Goal: Contribute content: Contribute content

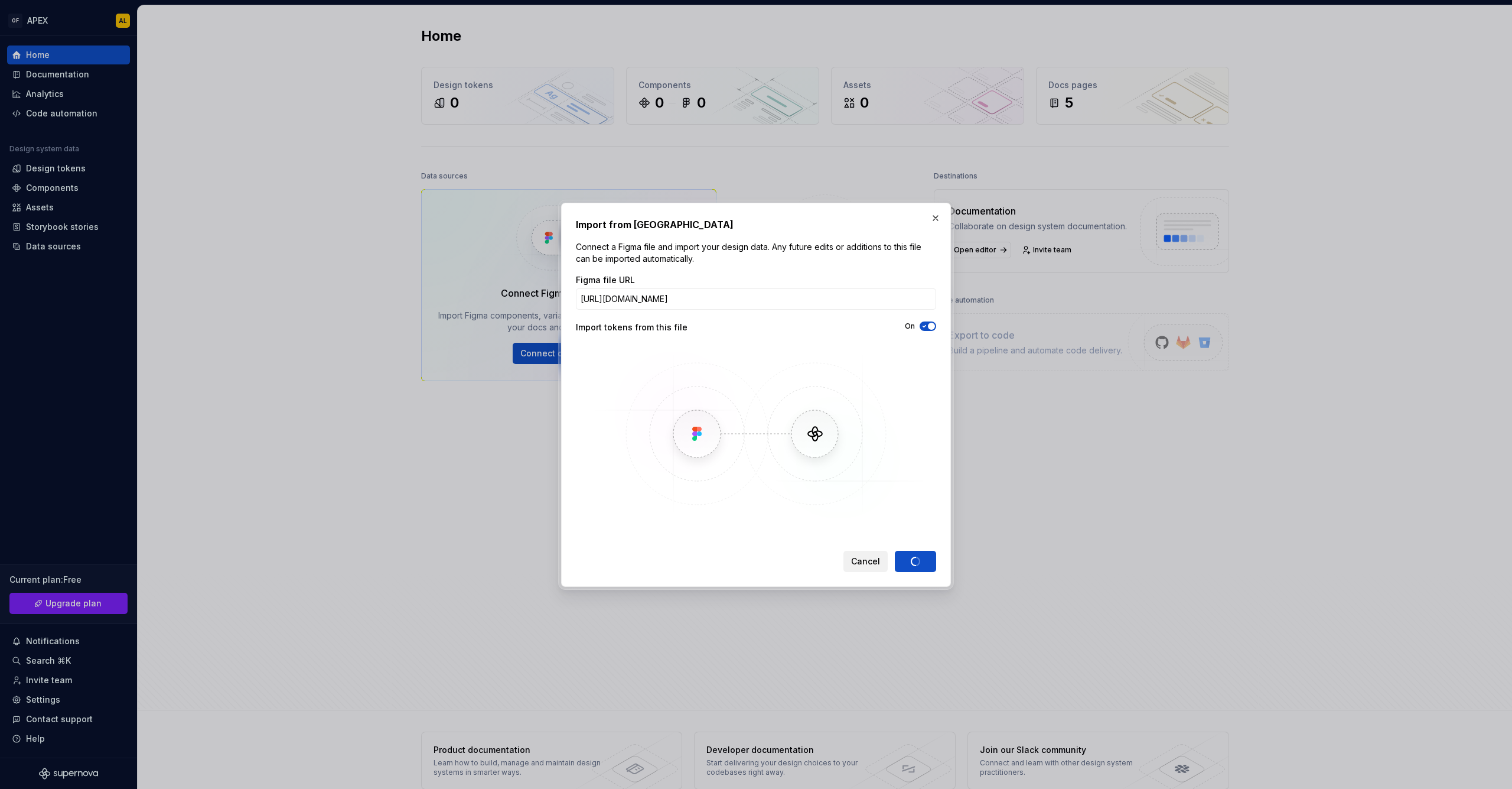
click at [874, 561] on span "Cancel" at bounding box center [866, 561] width 29 height 12
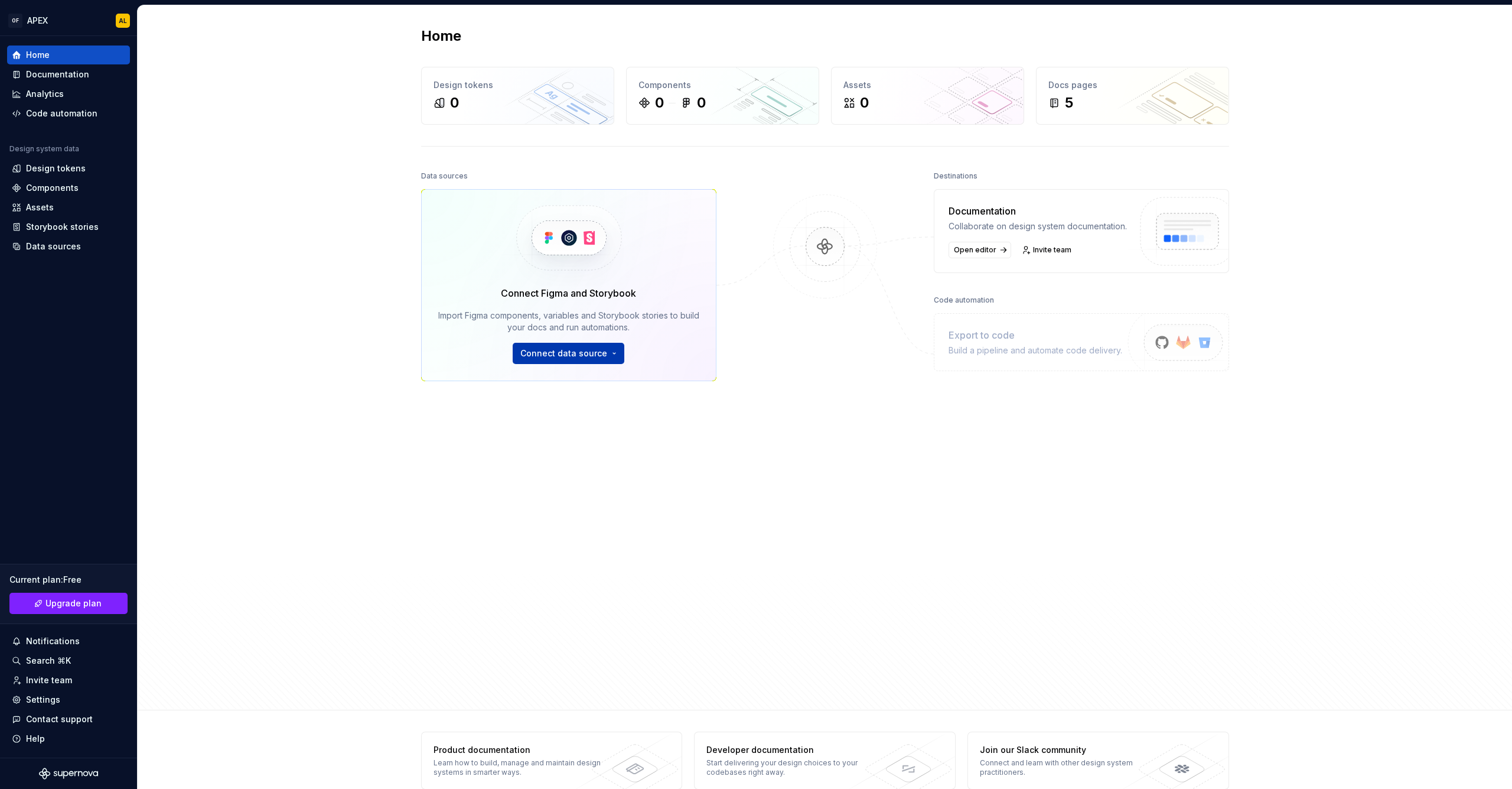
click at [572, 360] on html "OF APEX AL Home Documentation Analytics Code automation Design system data Desi…" at bounding box center [756, 394] width 1512 height 789
click at [580, 458] on div "Import variables as design tokens." at bounding box center [594, 454] width 121 height 9
click at [580, 359] on html "OF APEX AL Home Documentation Analytics Code automation Design system data Desi…" at bounding box center [756, 394] width 1512 height 789
click at [567, 385] on div "Figma library Import styles, components and icons." at bounding box center [602, 384] width 136 height 22
click at [562, 355] on html "OF APEX AL Home Documentation Analytics Code automation Design system data Desi…" at bounding box center [756, 394] width 1512 height 789
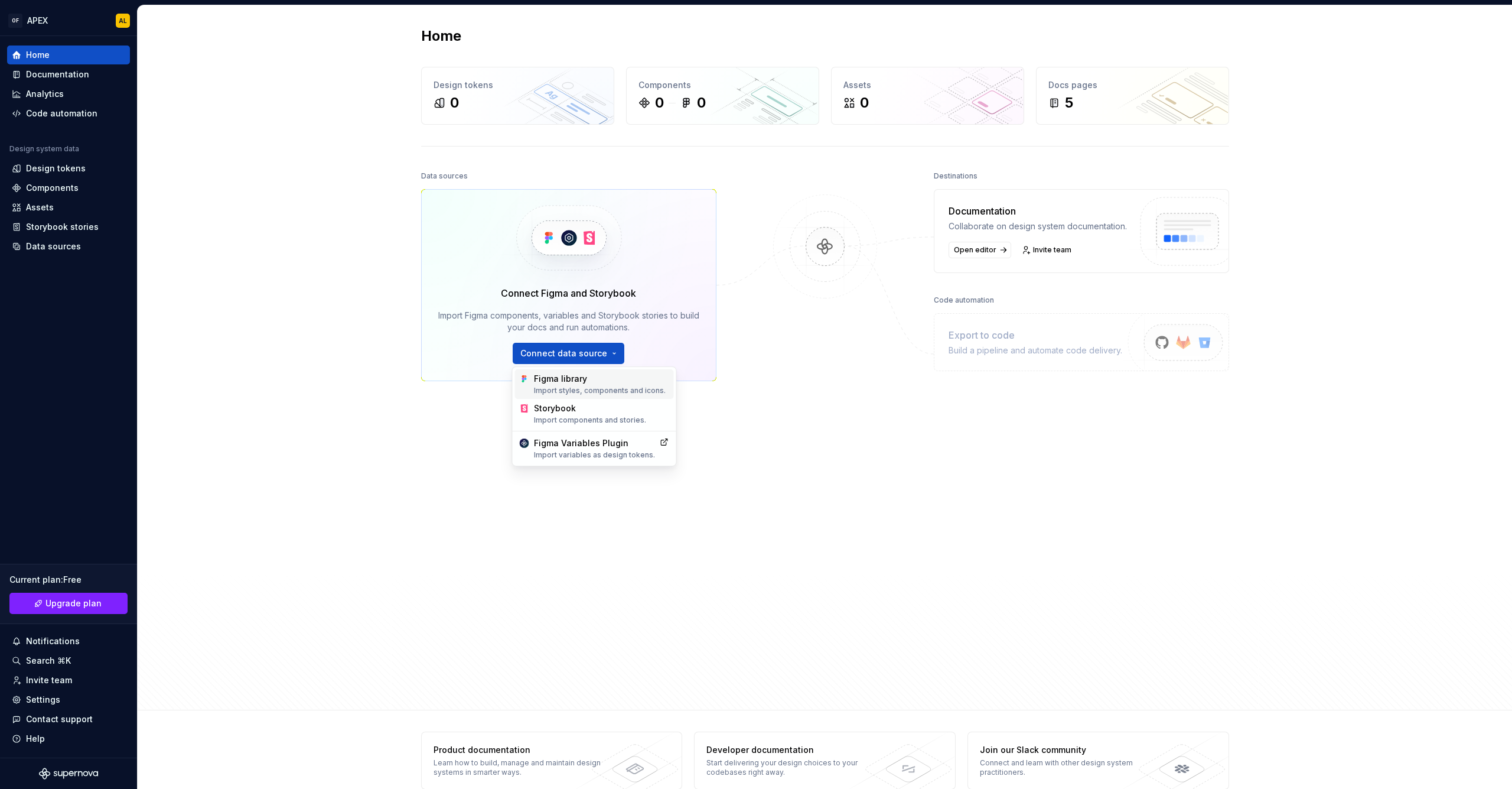
click at [577, 385] on div "Figma library Import styles, components and icons." at bounding box center [602, 384] width 136 height 22
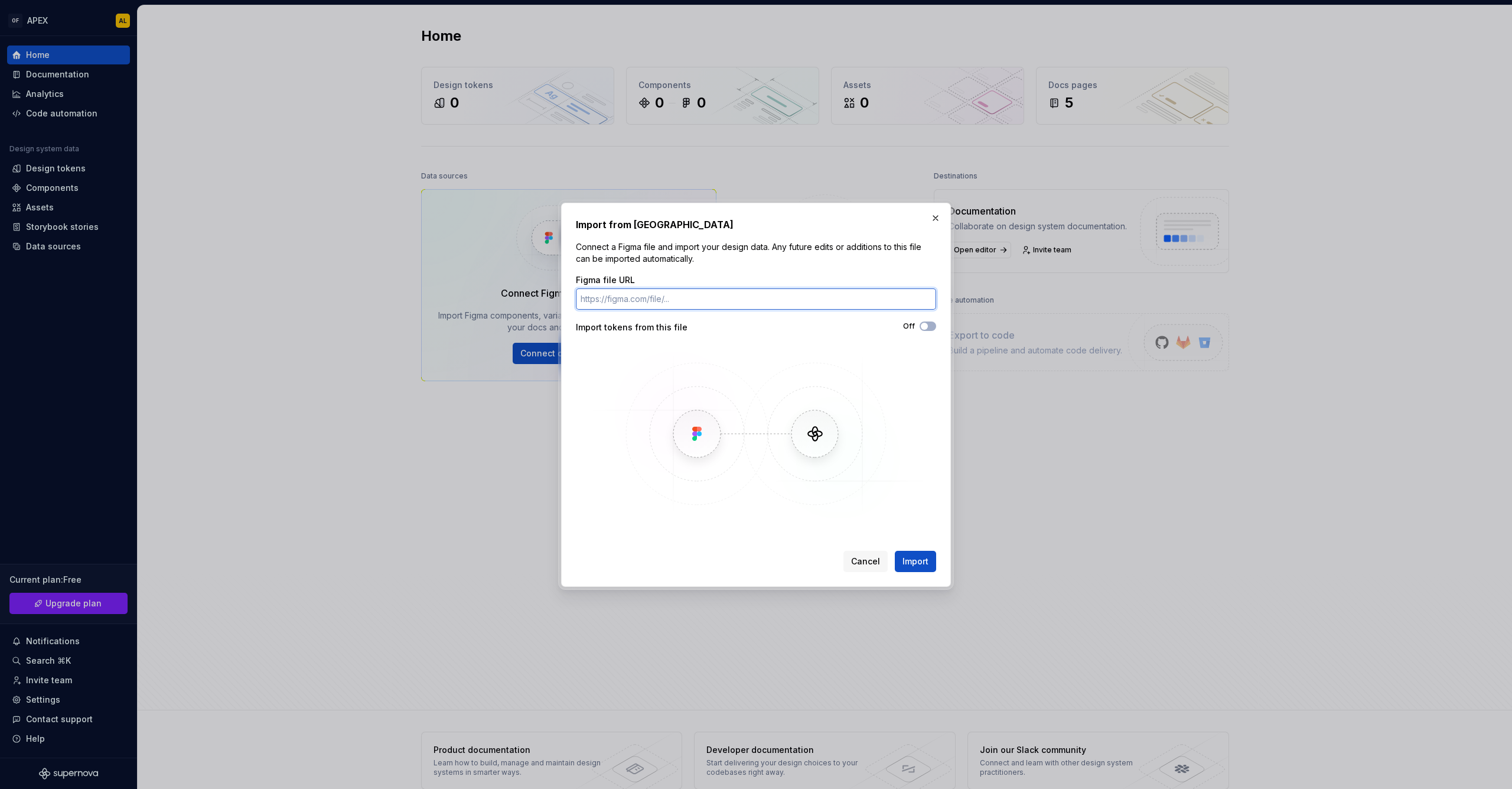
click at [775, 302] on input "Figma file URL" at bounding box center [756, 299] width 360 height 21
paste input "[URL][DOMAIN_NAME]"
type input "[URL][DOMAIN_NAME]"
click at [923, 319] on div "Figma file URL https://www.figma.com/design/ZQLNduKDAIz8VXHAqldXrg/%F0%9F%93%90…" at bounding box center [756, 398] width 360 height 248
click at [927, 323] on icon "button" at bounding box center [923, 326] width 9 height 7
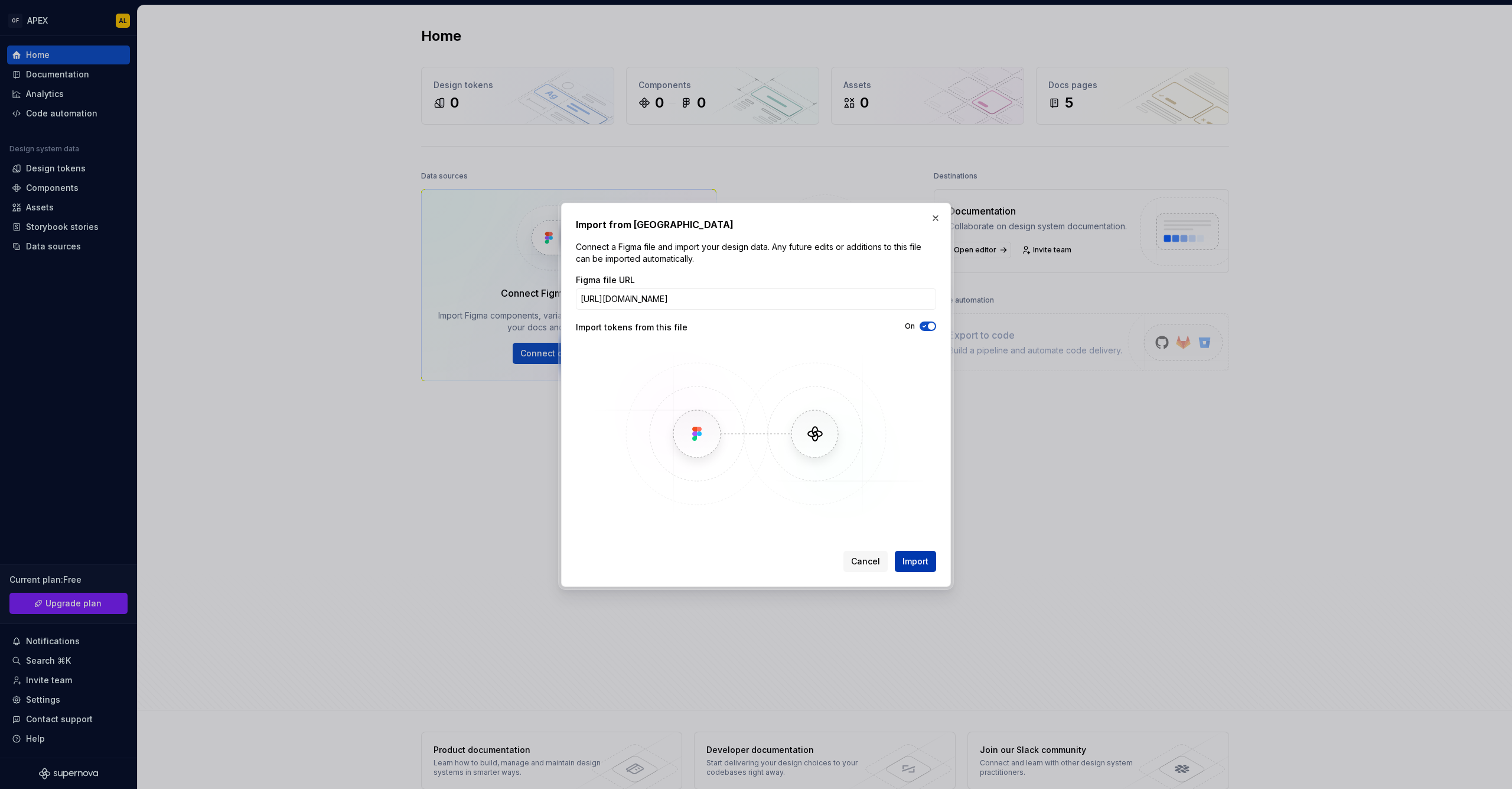
click at [919, 561] on span "Import" at bounding box center [916, 561] width 26 height 12
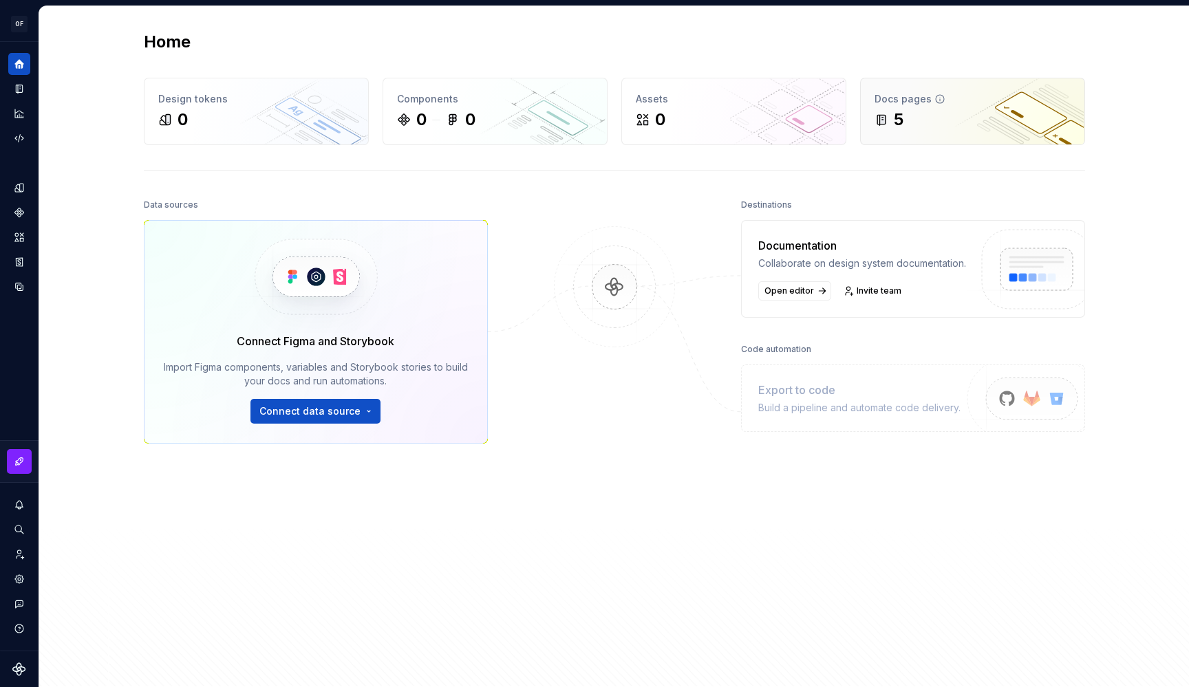
click at [963, 96] on div "Docs pages" at bounding box center [973, 99] width 196 height 14
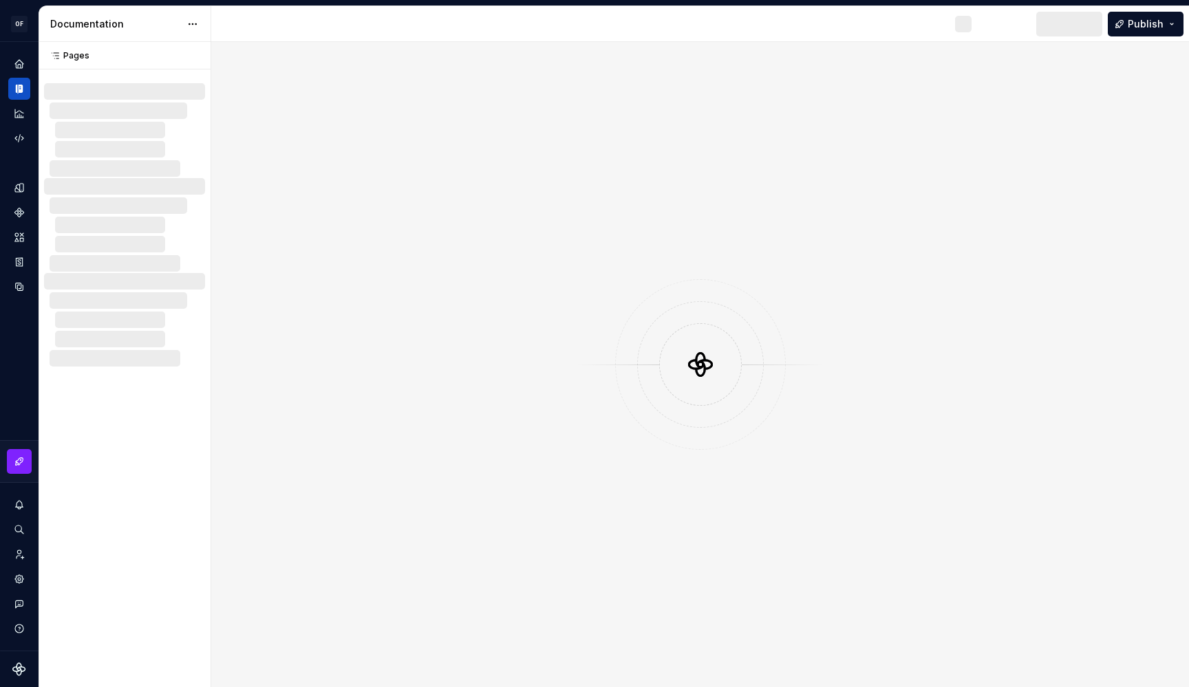
click at [963, 96] on div at bounding box center [700, 365] width 978 height 646
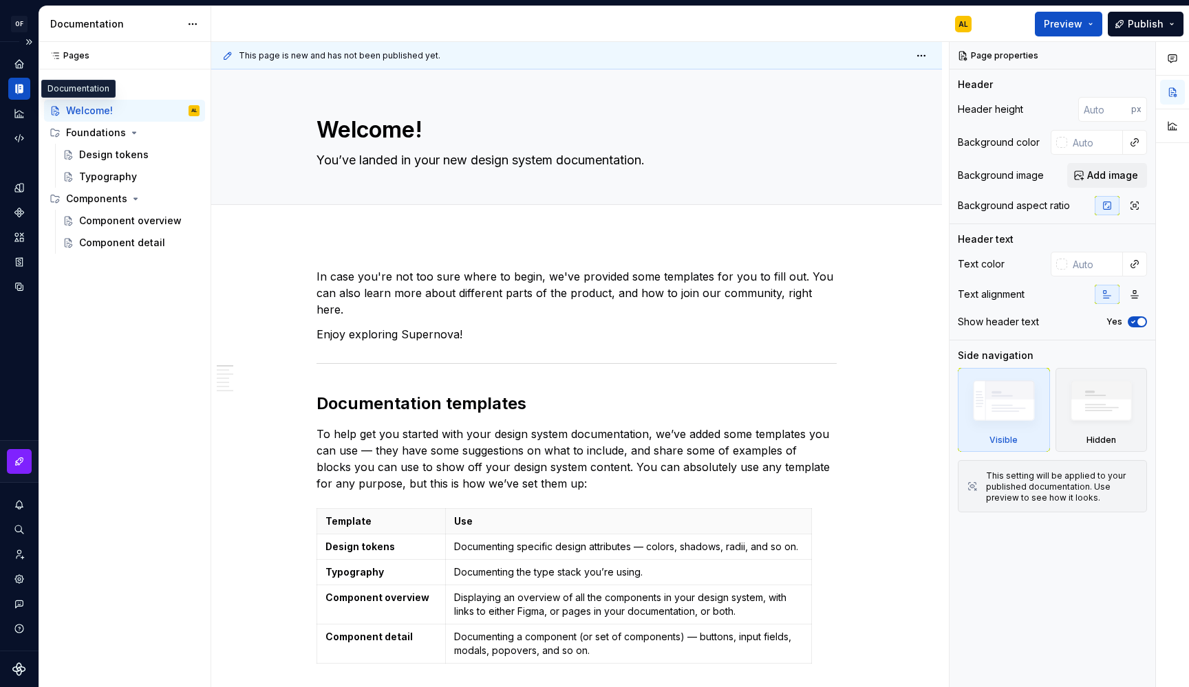
click at [19, 89] on icon "Documentation" at bounding box center [20, 89] width 5 height 9
click at [19, 63] on icon "Home" at bounding box center [18, 63] width 9 height 9
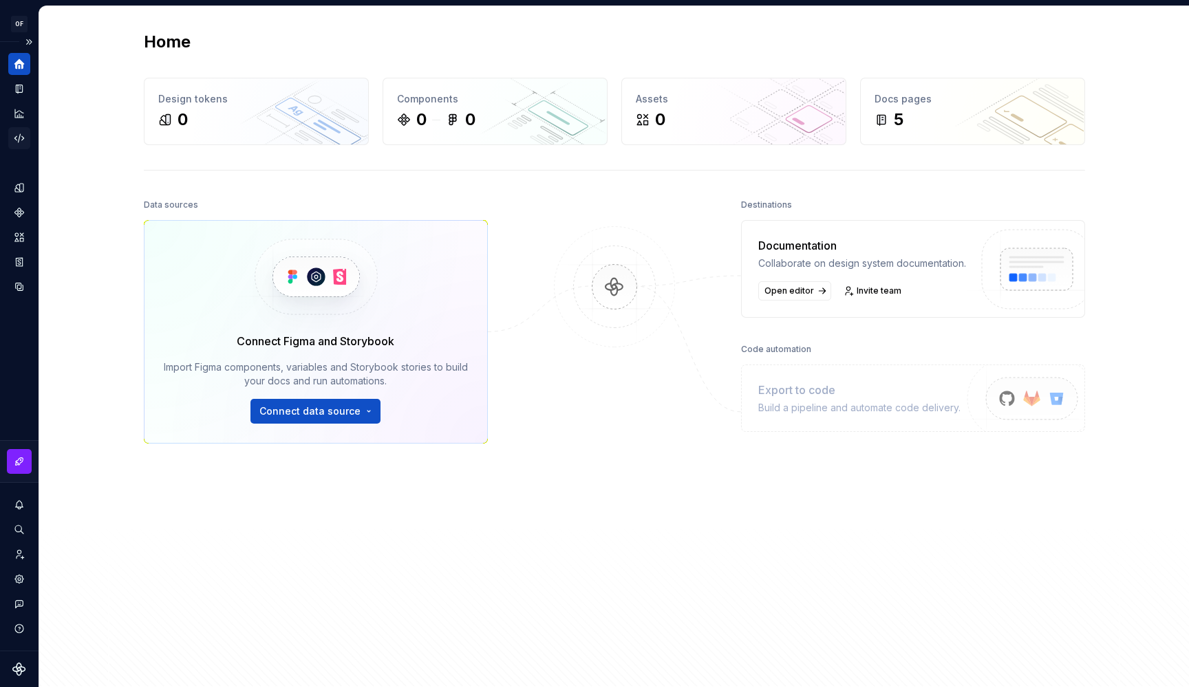
click at [17, 129] on div "Code automation" at bounding box center [19, 138] width 22 height 22
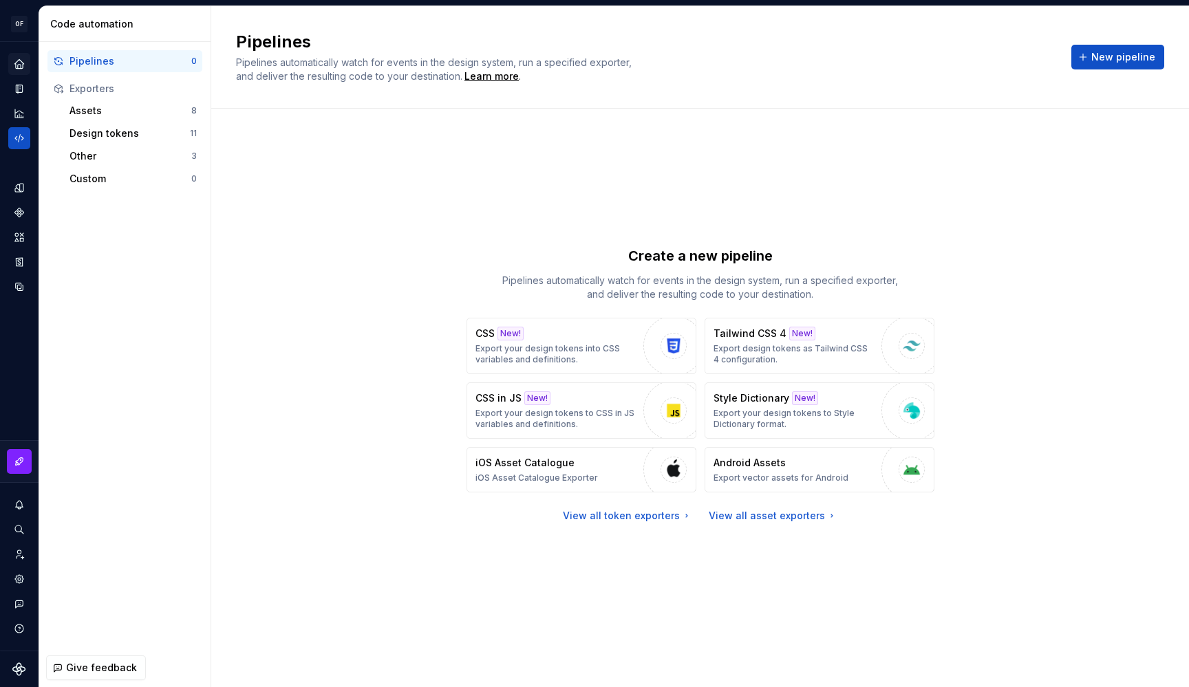
click at [323, 332] on div "Create a new pipeline Pipelines automatically watch for events in the design sy…" at bounding box center [700, 385] width 928 height 502
click at [134, 114] on div "Assets" at bounding box center [131, 111] width 122 height 14
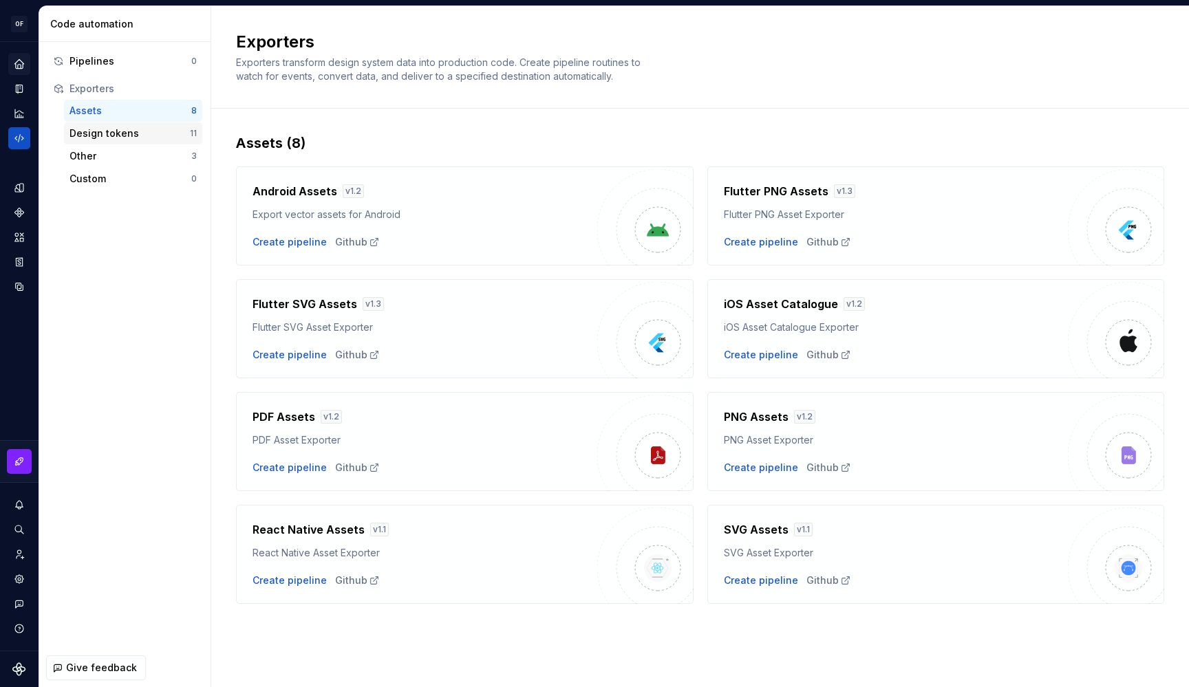
click at [138, 131] on div "Design tokens" at bounding box center [130, 134] width 120 height 14
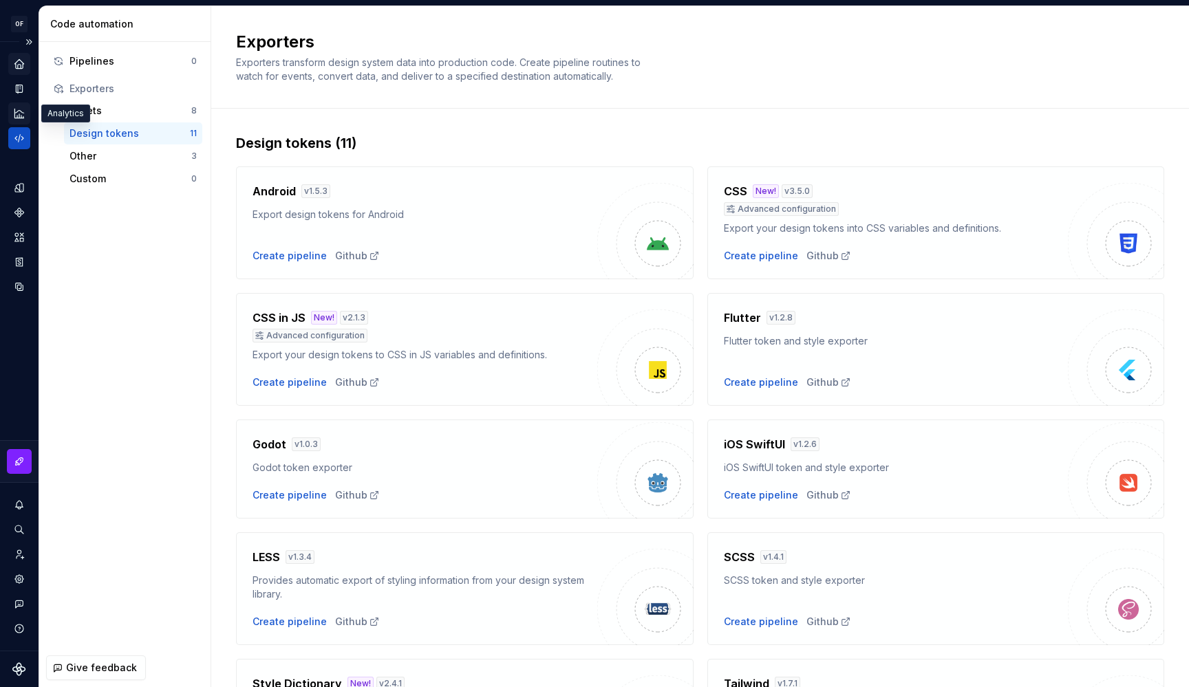
click at [14, 110] on icon "Analytics" at bounding box center [19, 113] width 12 height 12
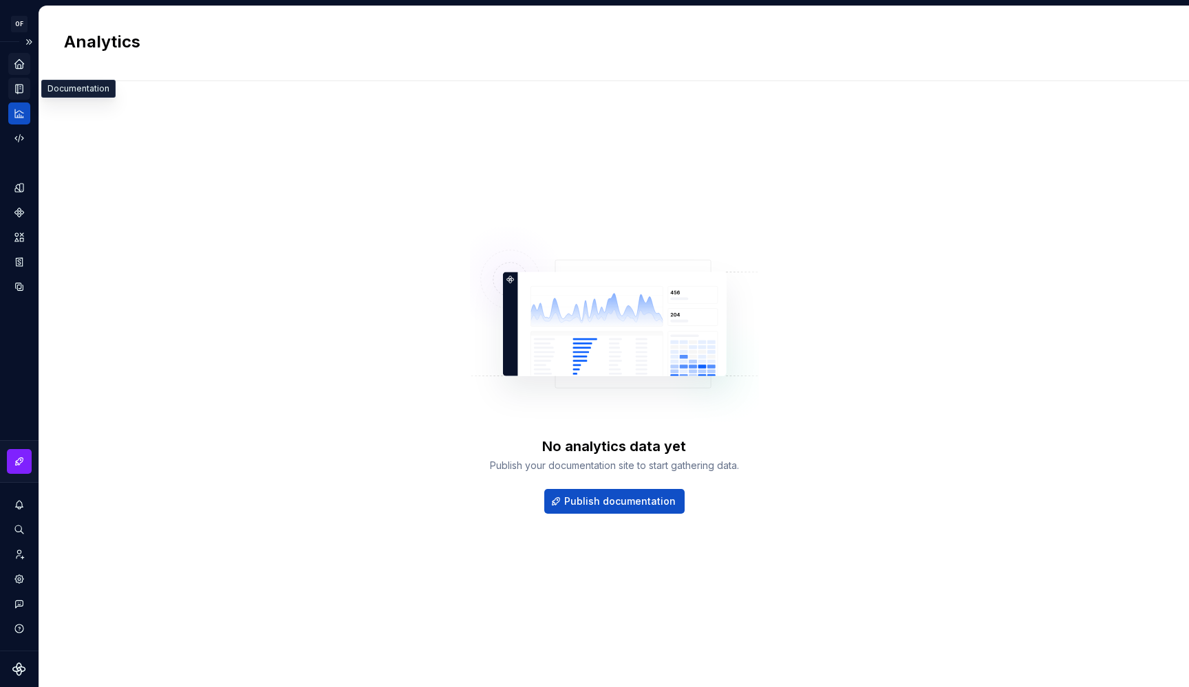
click at [17, 92] on icon "Documentation" at bounding box center [19, 89] width 12 height 12
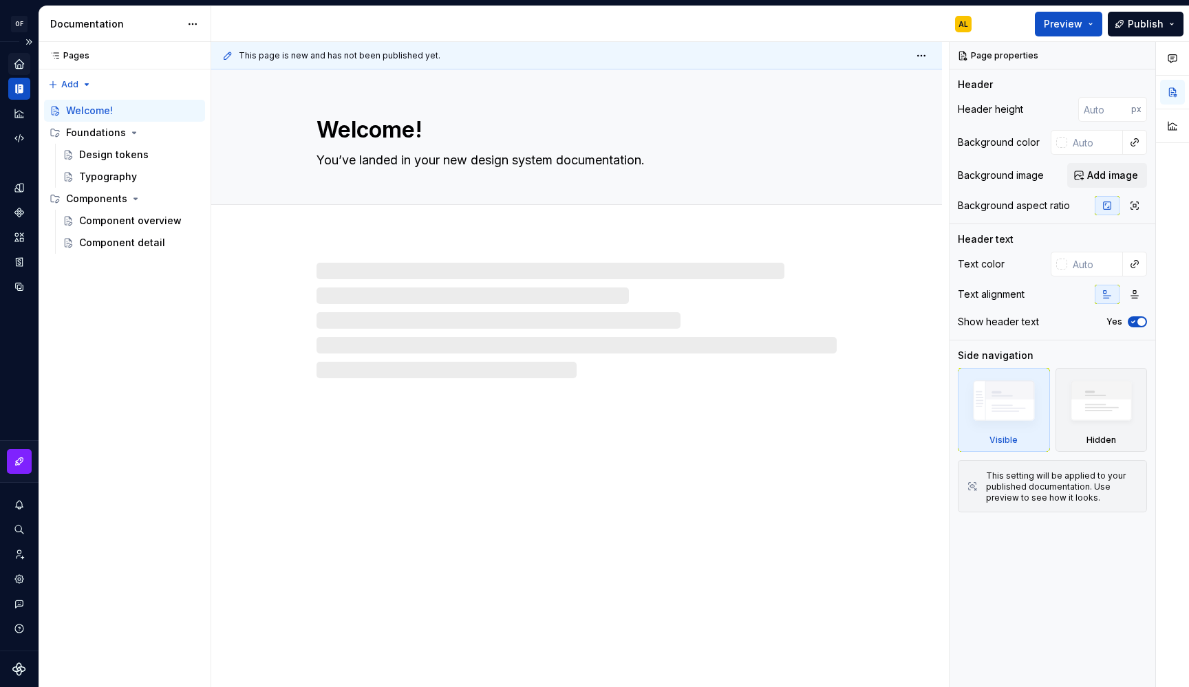
type textarea "*"
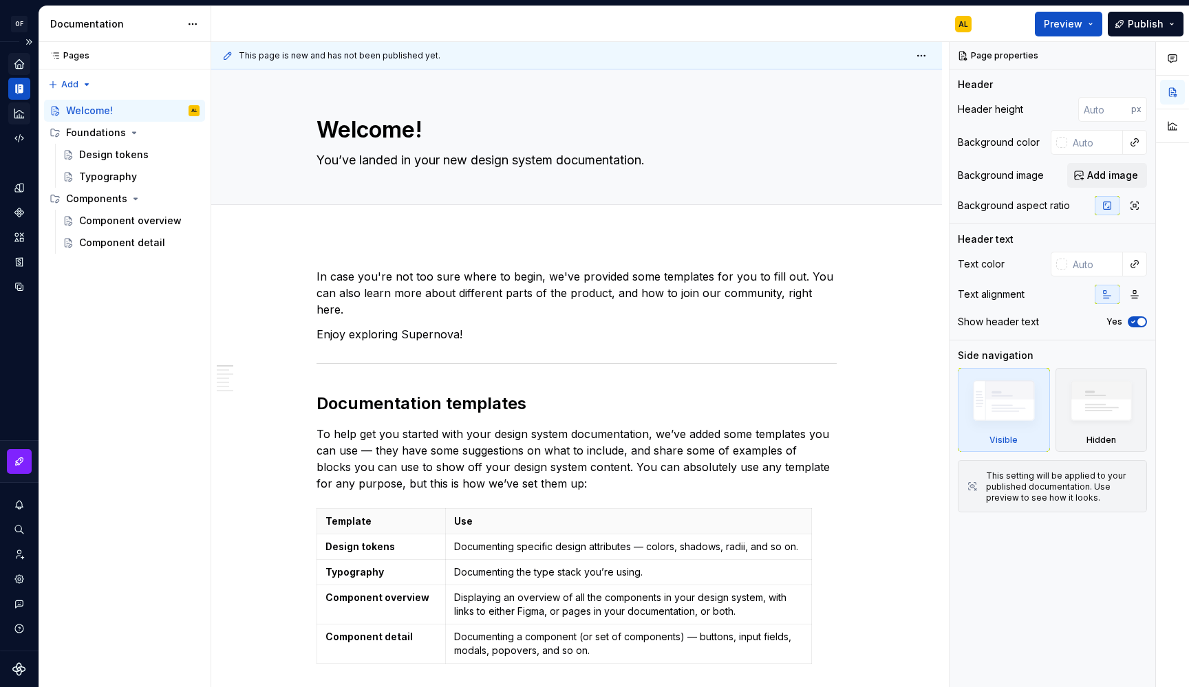
click at [17, 114] on icon "Analytics" at bounding box center [19, 113] width 12 height 12
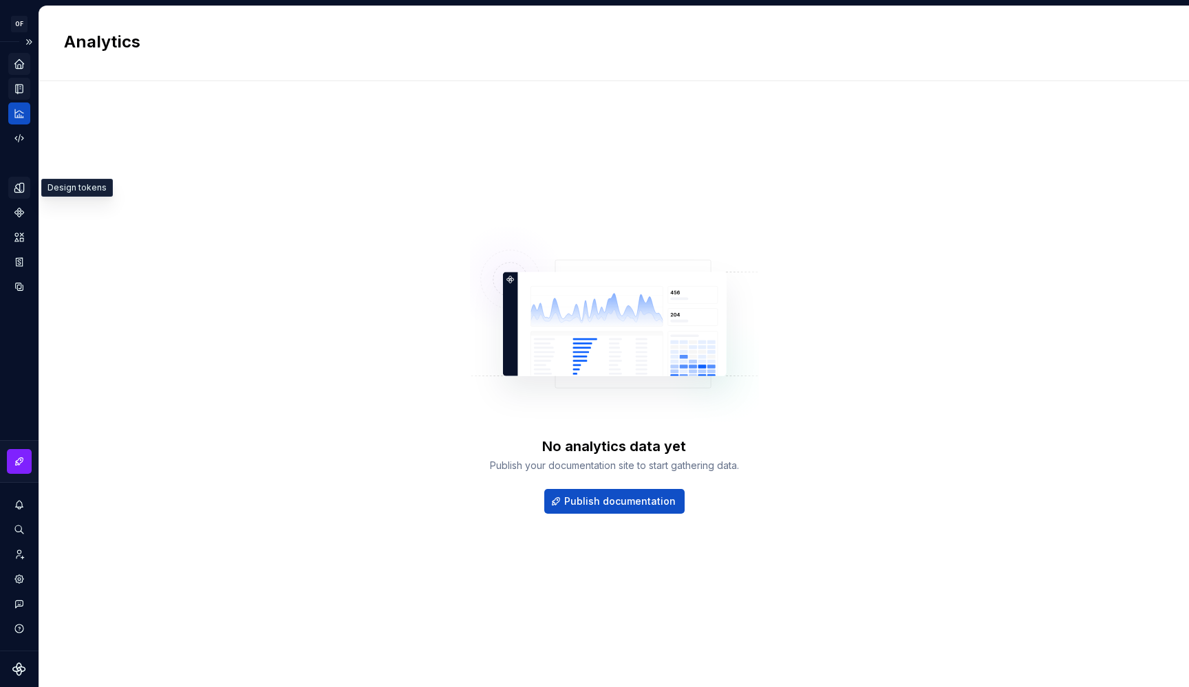
click at [22, 187] on icon "Design tokens" at bounding box center [22, 187] width 4 height 9
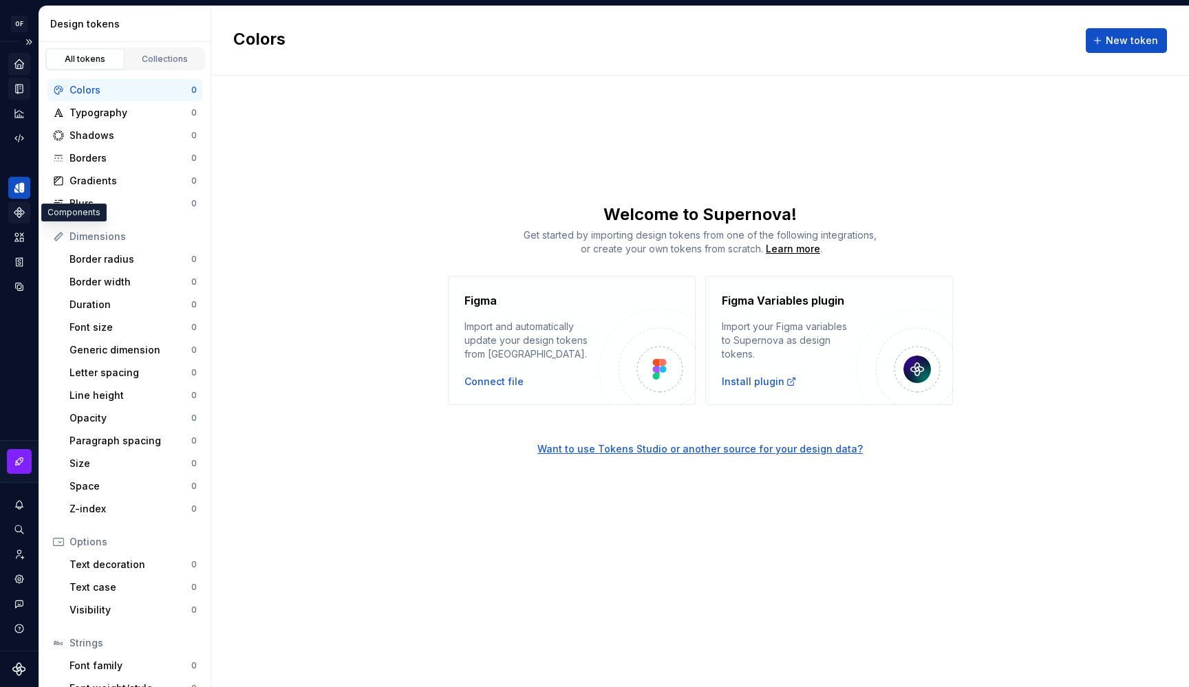
click at [19, 215] on icon "Components" at bounding box center [19, 213] width 10 height 10
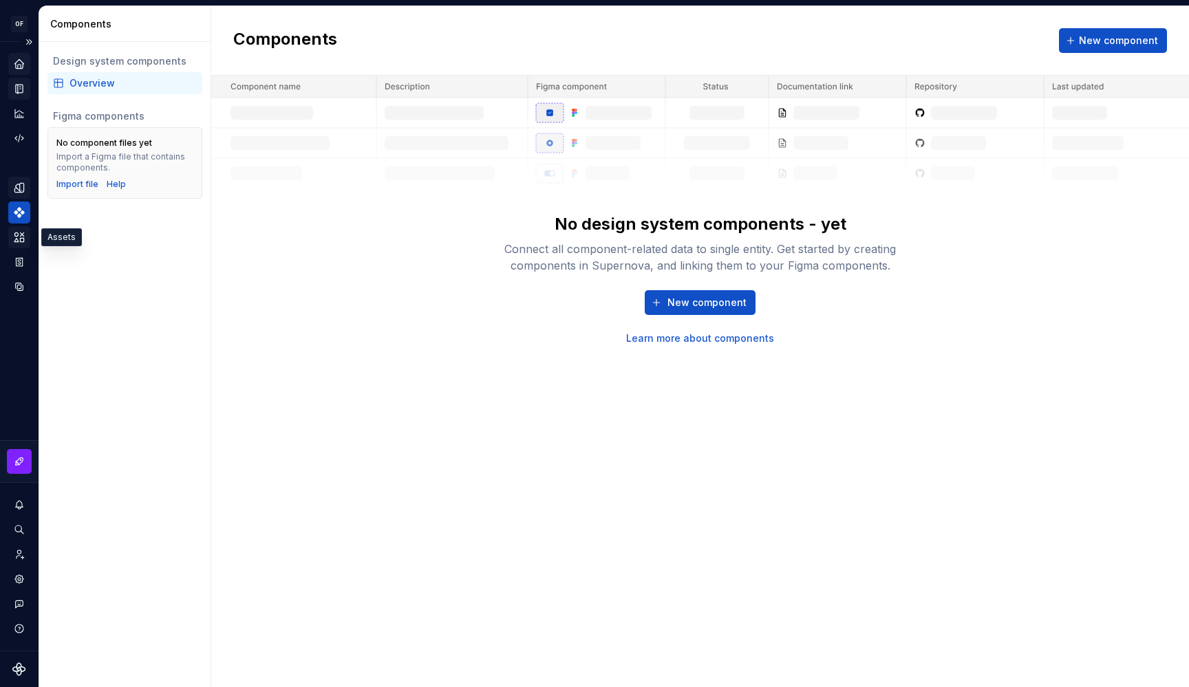
click at [16, 242] on icon "Assets" at bounding box center [19, 237] width 10 height 9
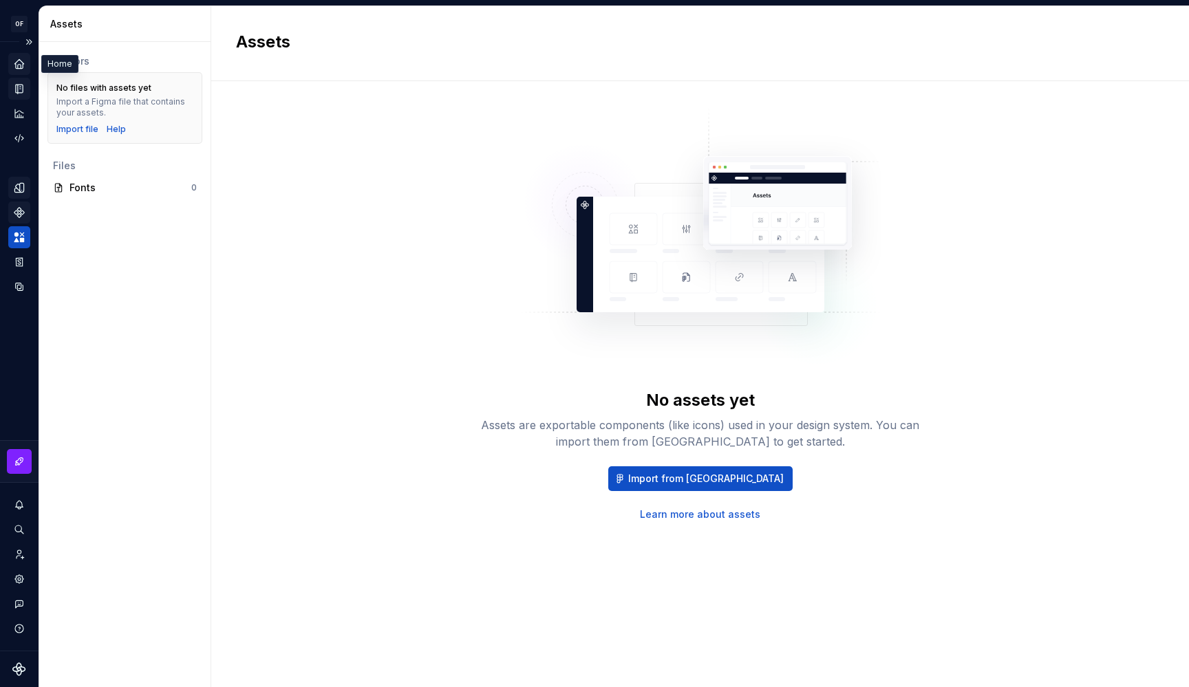
click at [22, 68] on icon "Home" at bounding box center [18, 63] width 9 height 9
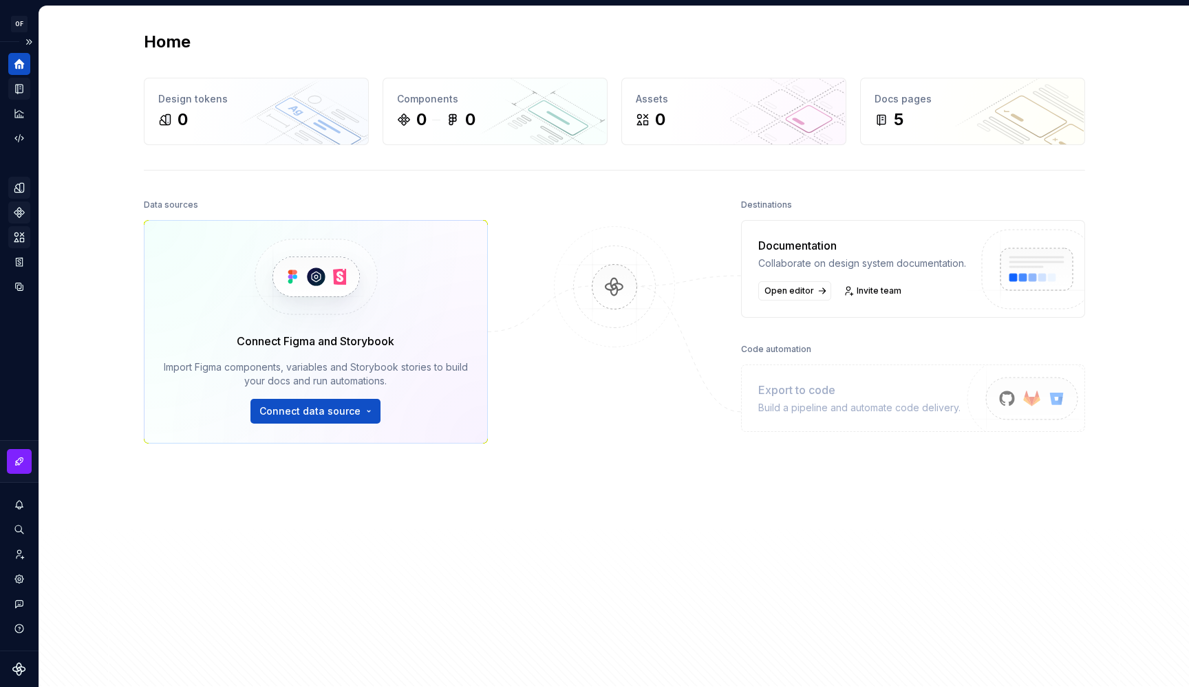
click at [17, 239] on icon "Assets" at bounding box center [19, 237] width 10 height 9
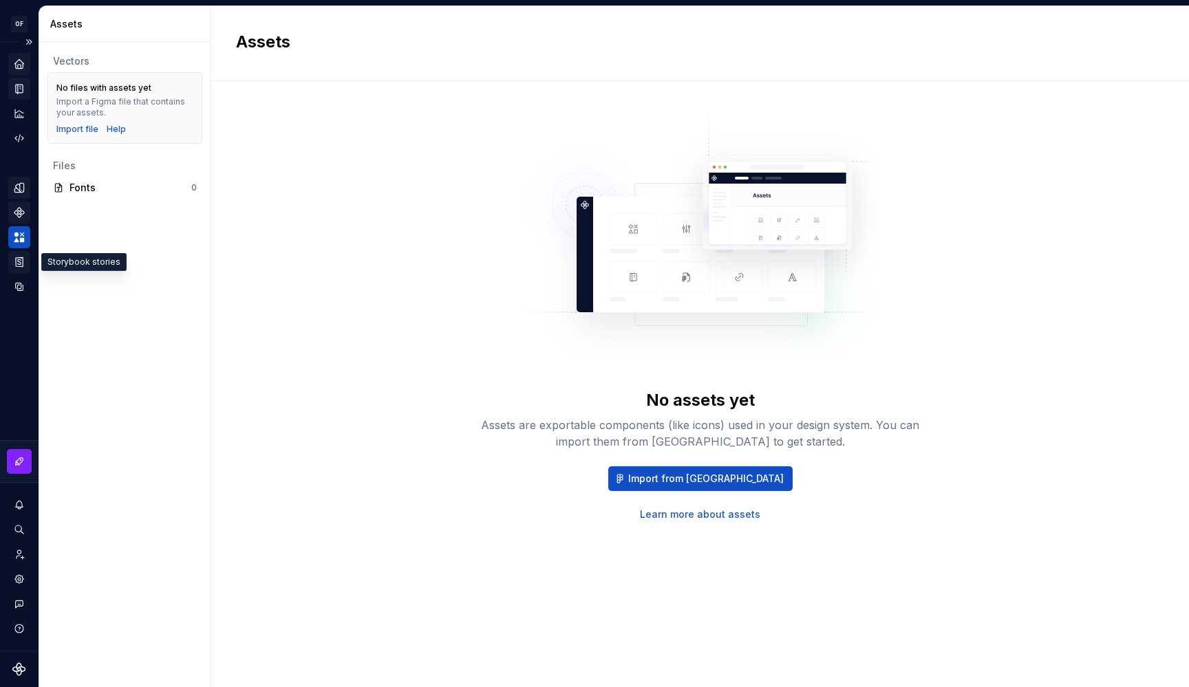
click at [21, 264] on icon "Storybook stories" at bounding box center [19, 262] width 12 height 12
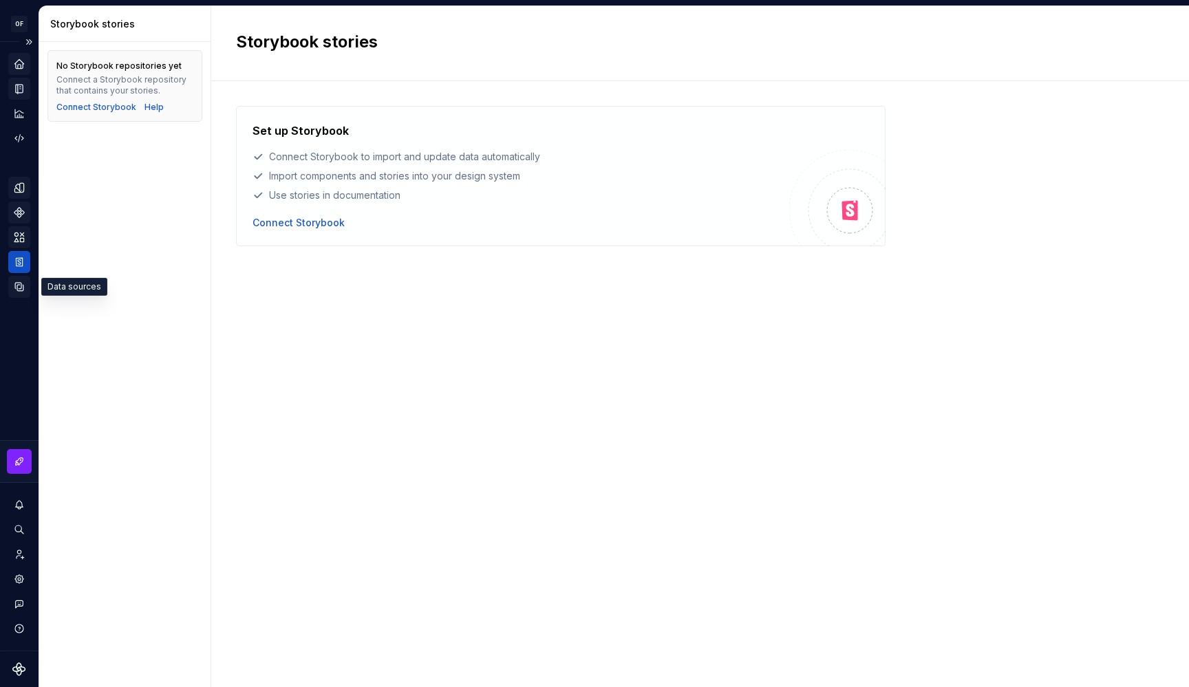
click at [19, 281] on icon "Data sources" at bounding box center [19, 287] width 12 height 12
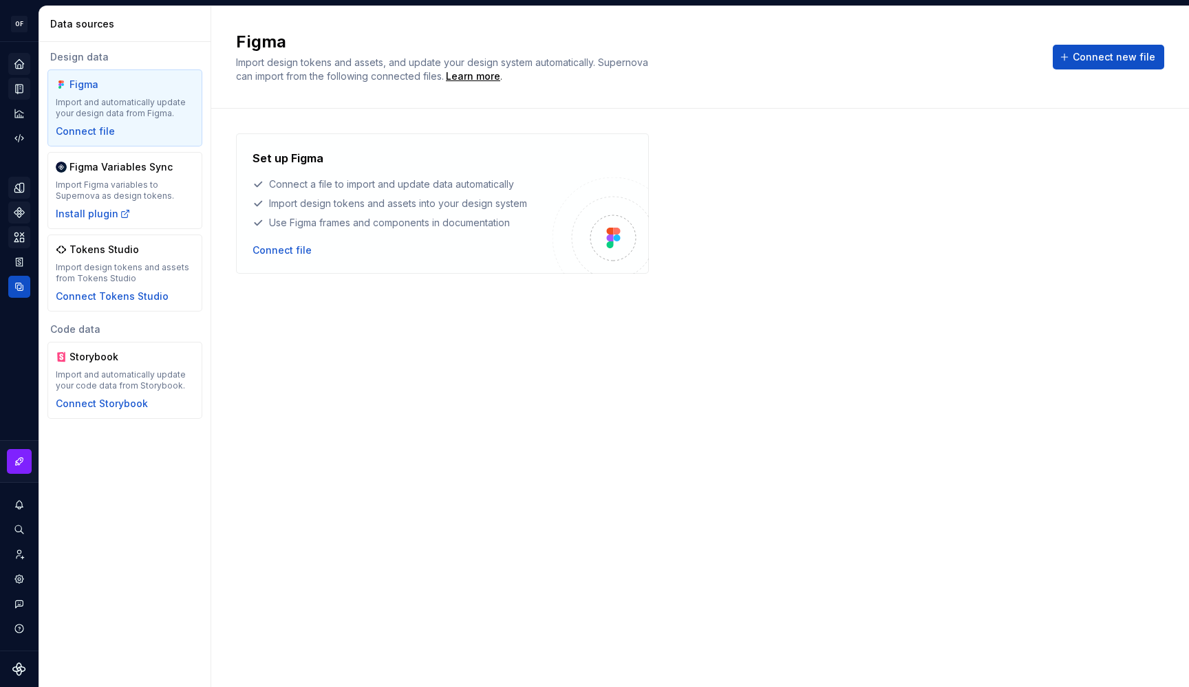
click at [19, 70] on div "Home" at bounding box center [19, 64] width 22 height 22
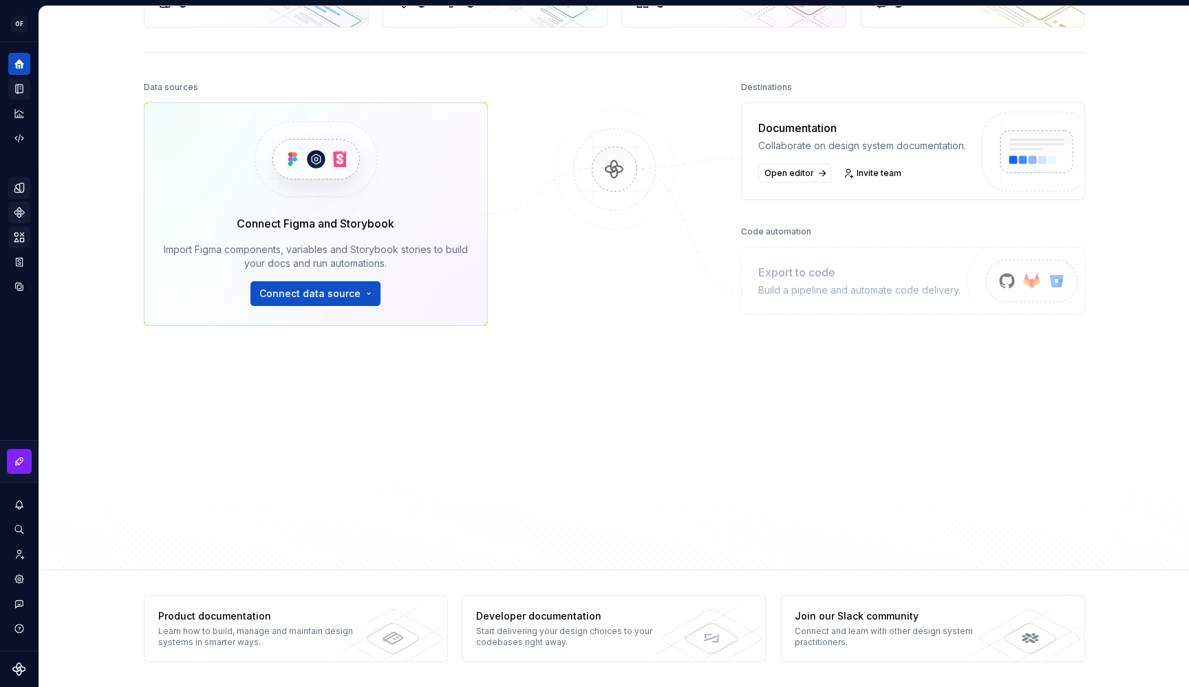
scroll to position [118, 0]
click at [290, 614] on div "Product documentation" at bounding box center [258, 617] width 200 height 14
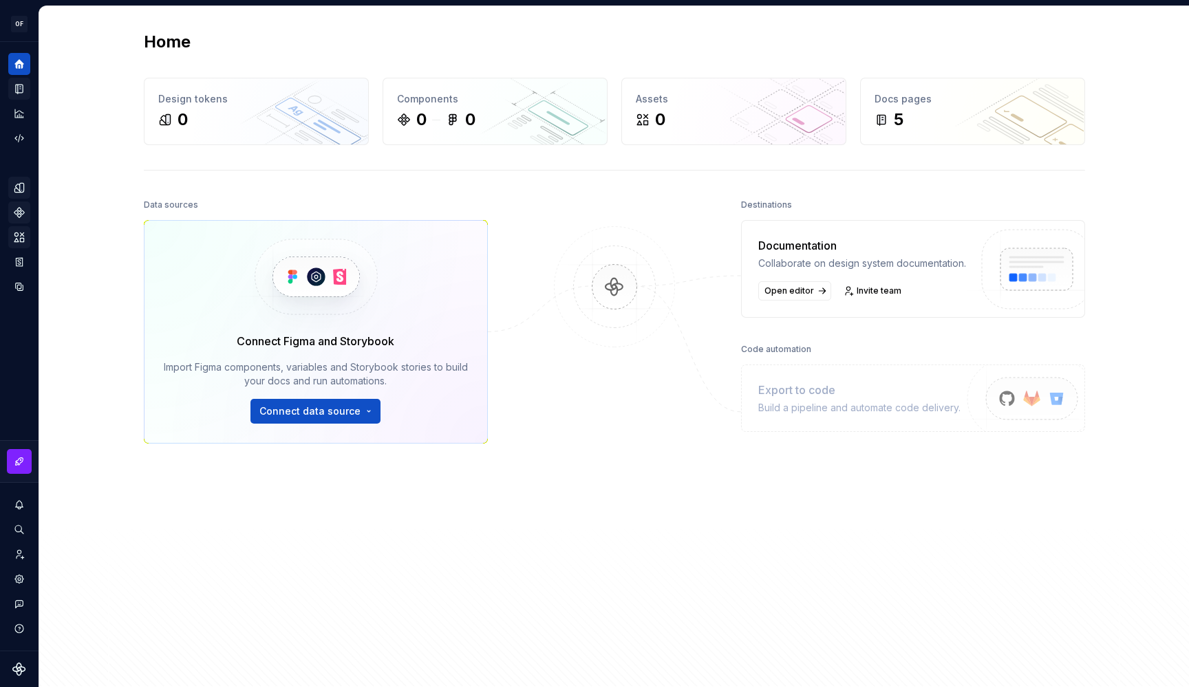
scroll to position [0, 0]
click at [23, 572] on div "Settings" at bounding box center [19, 579] width 22 height 22
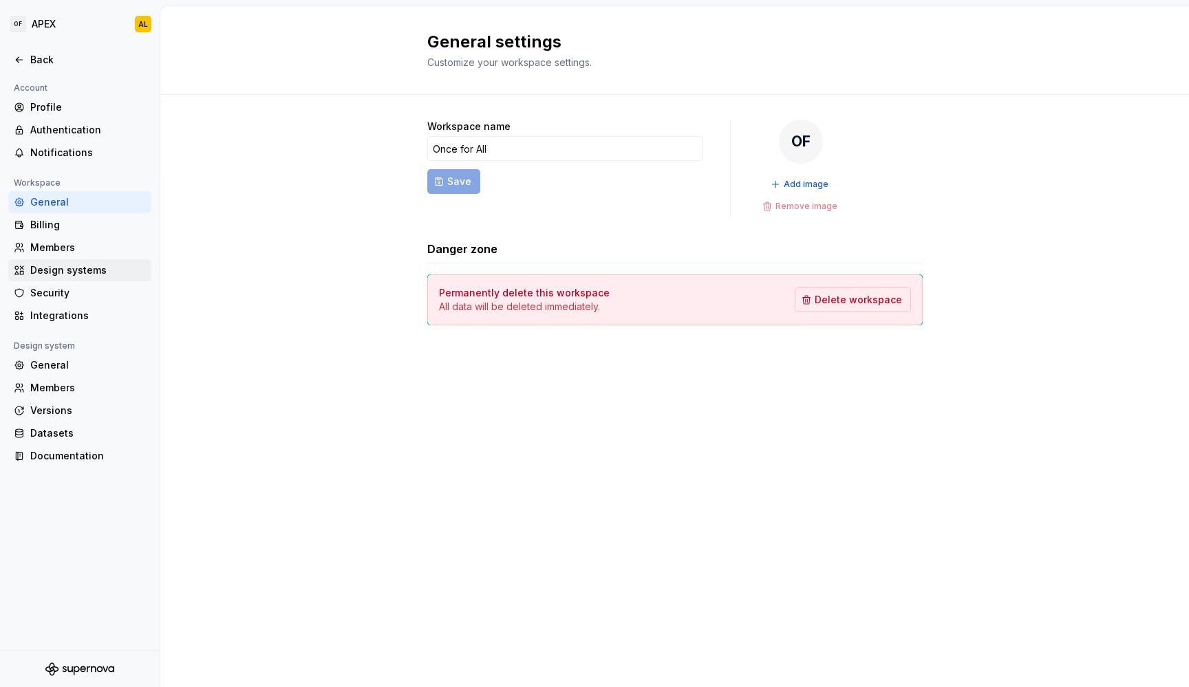
click at [88, 262] on div "Design systems" at bounding box center [79, 270] width 143 height 22
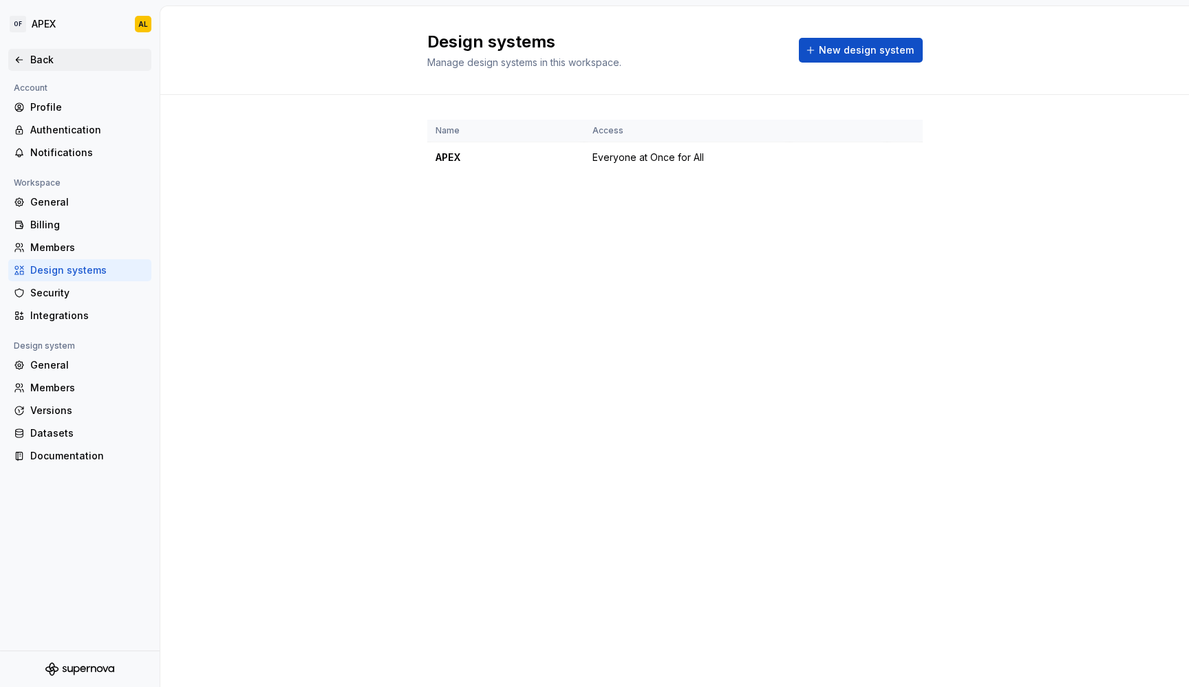
click at [38, 53] on div "Back" at bounding box center [88, 60] width 116 height 14
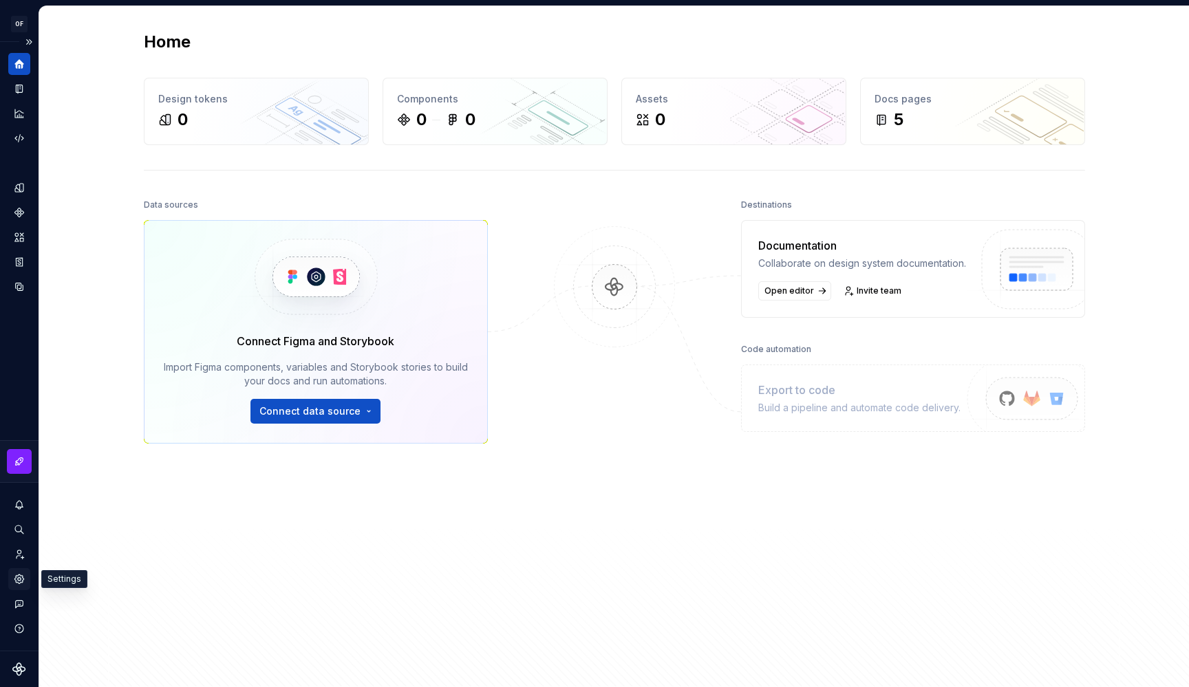
click at [21, 582] on icon "Settings" at bounding box center [18, 579] width 9 height 9
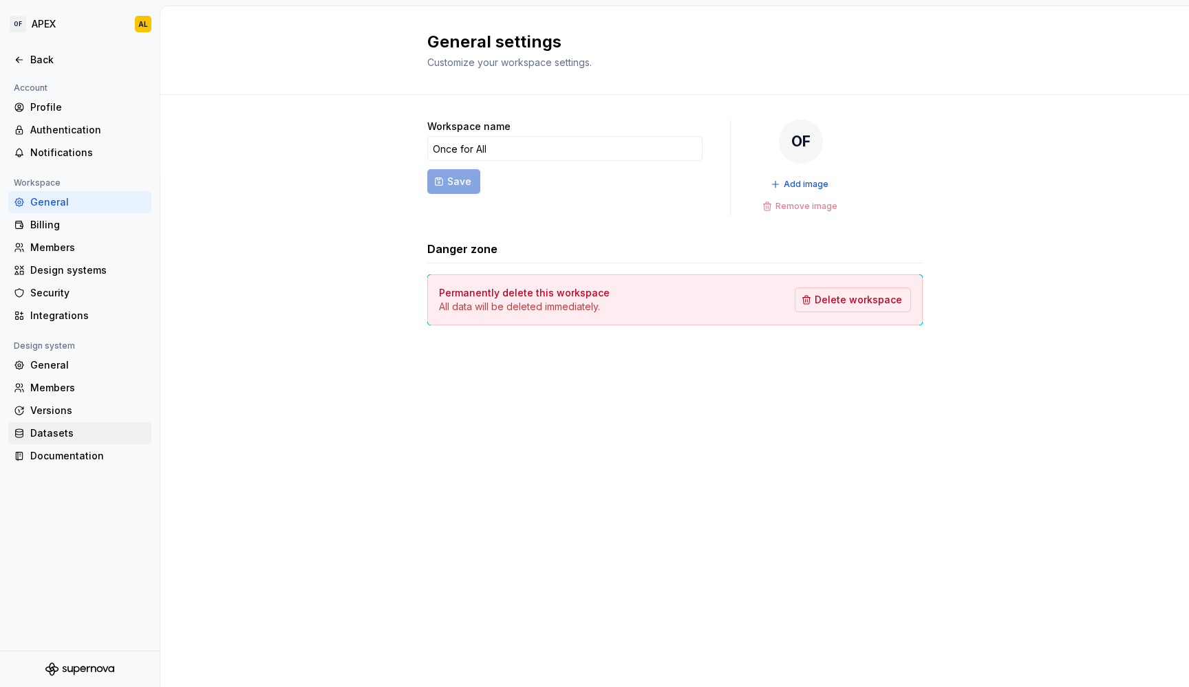
click at [72, 435] on div "Datasets" at bounding box center [88, 434] width 116 height 14
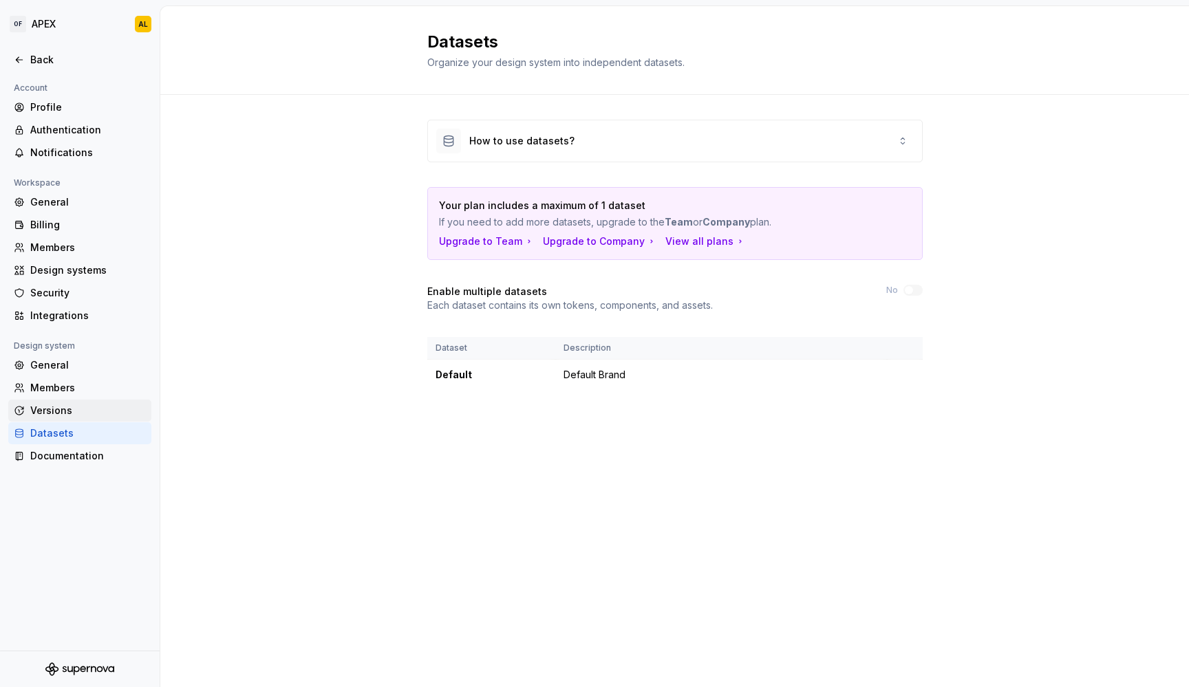
click at [68, 401] on div "Versions" at bounding box center [79, 411] width 143 height 22
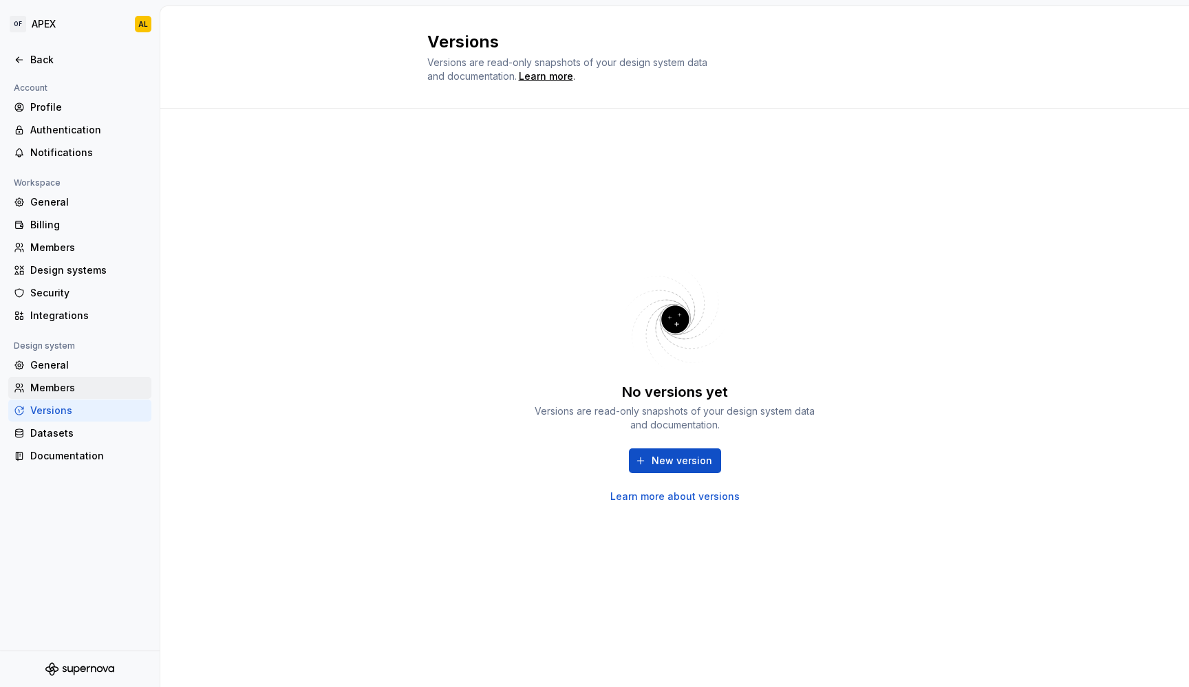
click at [56, 390] on div "Members" at bounding box center [88, 388] width 116 height 14
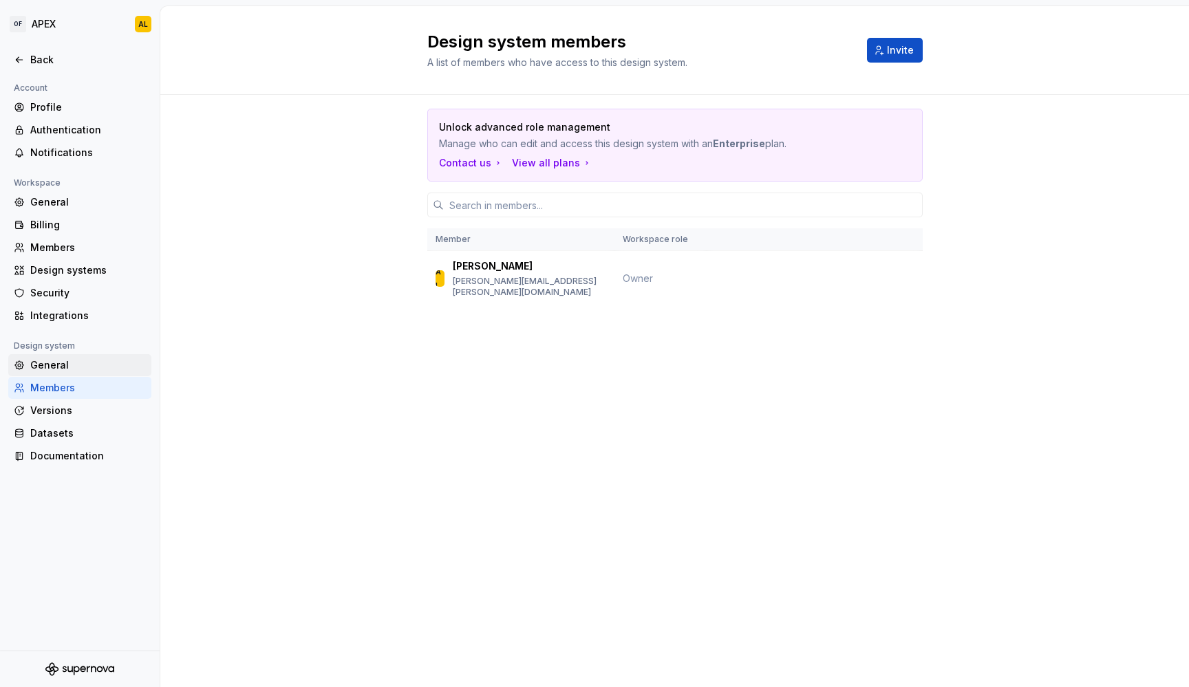
click at [49, 370] on div "General" at bounding box center [88, 366] width 116 height 14
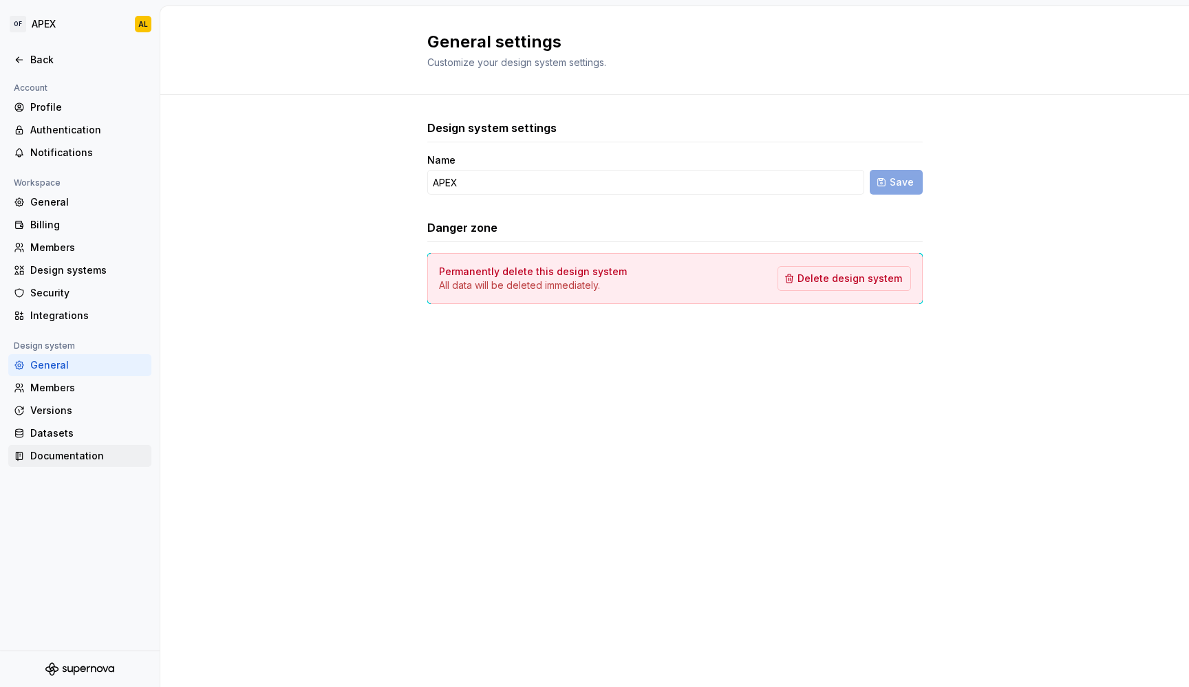
click at [63, 454] on div "Documentation" at bounding box center [88, 456] width 116 height 14
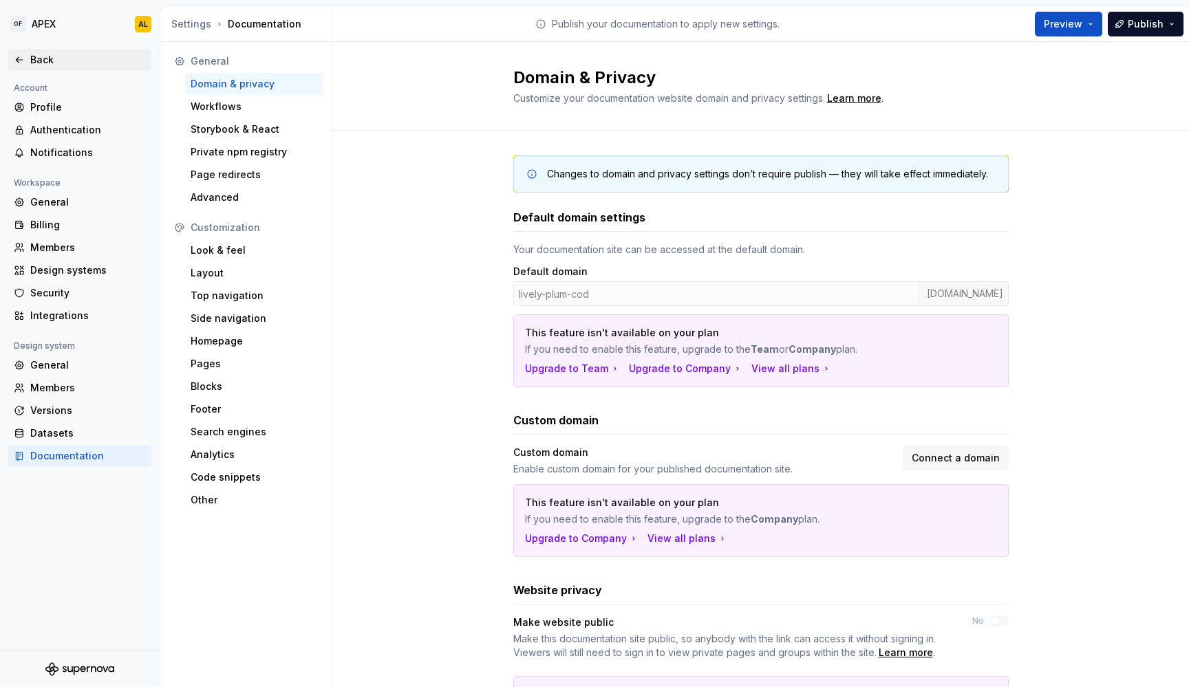
click at [50, 58] on div "Back" at bounding box center [88, 60] width 116 height 14
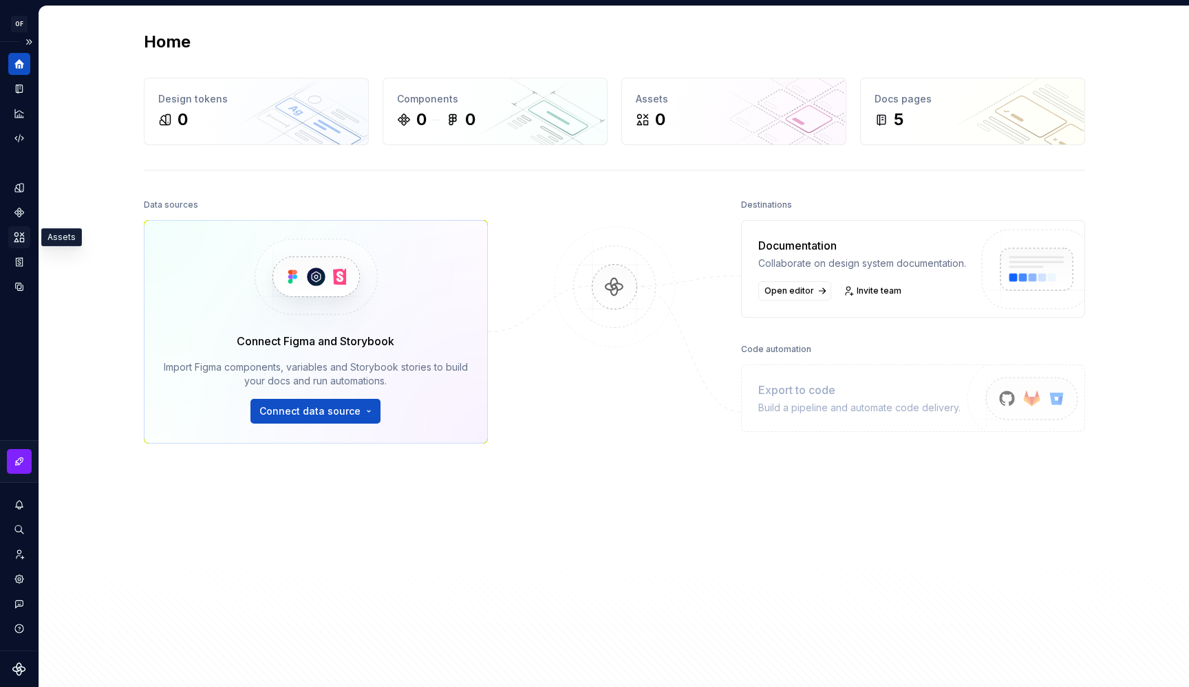
click at [22, 237] on icon "Assets" at bounding box center [19, 237] width 12 height 12
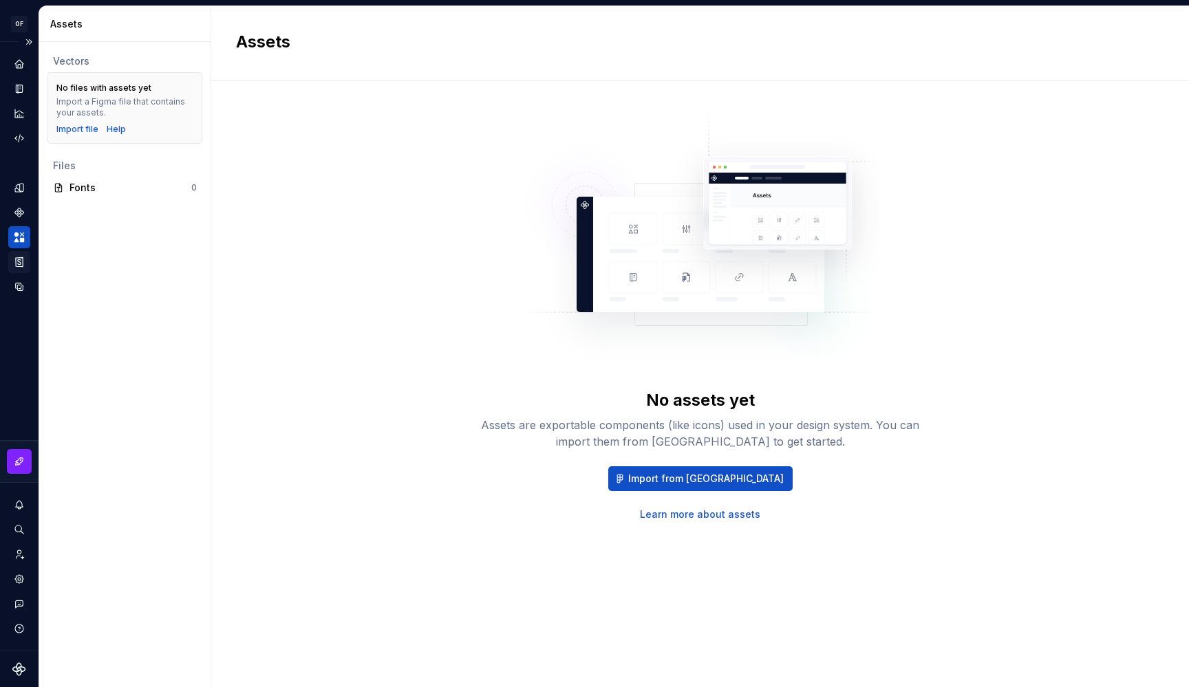
click at [23, 259] on icon "Storybook stories" at bounding box center [19, 261] width 7 height 9
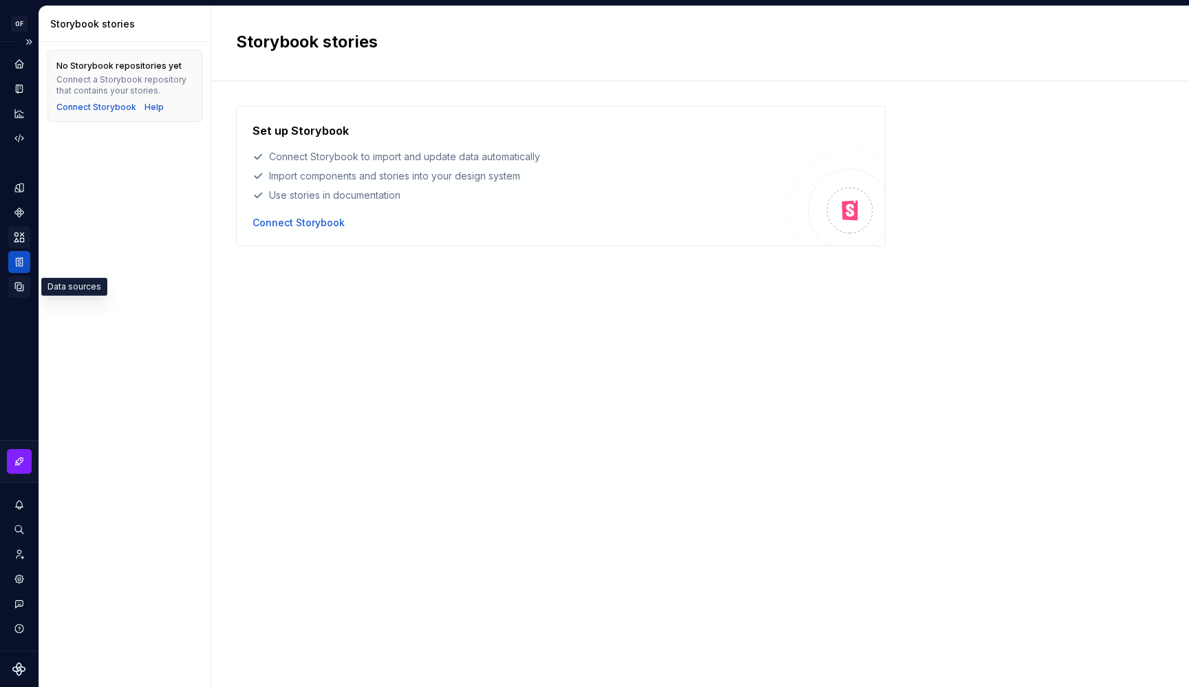
click at [18, 283] on icon "Data sources" at bounding box center [19, 287] width 8 height 8
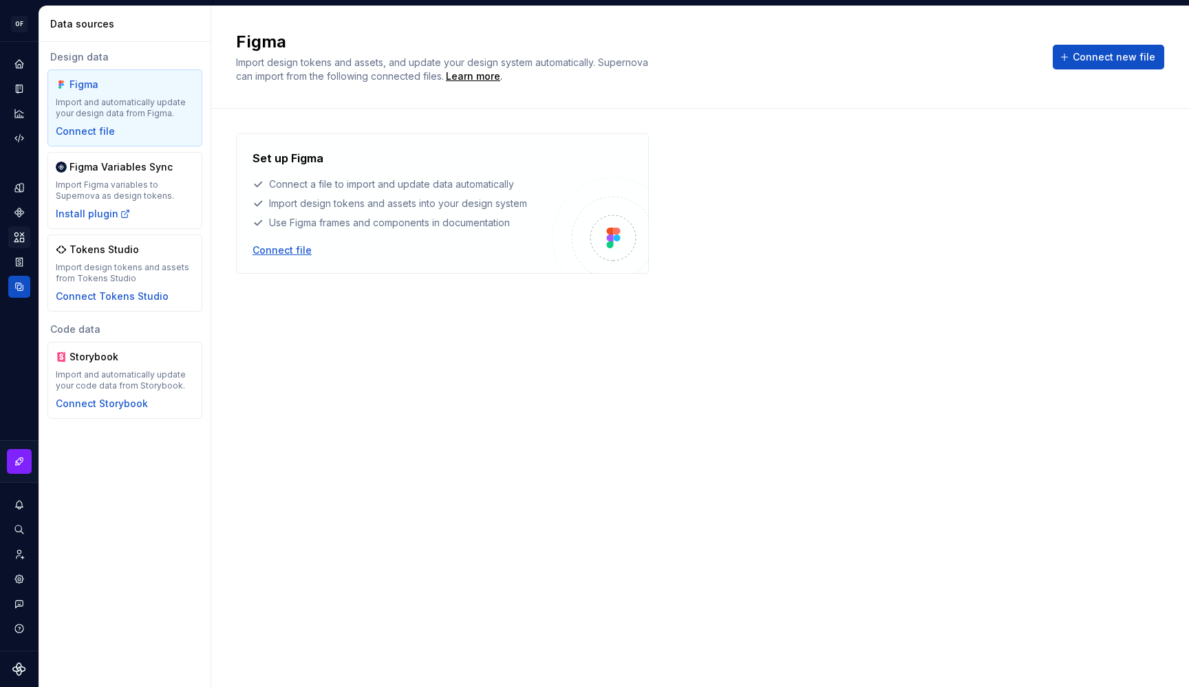
click at [267, 249] on div "Connect file" at bounding box center [282, 251] width 59 height 14
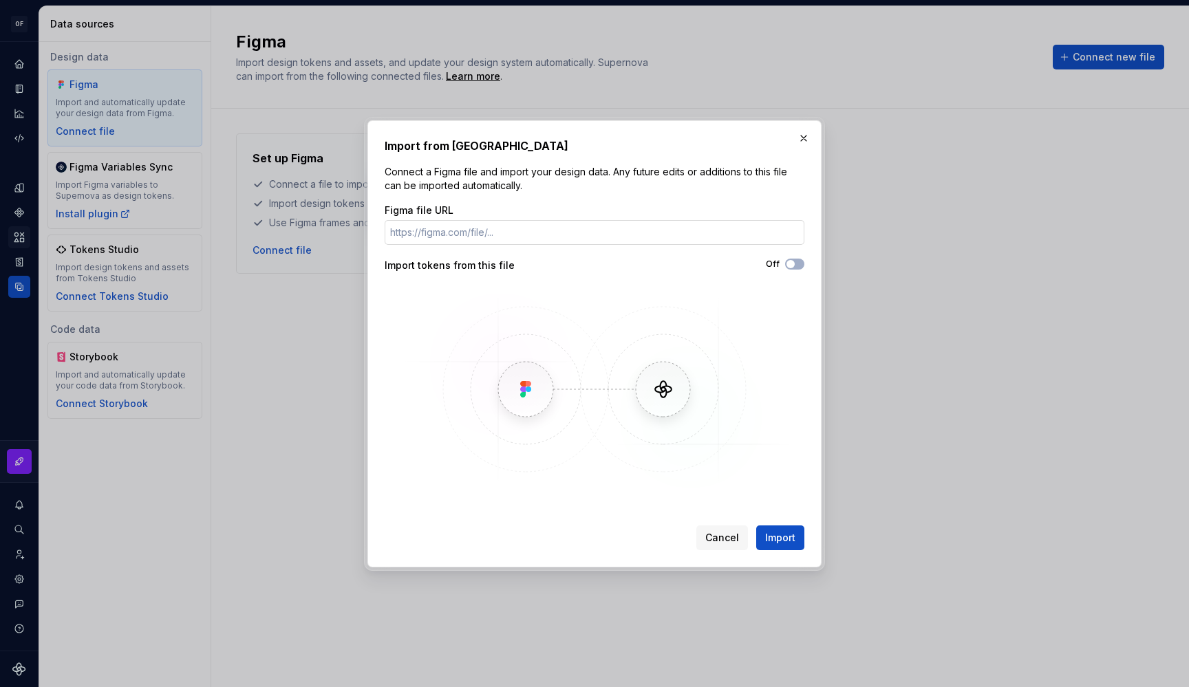
type input "https://www.figma.com/design/OIuadOycDDC9fNzjoqXGXk/MP-0057-D-01--Job-Board---O…"
paste input "[URL][DOMAIN_NAME]"
type input "[URL][DOMAIN_NAME]"
click at [796, 269] on button "Off" at bounding box center [794, 264] width 19 height 11
click at [781, 531] on span "Import" at bounding box center [780, 538] width 30 height 14
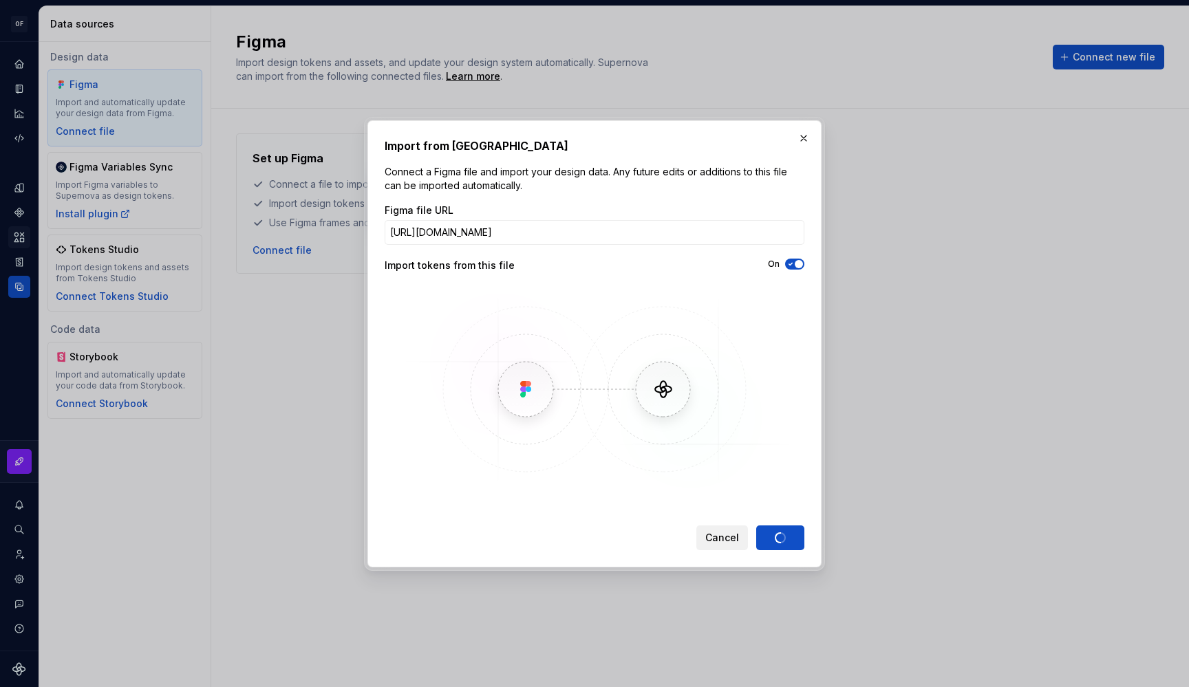
click at [718, 529] on button "Cancel" at bounding box center [722, 538] width 52 height 25
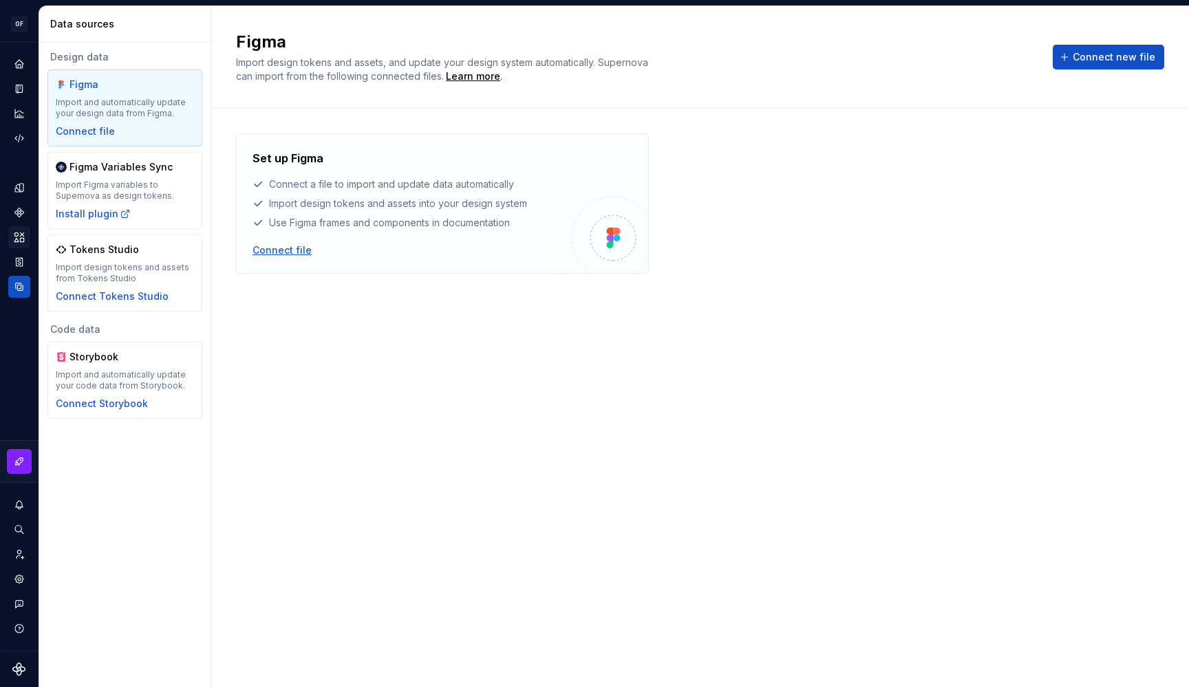
click at [285, 249] on div "Connect file" at bounding box center [282, 251] width 59 height 14
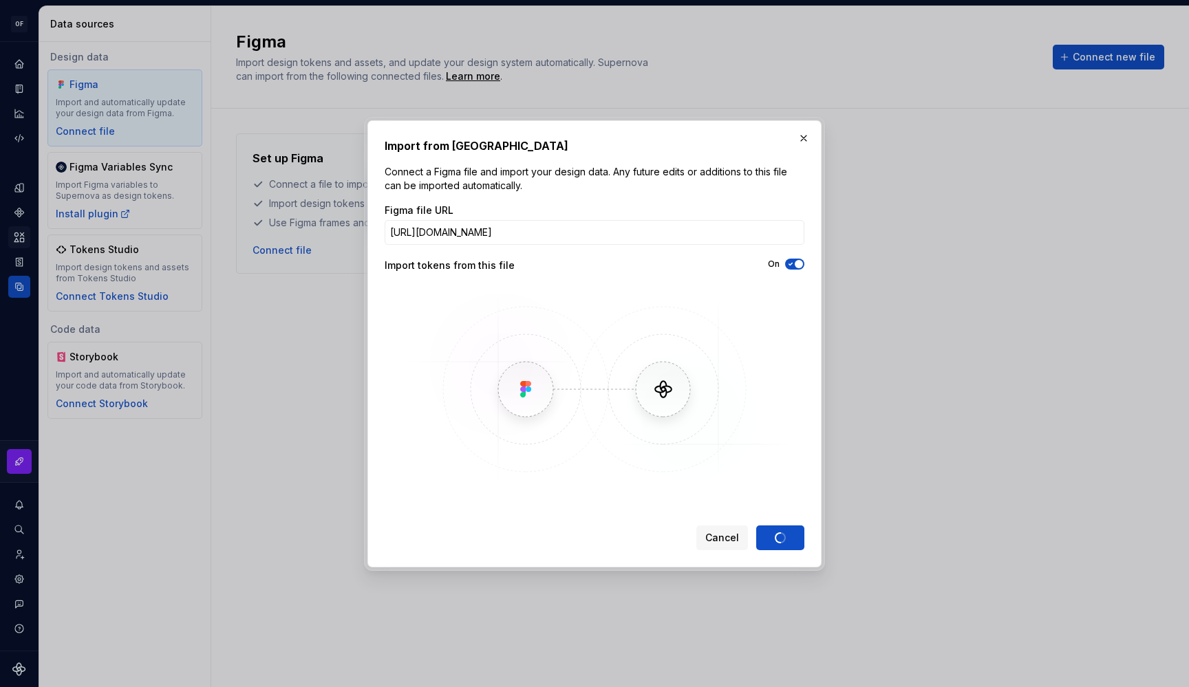
click at [763, 416] on img at bounding box center [594, 389] width 399 height 206
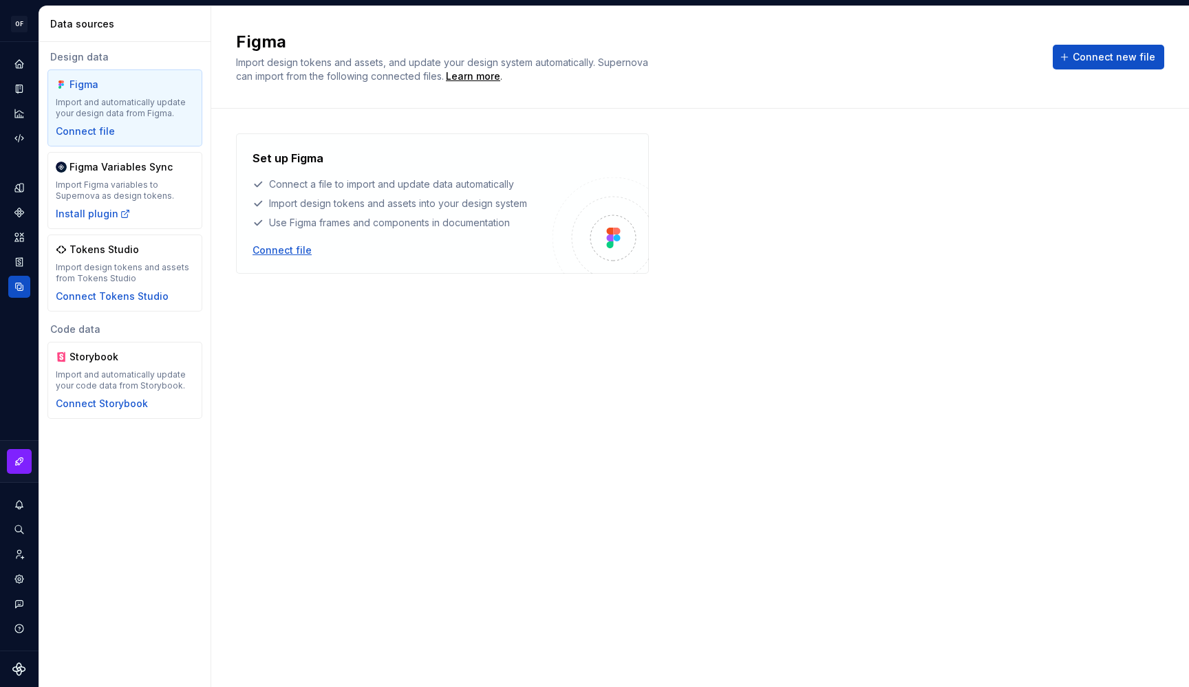
click at [265, 252] on div "Connect file" at bounding box center [282, 251] width 59 height 14
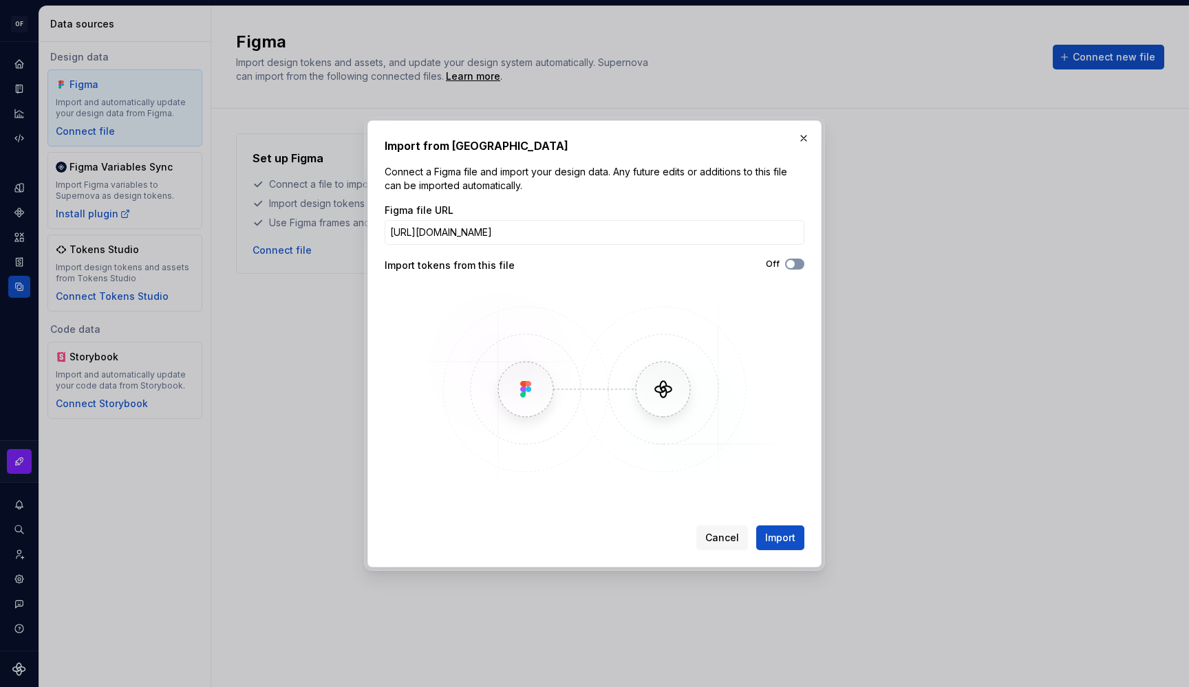
type input "[URL][DOMAIN_NAME]"
click at [792, 260] on icon "button" at bounding box center [790, 264] width 11 height 8
click at [787, 532] on span "Import" at bounding box center [780, 538] width 30 height 14
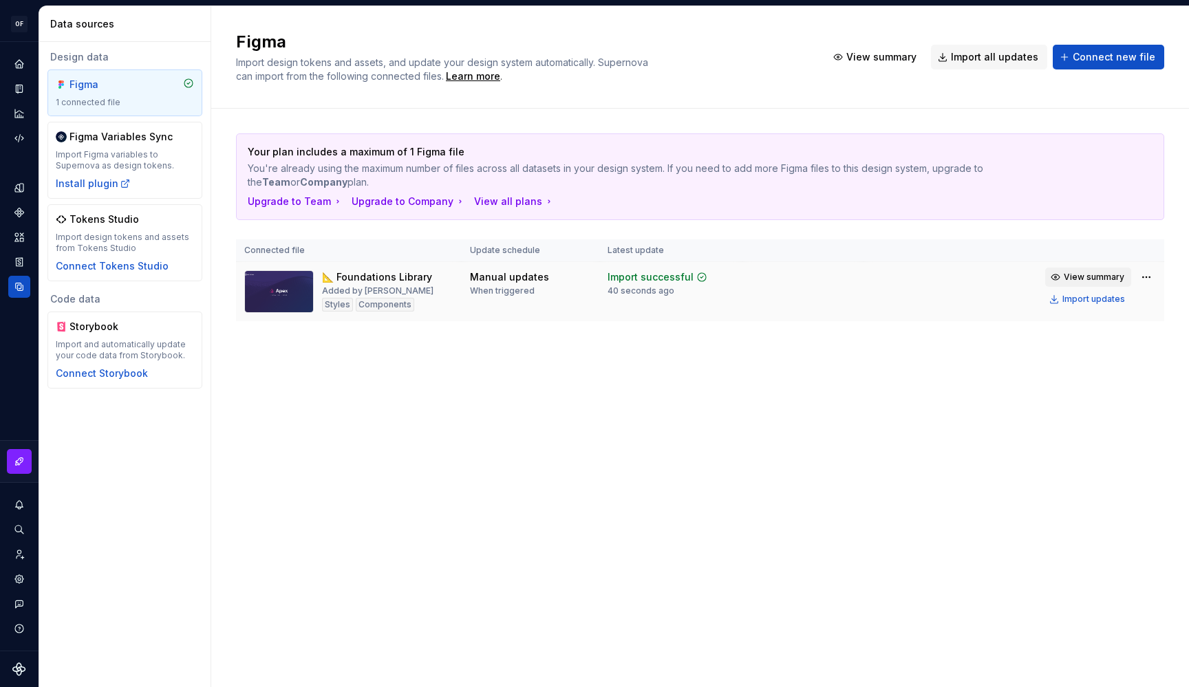
click at [1080, 274] on span "View summary" at bounding box center [1094, 277] width 61 height 11
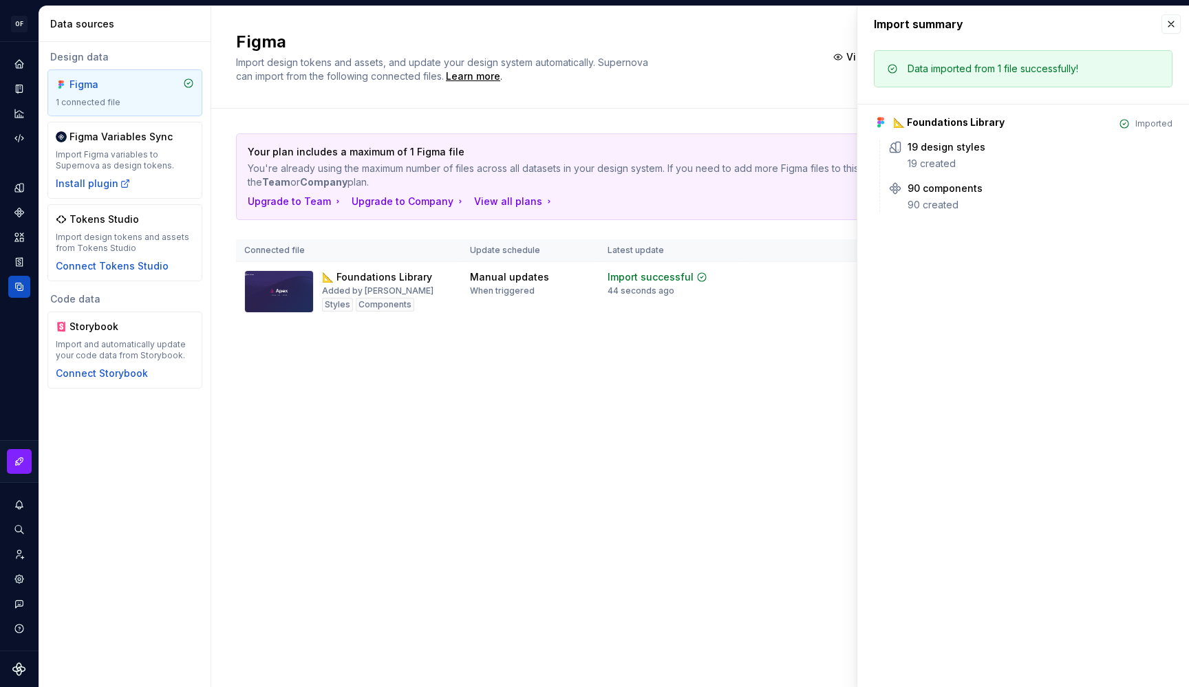
click at [800, 347] on div "Your plan includes a maximum of 1 Figma file You're already using the maximum n…" at bounding box center [700, 241] width 928 height 265
click at [1173, 21] on button "button" at bounding box center [1171, 23] width 19 height 19
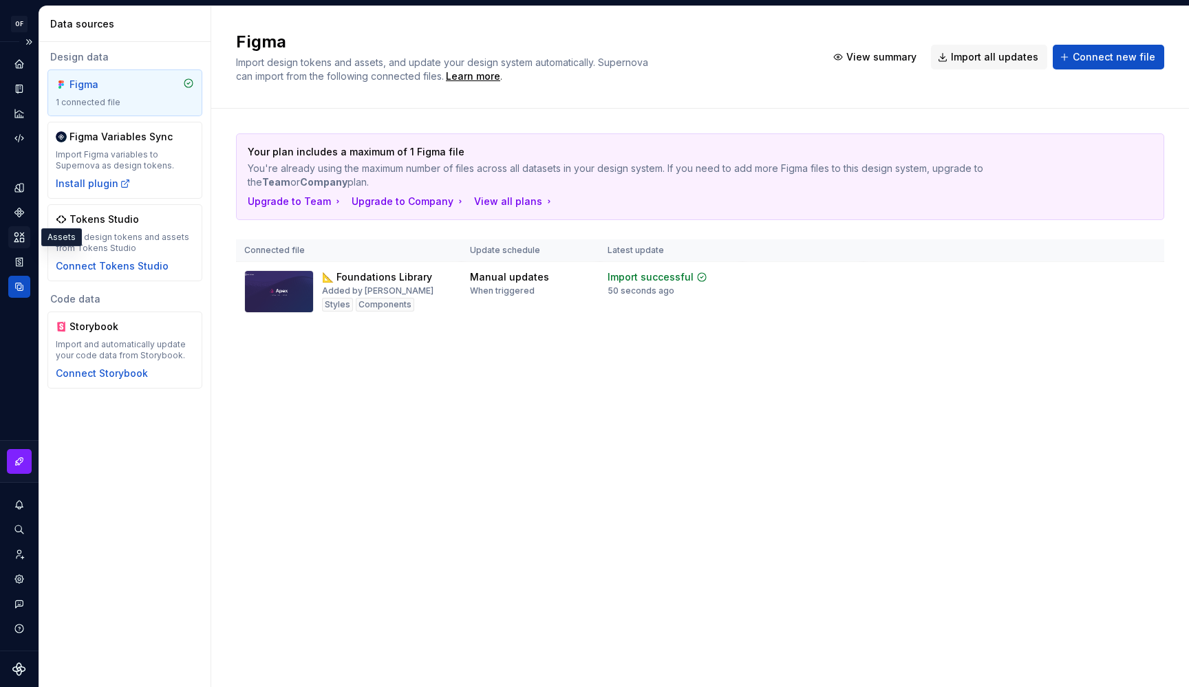
click at [13, 237] on div "Assets" at bounding box center [19, 237] width 22 height 22
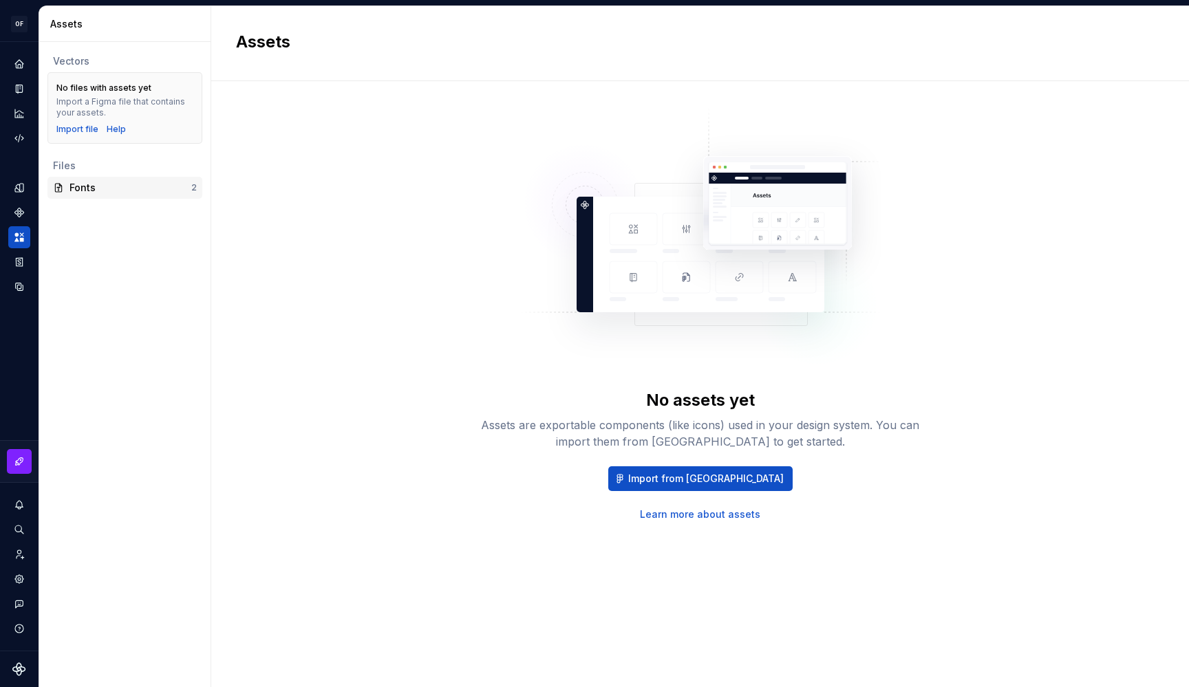
click at [103, 190] on div "Fonts" at bounding box center [131, 188] width 122 height 14
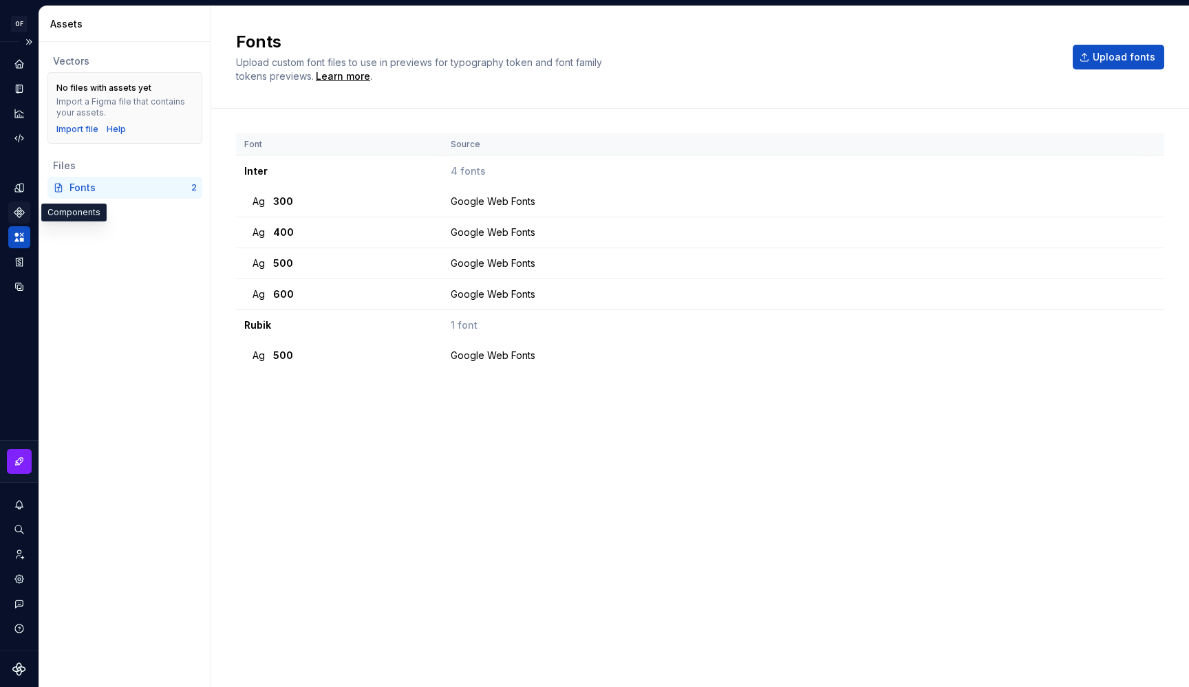
click at [21, 208] on icon "Components" at bounding box center [19, 212] width 12 height 12
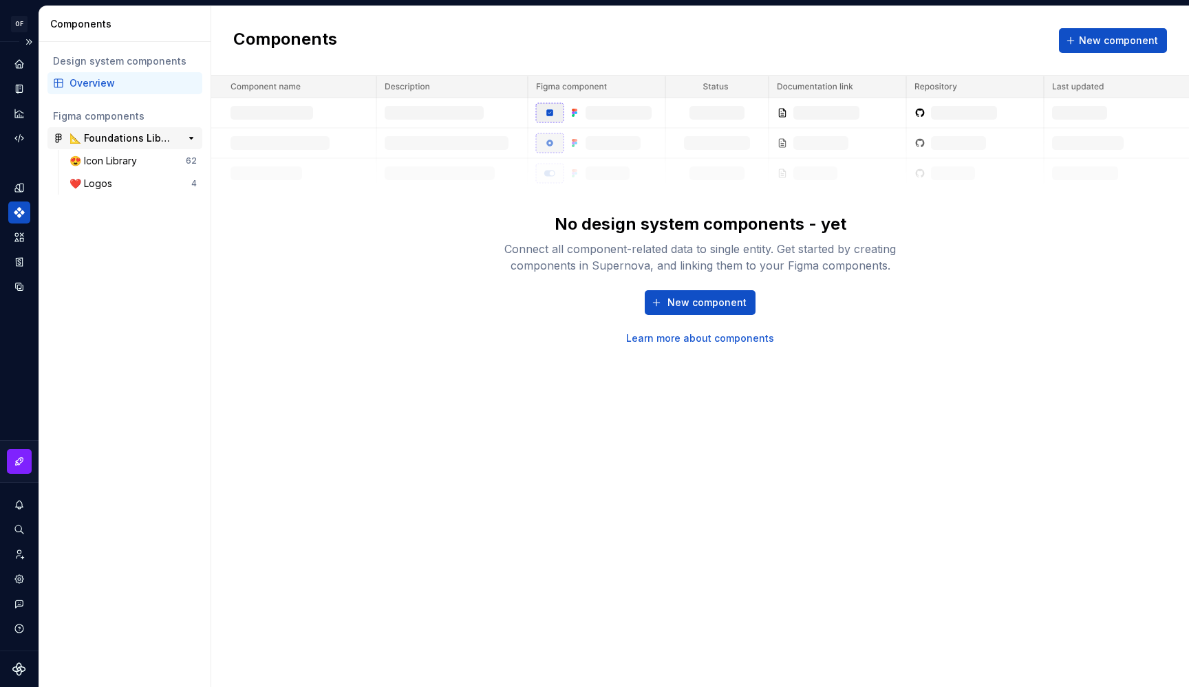
click at [98, 136] on div "📐 Foundations Library" at bounding box center [121, 138] width 103 height 14
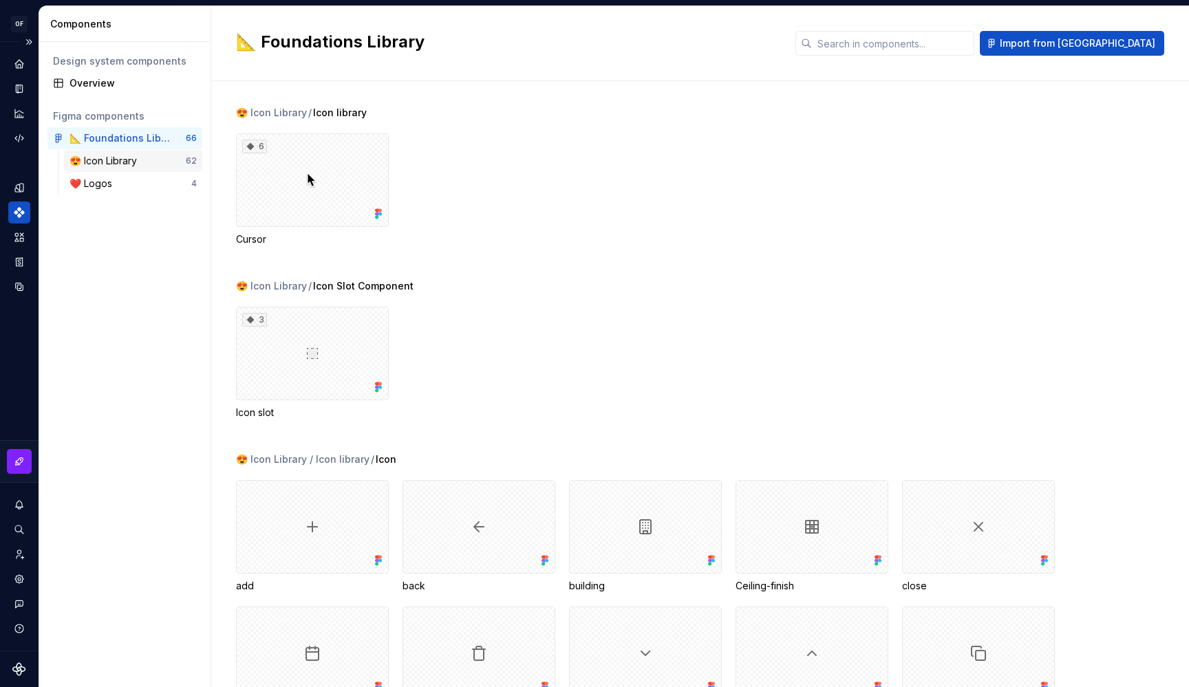
click at [104, 158] on div "😍 Icon Library" at bounding box center [106, 161] width 73 height 14
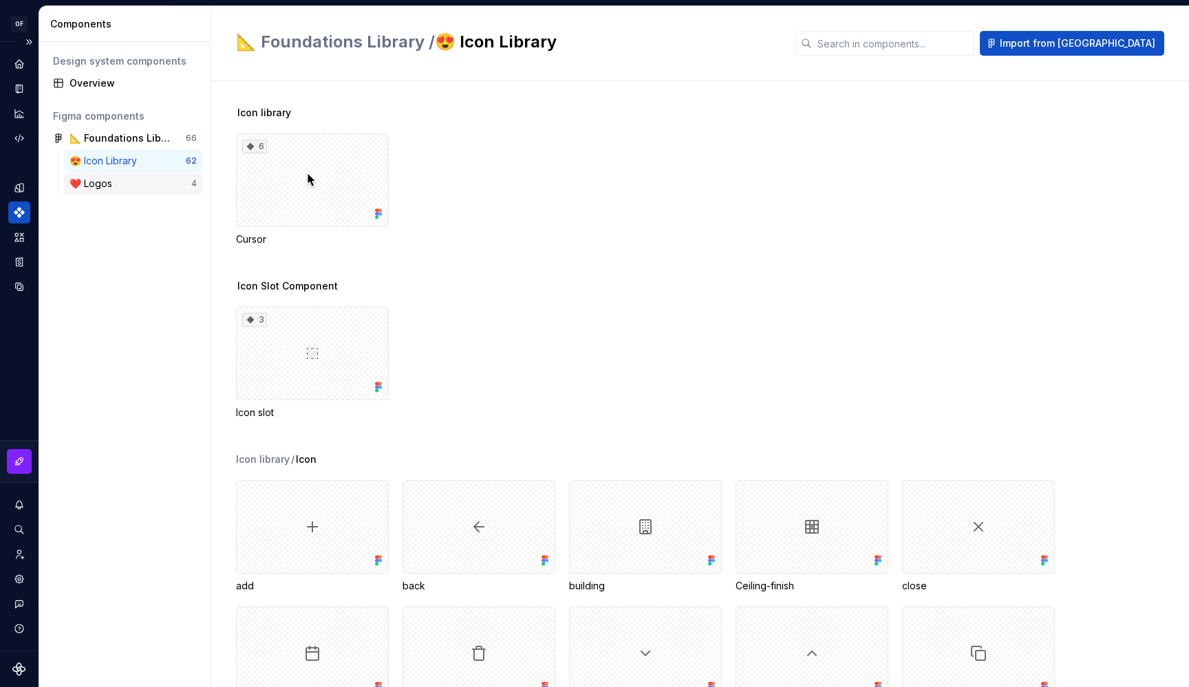
click at [113, 179] on div "❤️ Logos" at bounding box center [94, 184] width 48 height 14
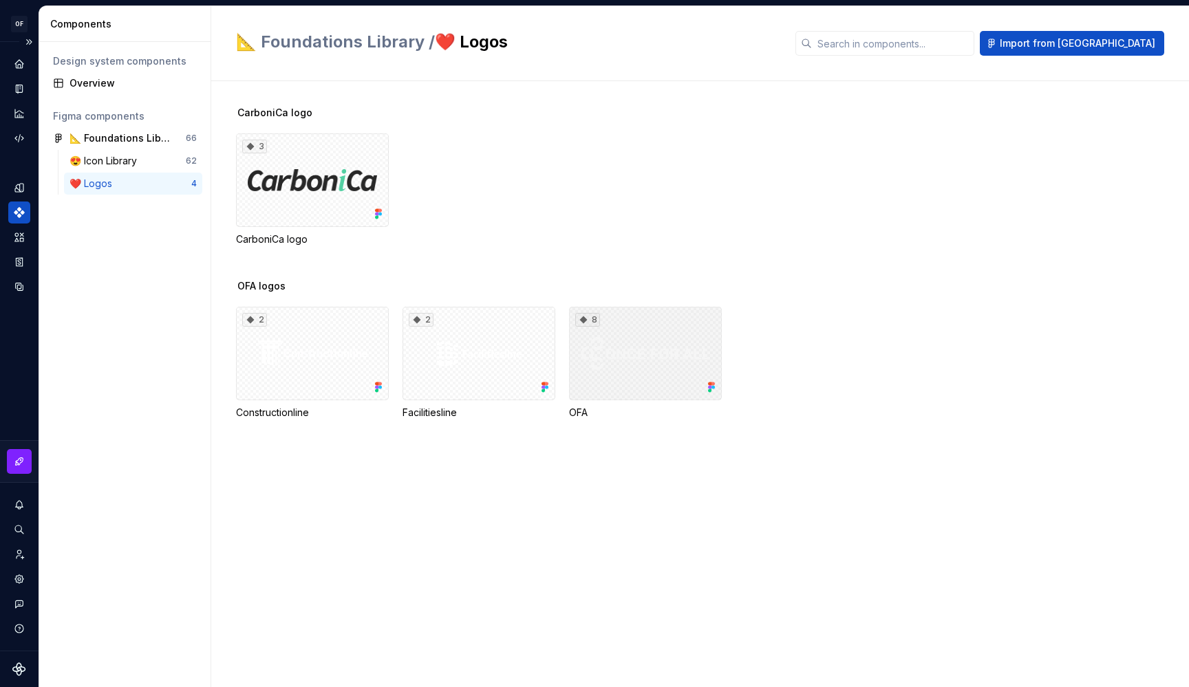
click at [626, 341] on div "8" at bounding box center [645, 354] width 153 height 94
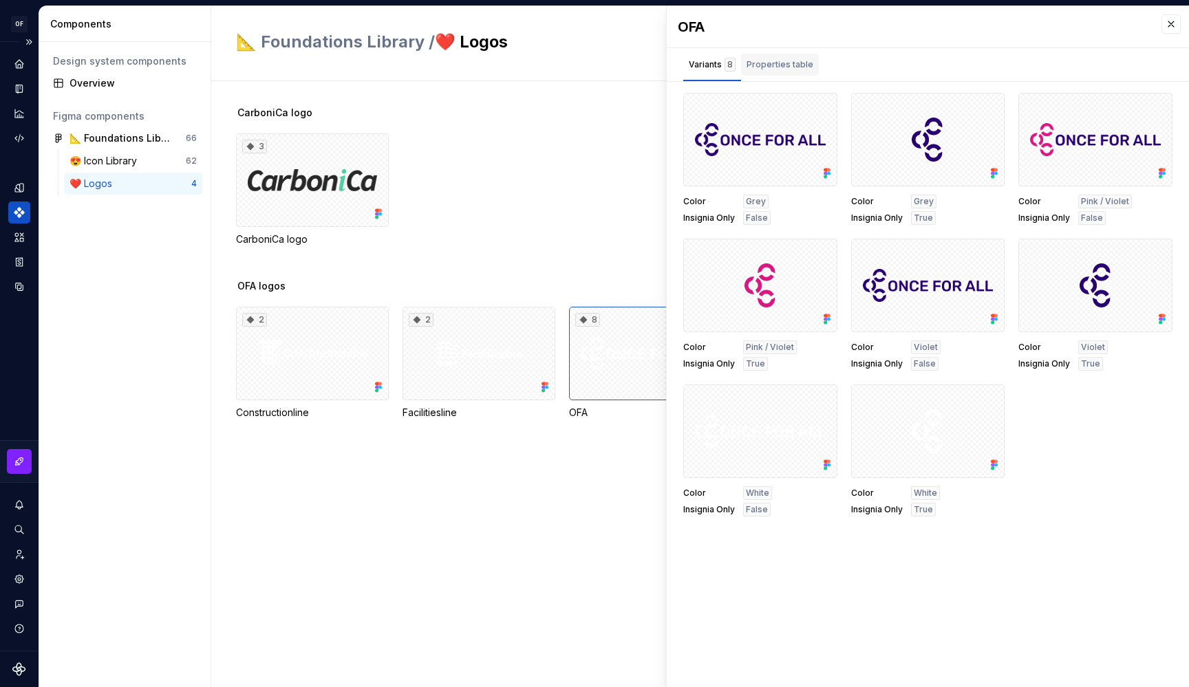
click at [788, 63] on div "Properties table" at bounding box center [780, 65] width 67 height 14
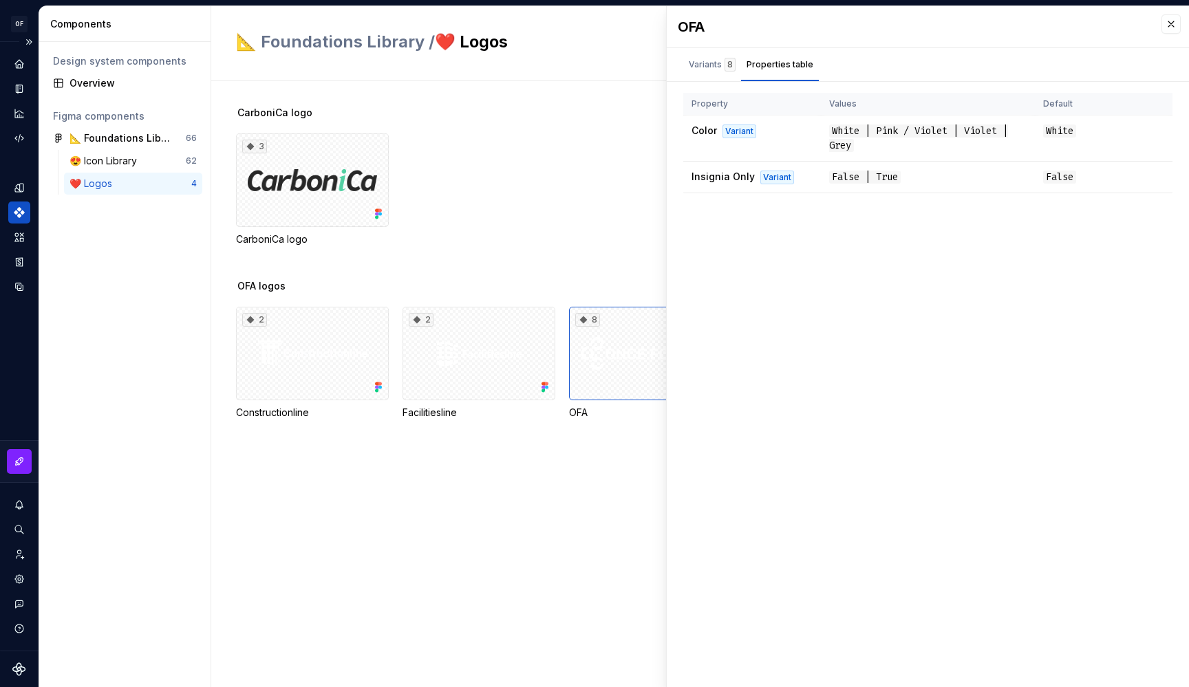
click at [628, 502] on div "CarboniCa logo 3 CarboniCa logo OFA logos 2 Constructionline 2 Facilitiesline 8…" at bounding box center [712, 384] width 953 height 606
click at [146, 236] on div "Design system components Overview Figma components 📐 Foundations Library 66 😍 I…" at bounding box center [124, 365] width 171 height 646
click at [714, 67] on div "Variants 8" at bounding box center [712, 65] width 47 height 14
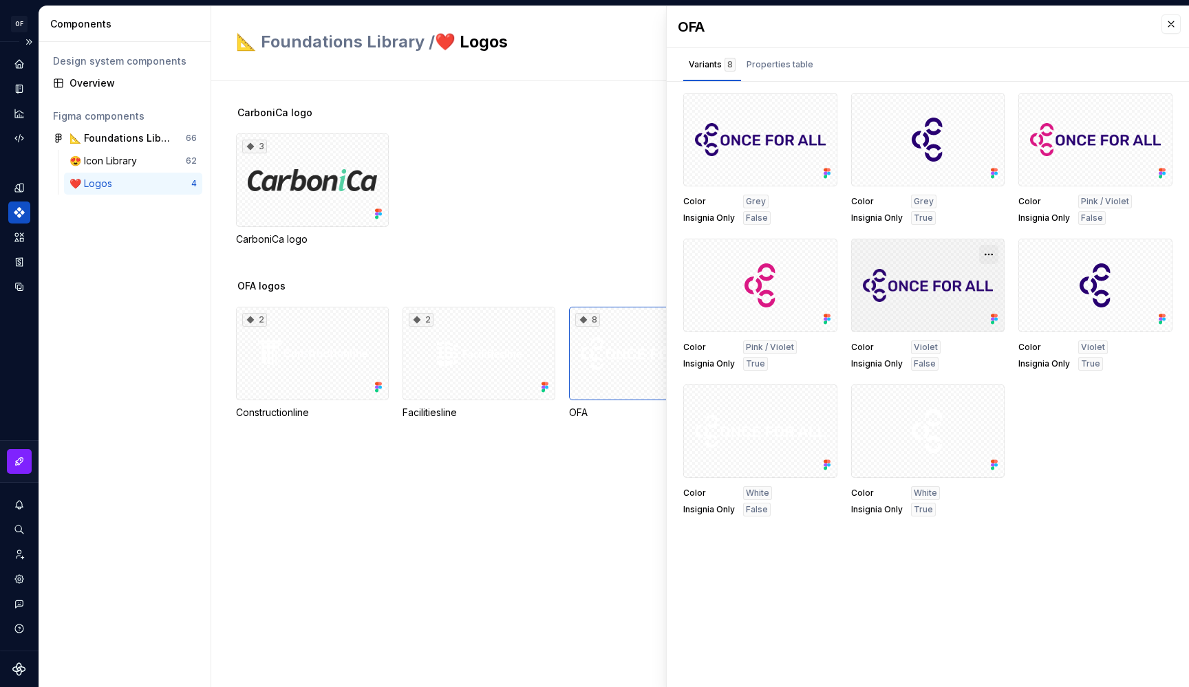
click at [979, 254] on button "button" at bounding box center [988, 254] width 19 height 19
click at [940, 248] on div at bounding box center [928, 286] width 154 height 94
click at [770, 140] on div at bounding box center [760, 140] width 154 height 94
click at [774, 65] on div "Properties table" at bounding box center [780, 65] width 67 height 14
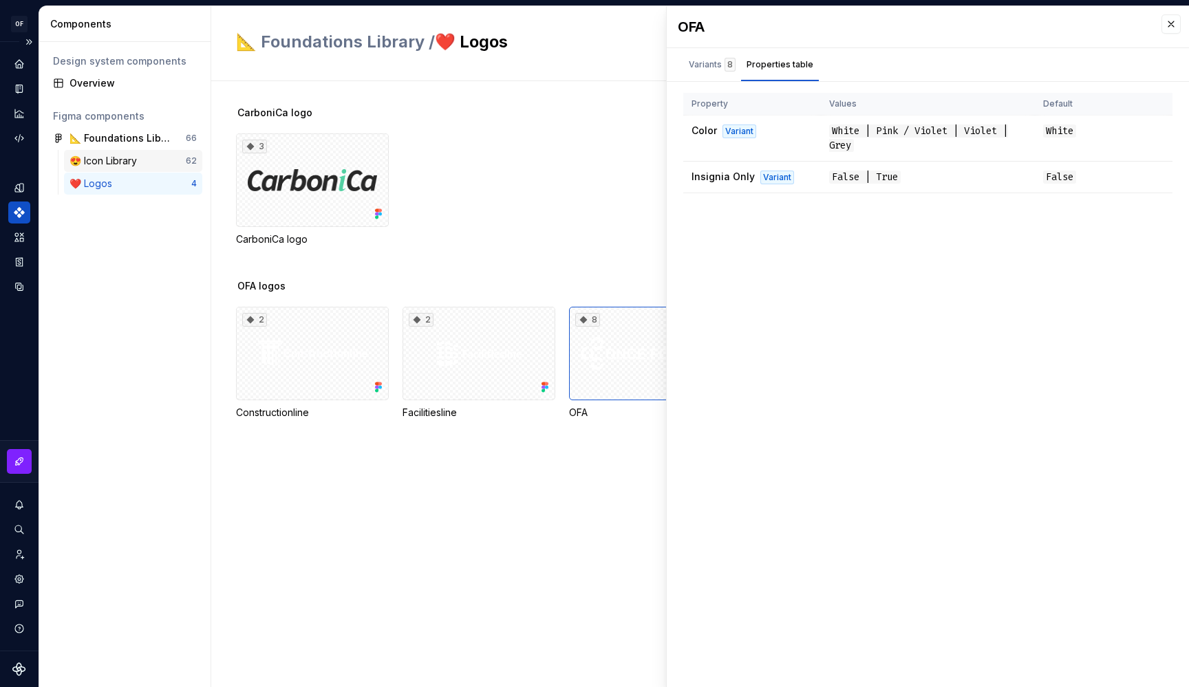
click at [129, 168] on div "😍 Icon Library 62" at bounding box center [133, 161] width 138 height 22
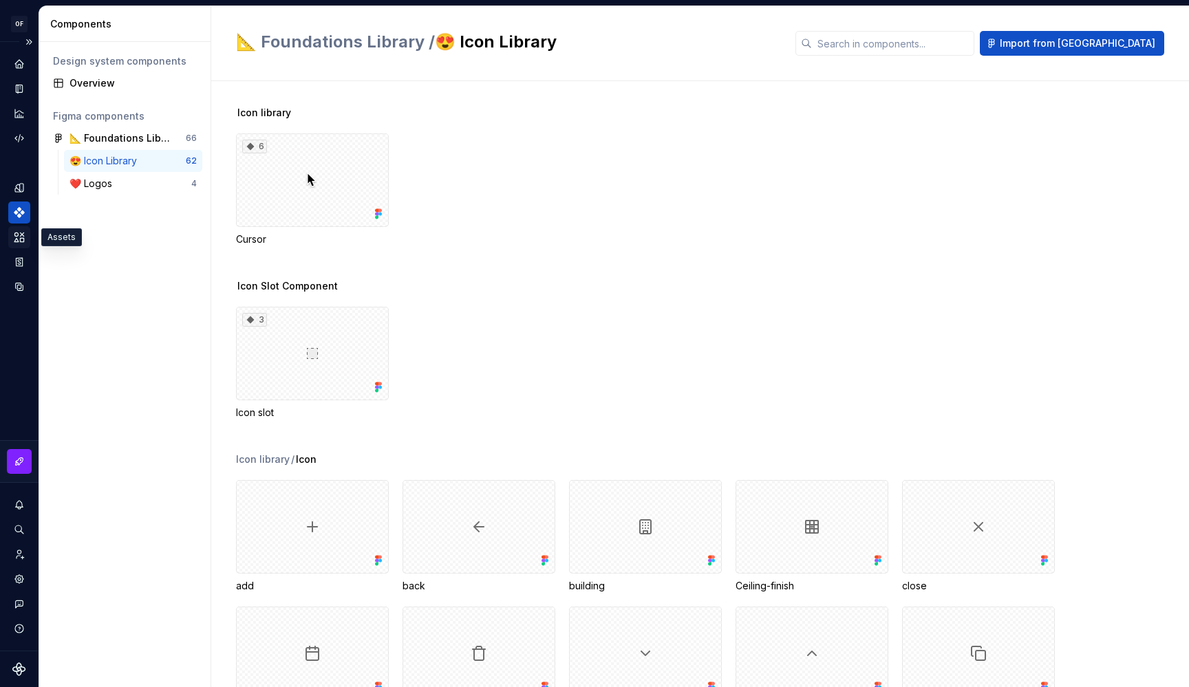
click at [23, 241] on icon "Assets" at bounding box center [19, 237] width 10 height 9
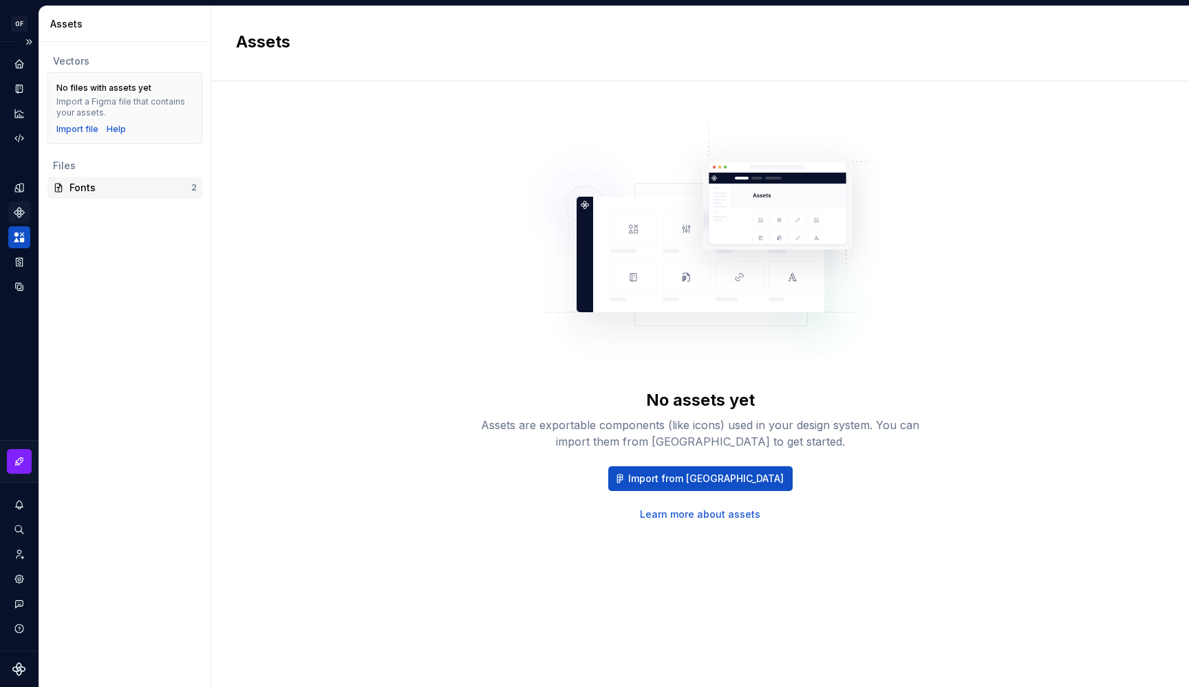
click at [130, 192] on div "Fonts" at bounding box center [131, 188] width 122 height 14
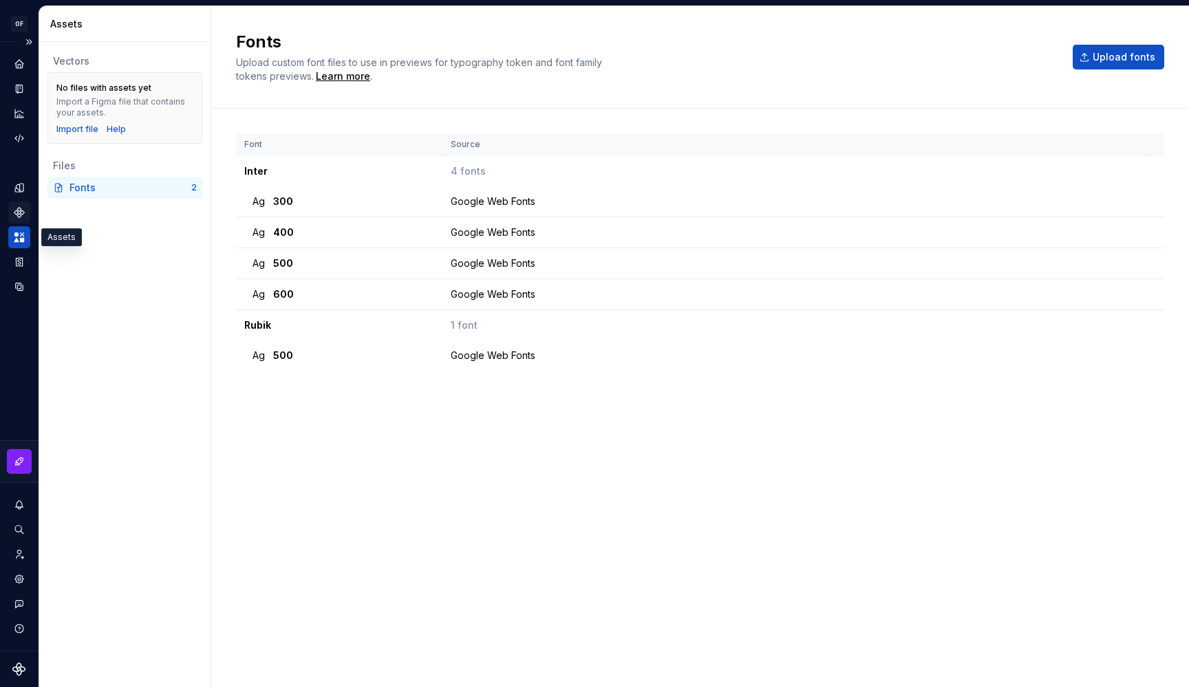
click at [23, 231] on div "Assets" at bounding box center [19, 237] width 22 height 22
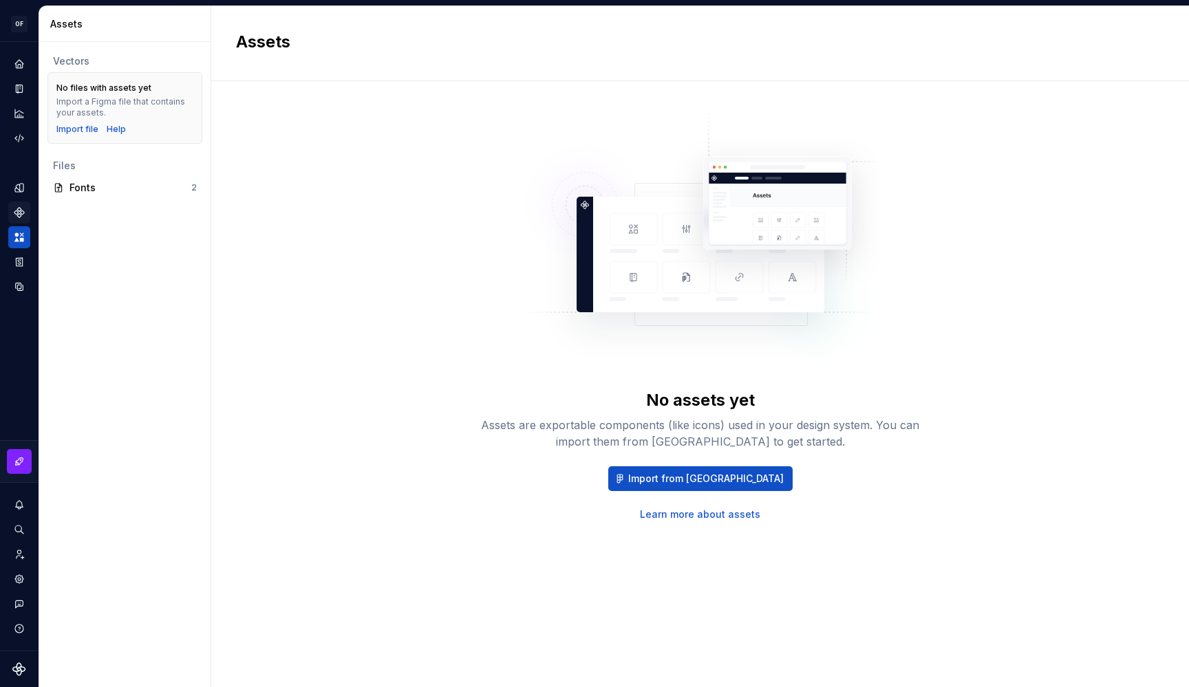
click at [692, 516] on link "Learn more about assets" at bounding box center [700, 515] width 120 height 14
click at [14, 210] on icon "Components" at bounding box center [19, 212] width 12 height 12
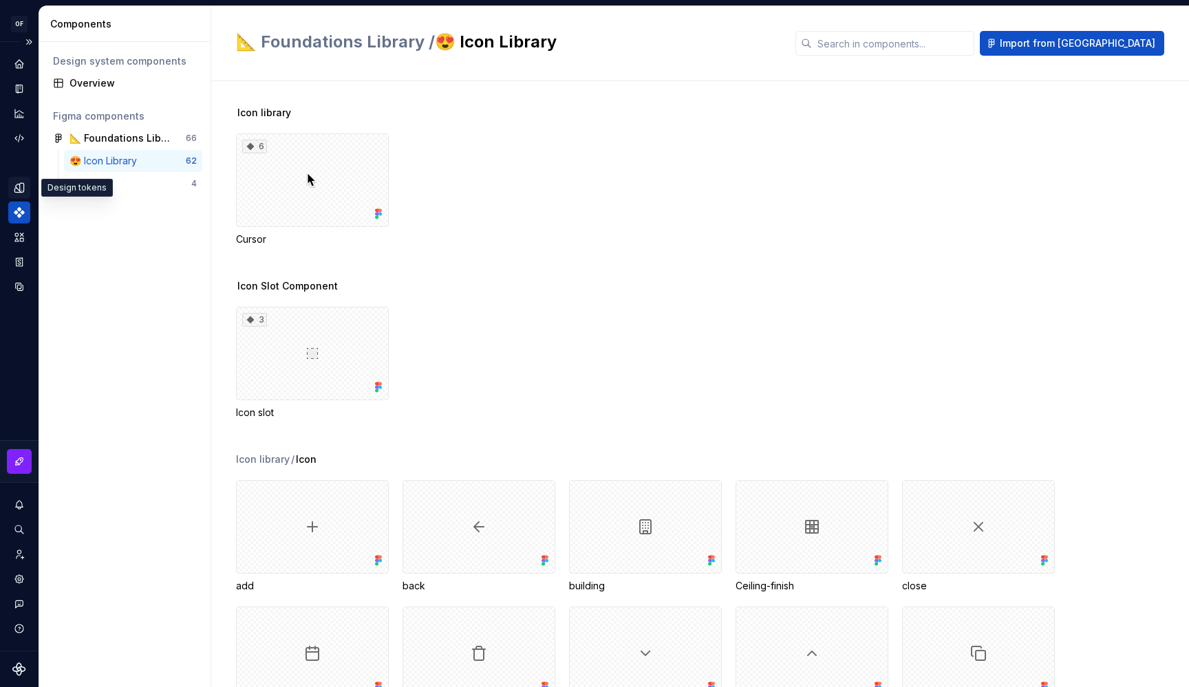
click at [23, 193] on icon "Design tokens" at bounding box center [19, 188] width 12 height 12
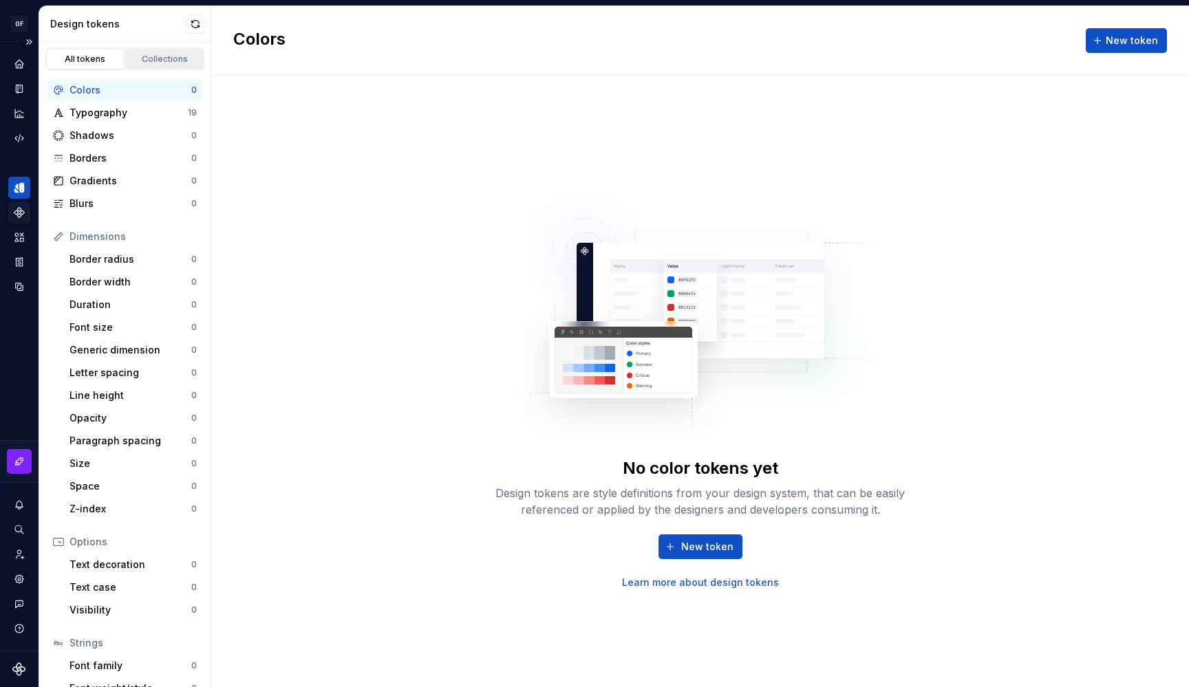
click at [136, 61] on div "Collections" at bounding box center [165, 59] width 69 height 11
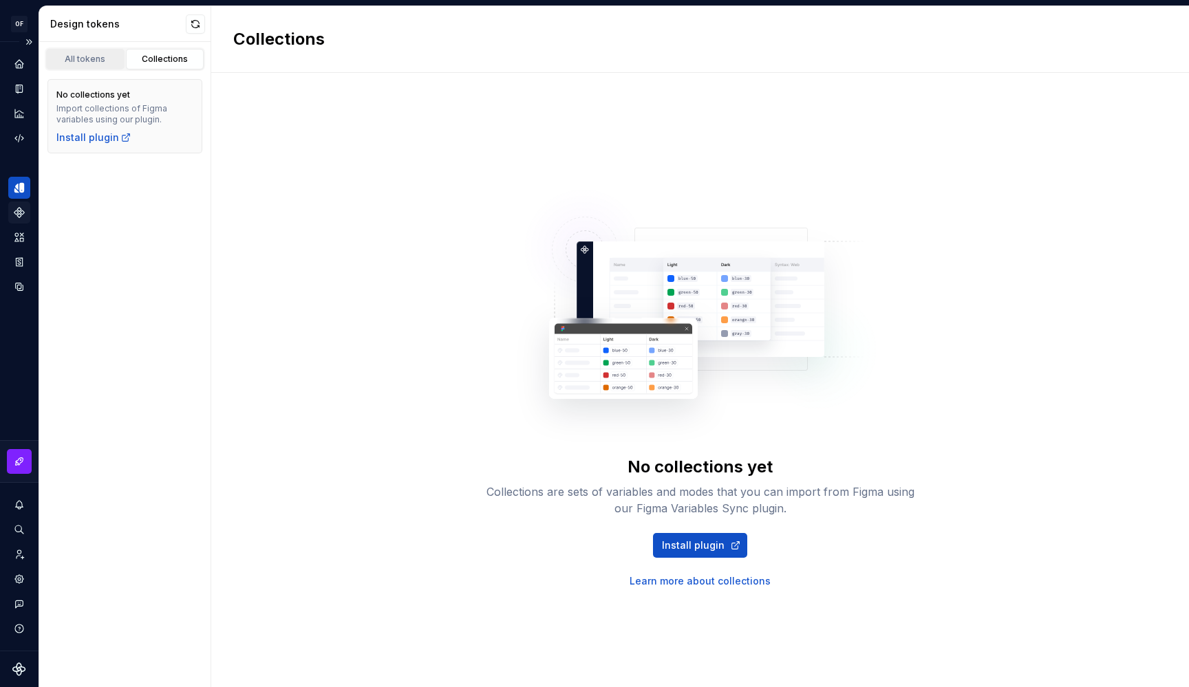
click at [96, 58] on div "All tokens" at bounding box center [85, 59] width 69 height 11
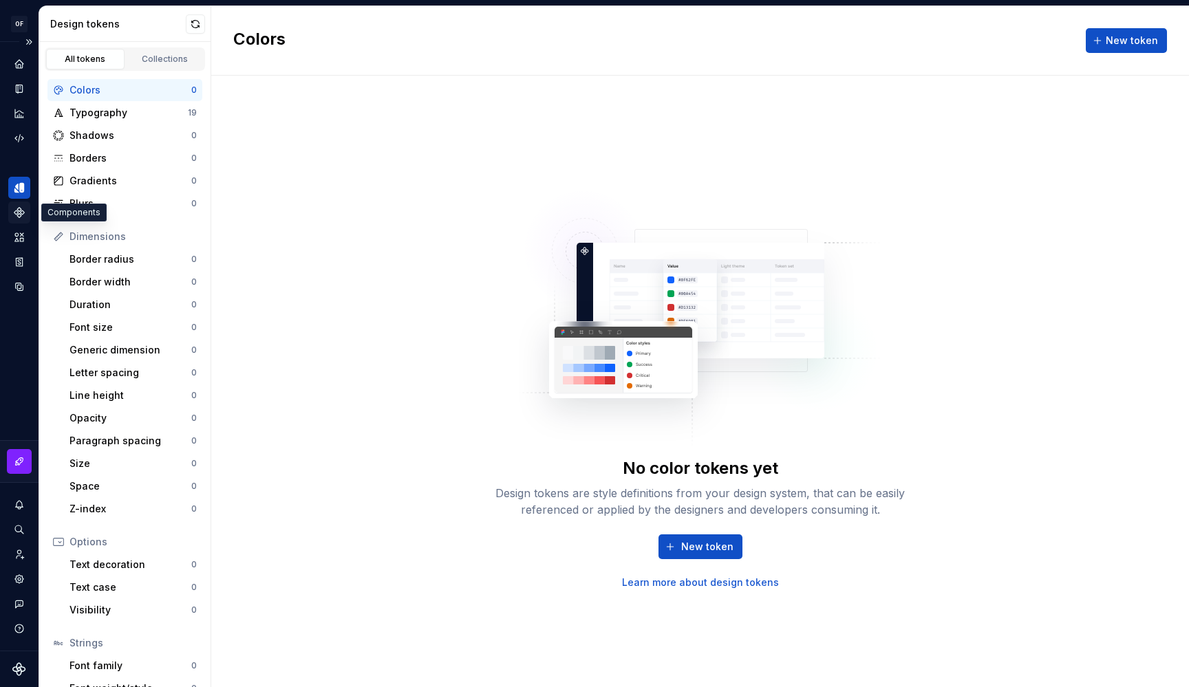
click at [21, 214] on icon "Components" at bounding box center [19, 212] width 12 height 12
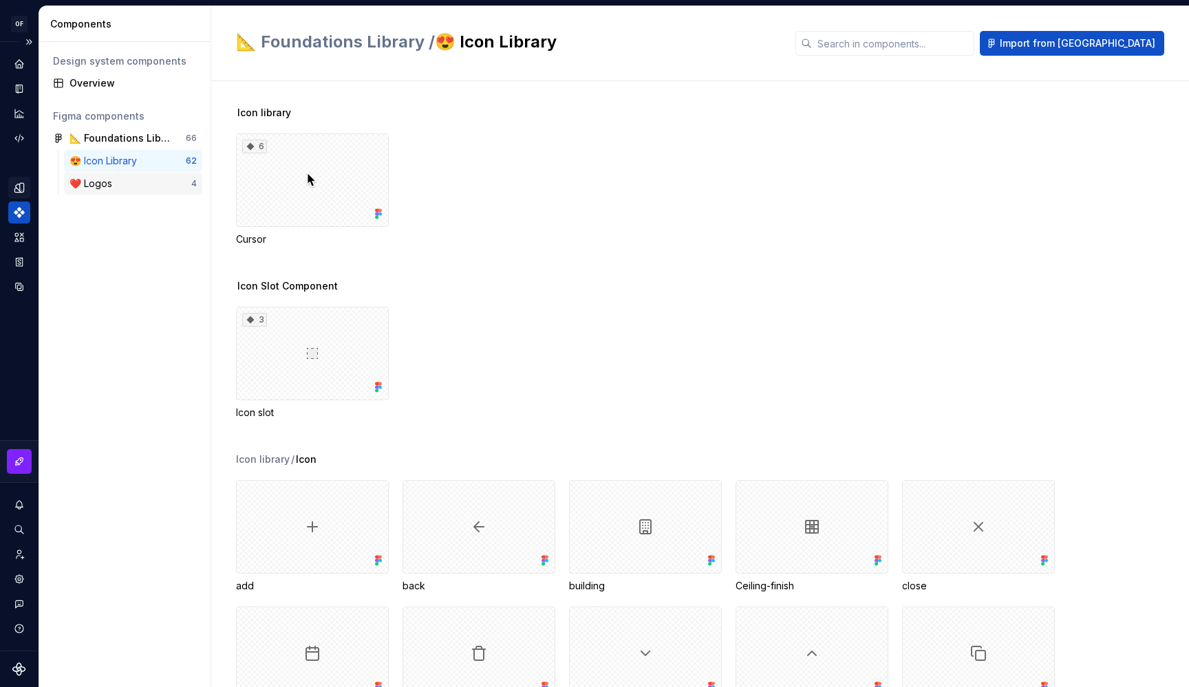
click at [98, 179] on div "❤️ Logos" at bounding box center [94, 184] width 48 height 14
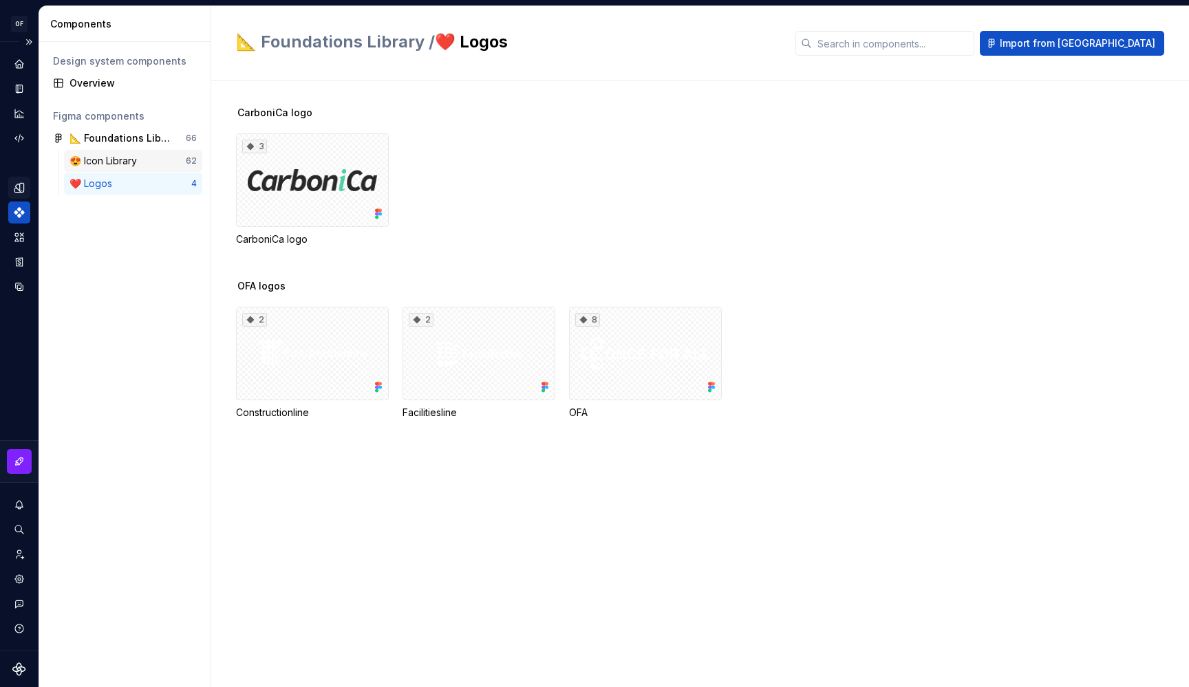
click at [107, 160] on div "😍 Icon Library" at bounding box center [106, 161] width 73 height 14
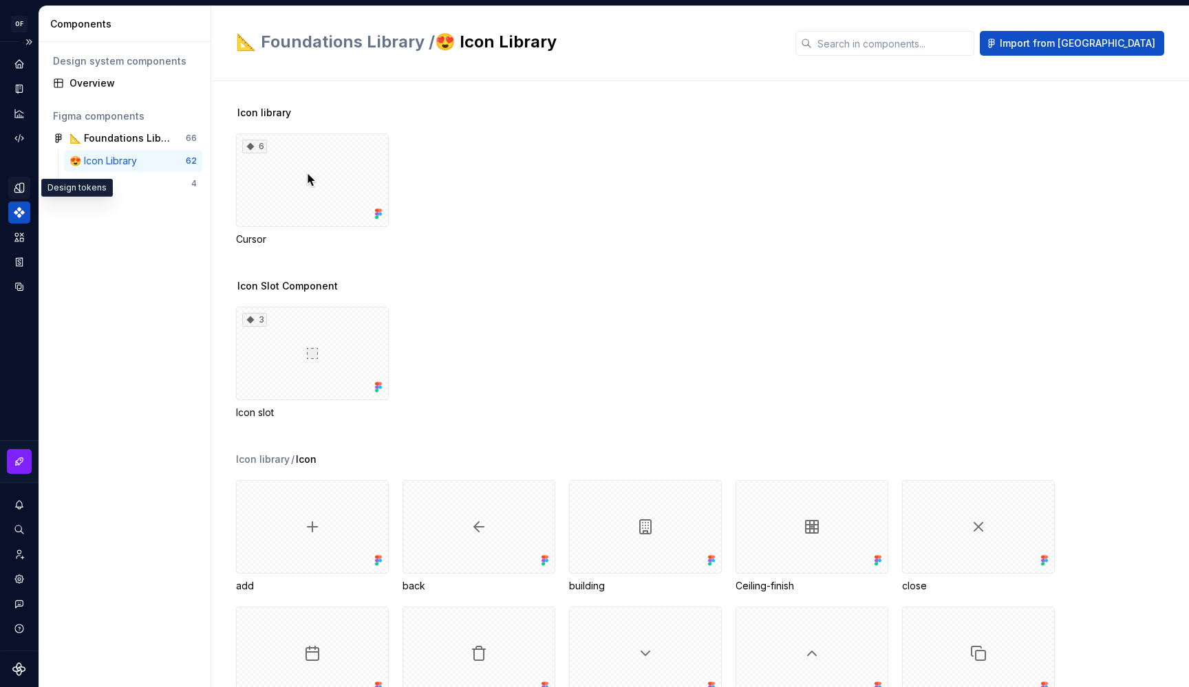
click at [19, 186] on icon "Design tokens" at bounding box center [19, 188] width 12 height 12
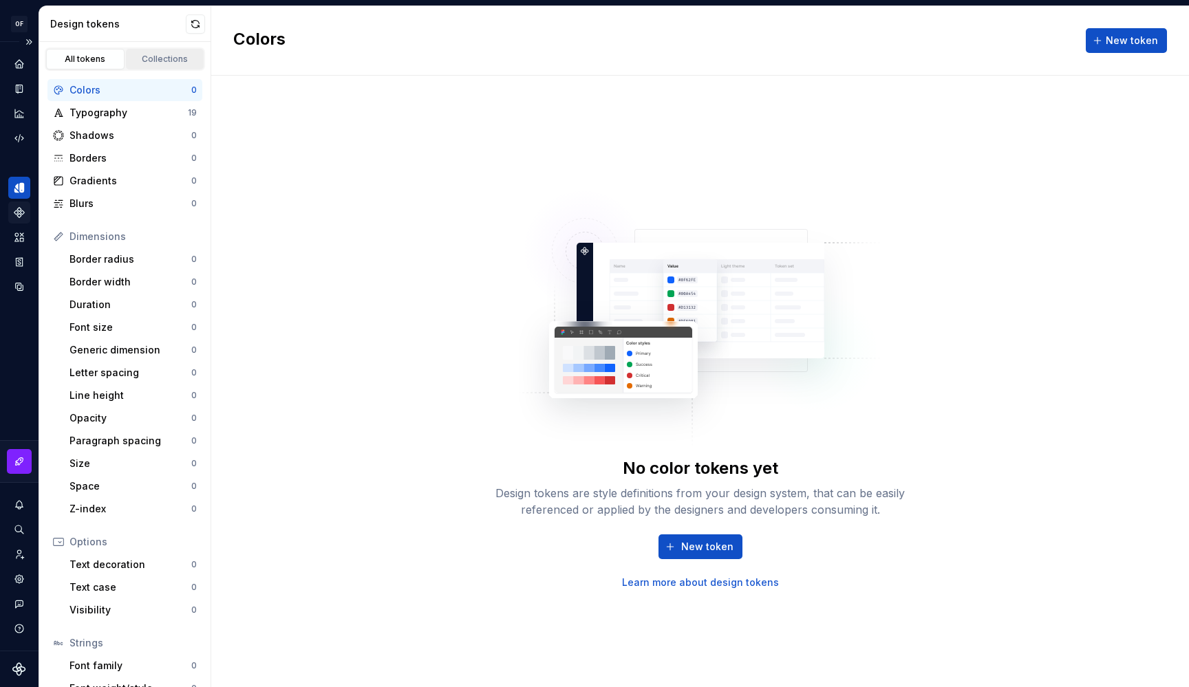
click at [152, 65] on link "Collections" at bounding box center [165, 59] width 78 height 21
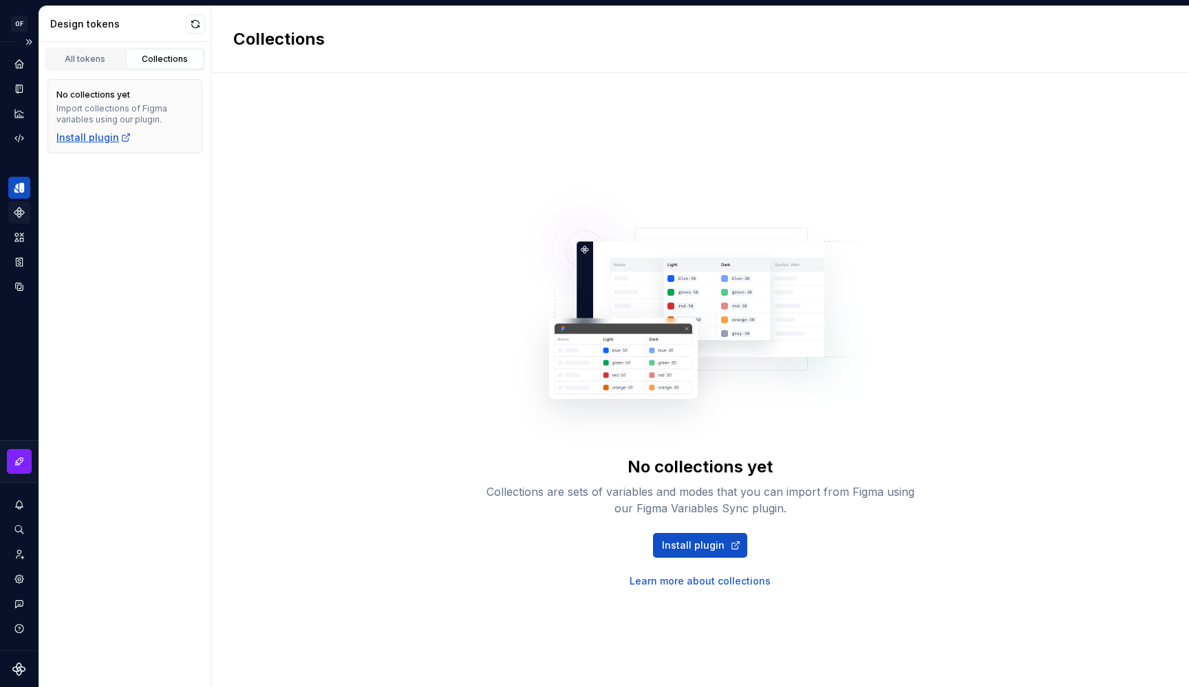
click at [89, 135] on div "Install plugin" at bounding box center [93, 138] width 75 height 14
click at [74, 56] on div "All tokens" at bounding box center [85, 59] width 69 height 11
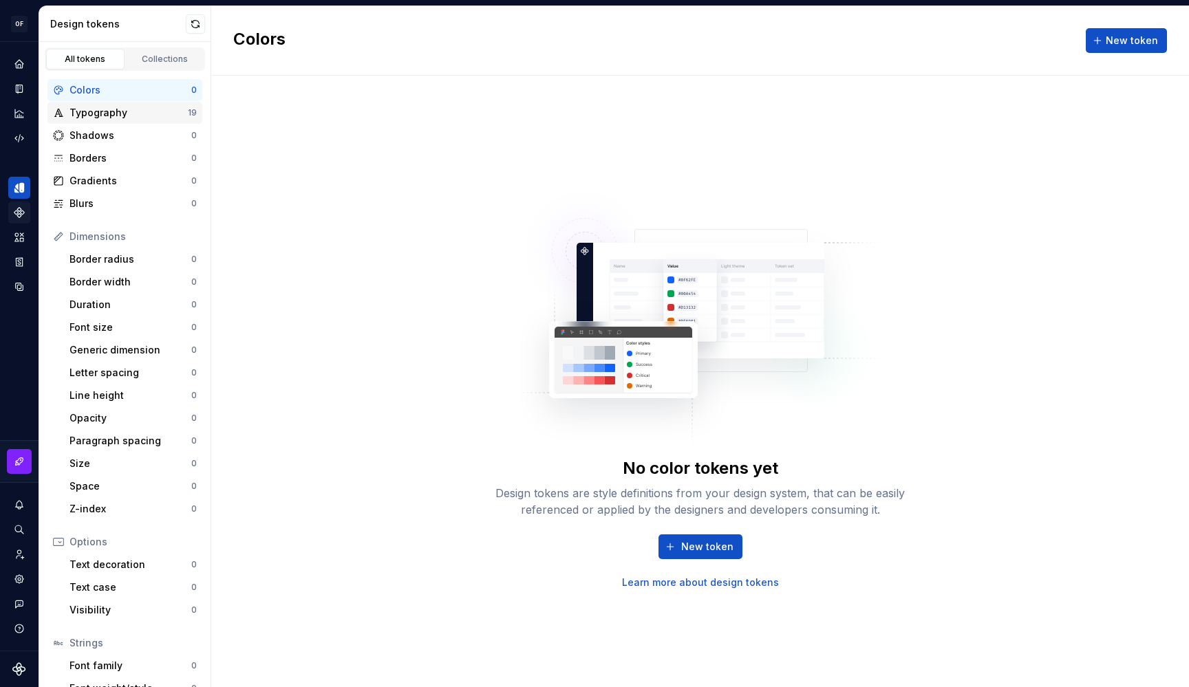
click at [78, 103] on div "Typography 19" at bounding box center [124, 113] width 155 height 22
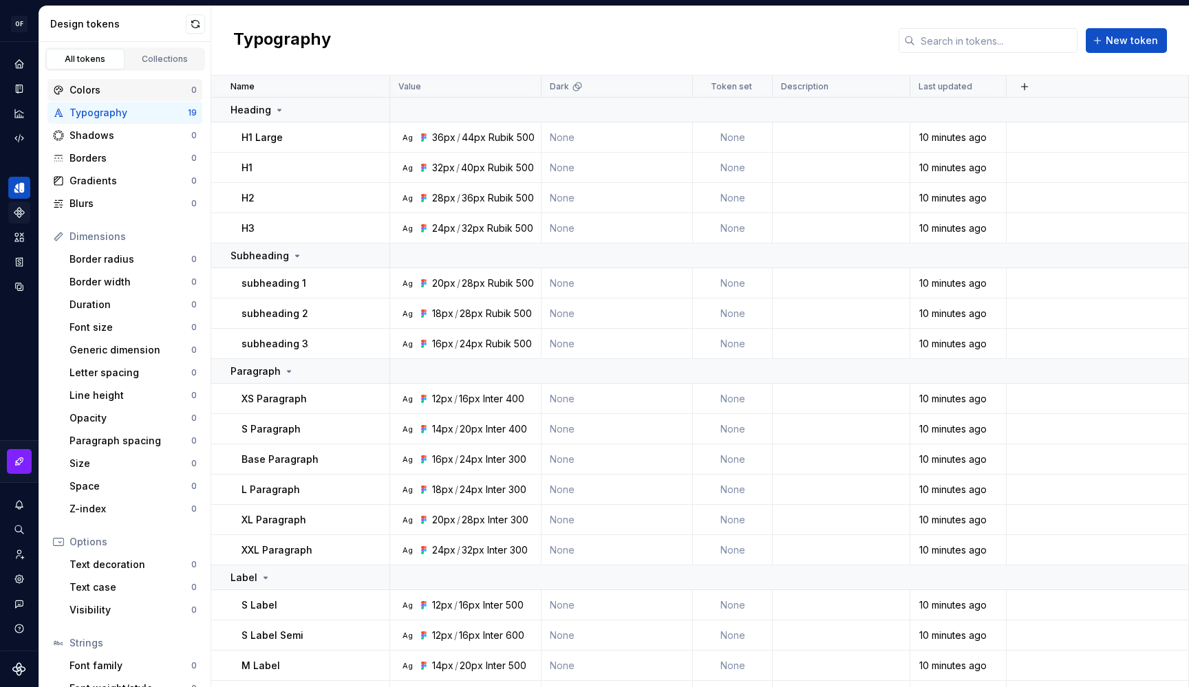
click at [105, 96] on div "Colors" at bounding box center [131, 90] width 122 height 14
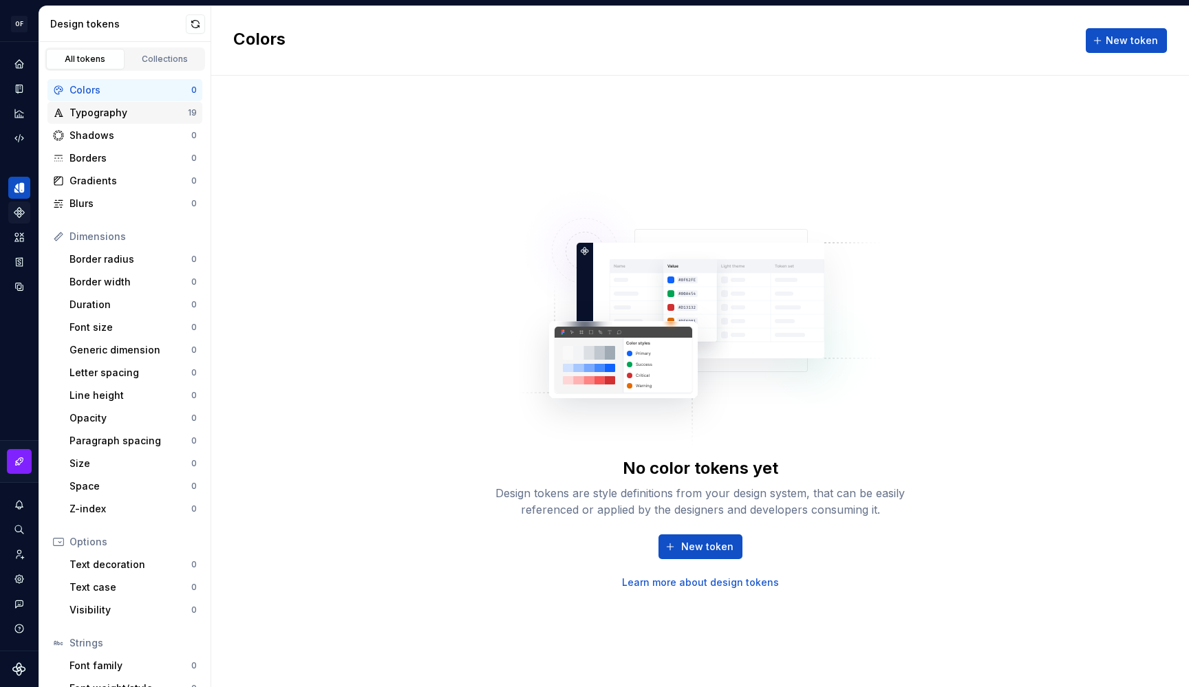
click at [122, 109] on div "Typography" at bounding box center [129, 113] width 118 height 14
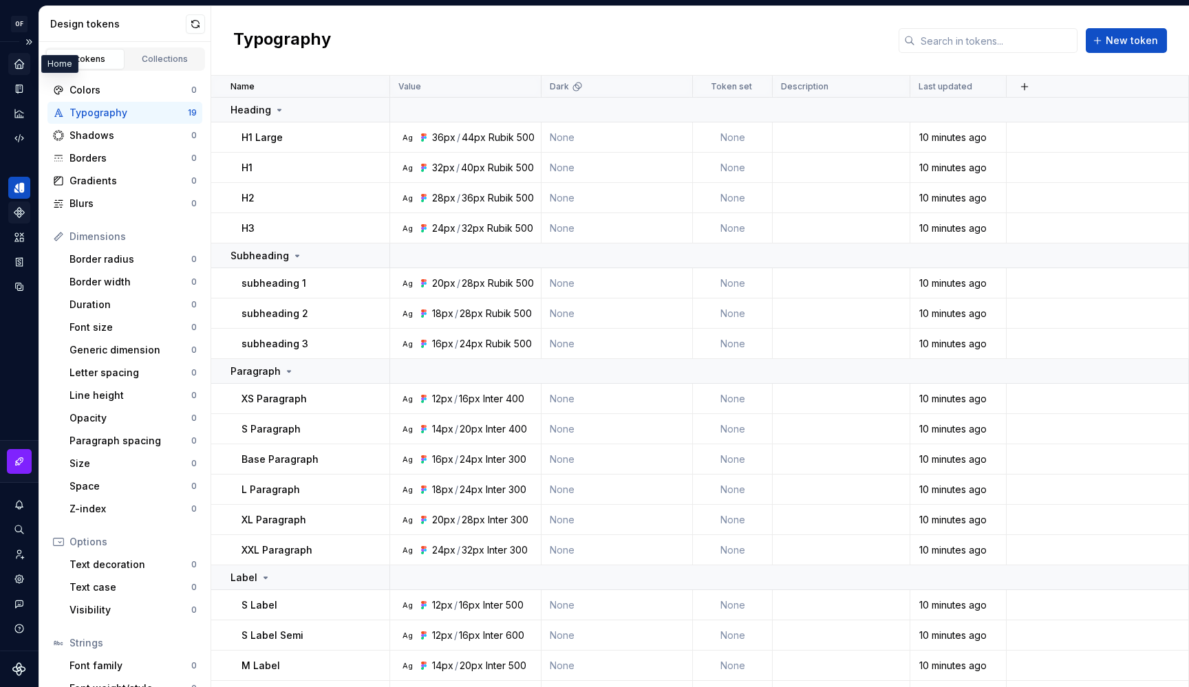
click at [23, 67] on icon "Home" at bounding box center [19, 64] width 12 height 12
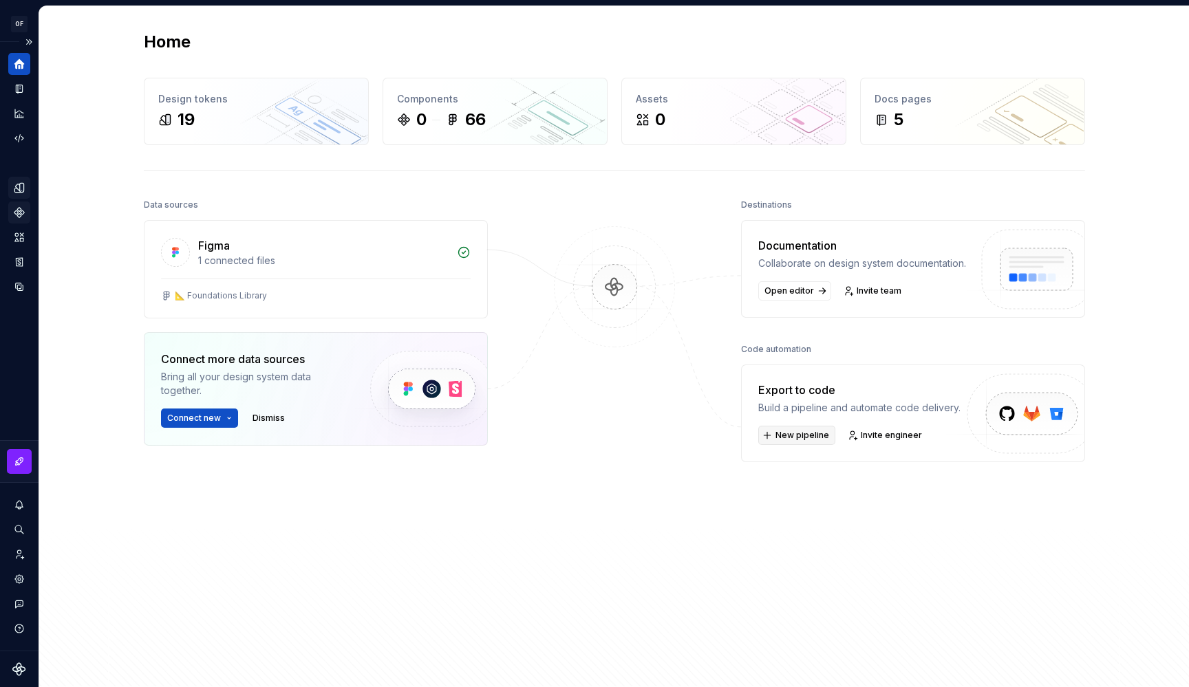
click at [776, 445] on button "New pipeline" at bounding box center [796, 435] width 77 height 19
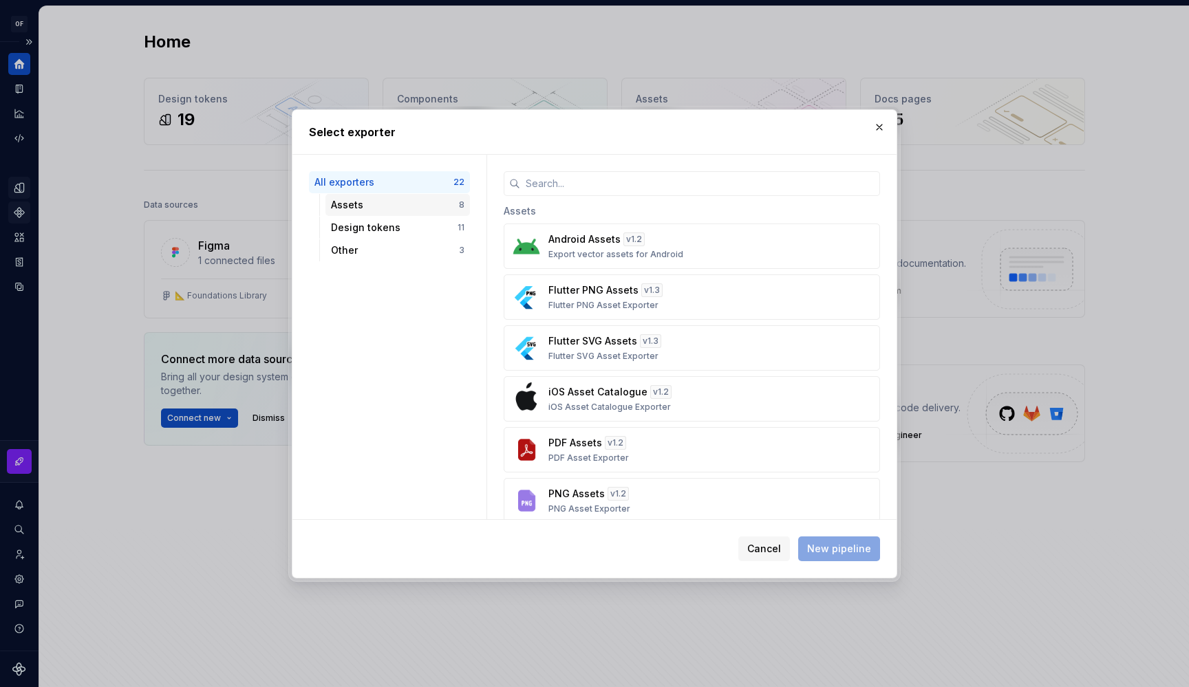
click at [421, 197] on div "Assets 8" at bounding box center [398, 205] width 145 height 22
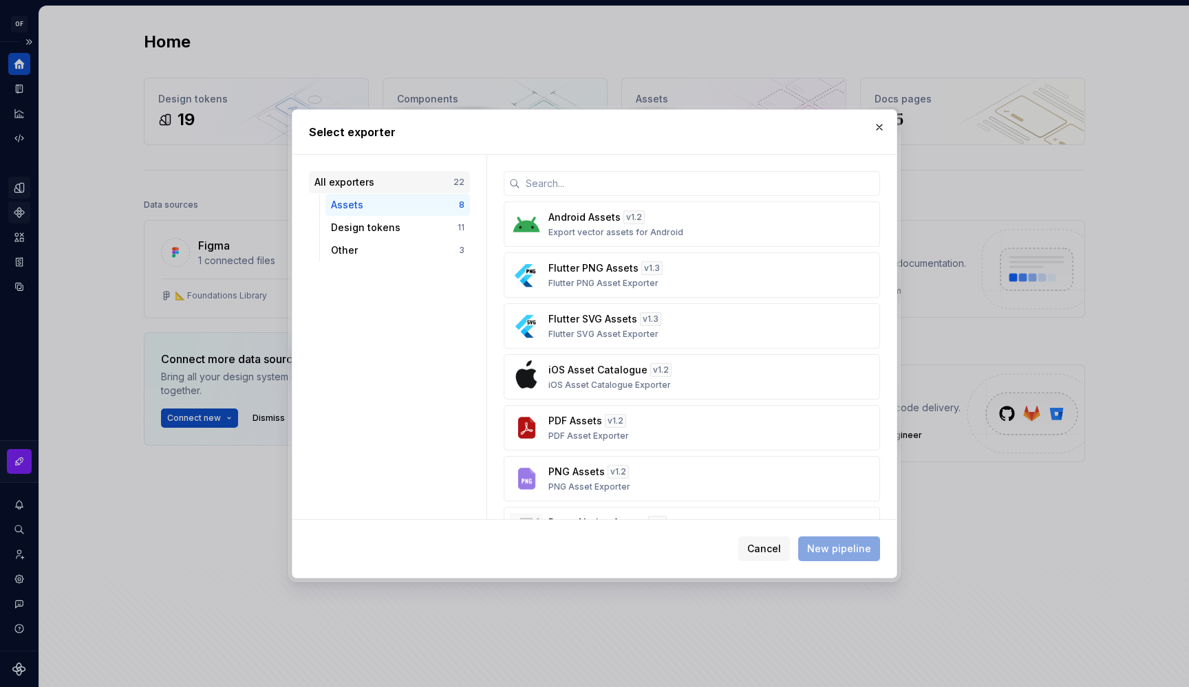
click at [407, 176] on div "All exporters" at bounding box center [383, 182] width 139 height 14
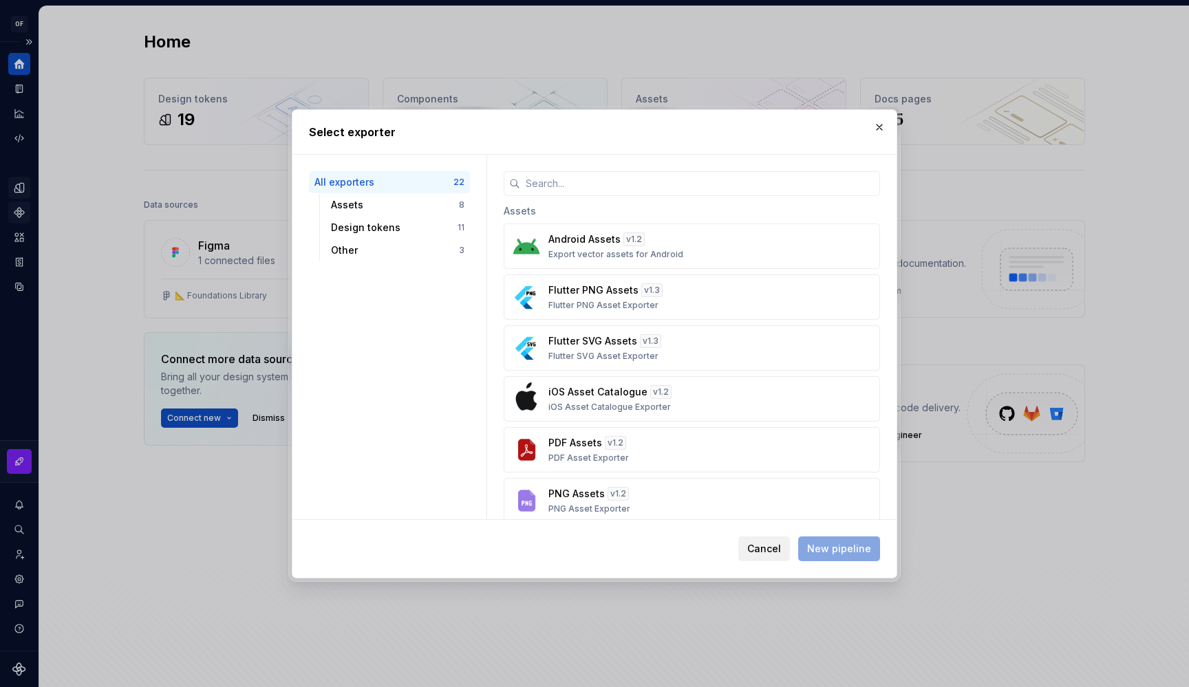
click at [775, 546] on span "Cancel" at bounding box center [764, 549] width 34 height 14
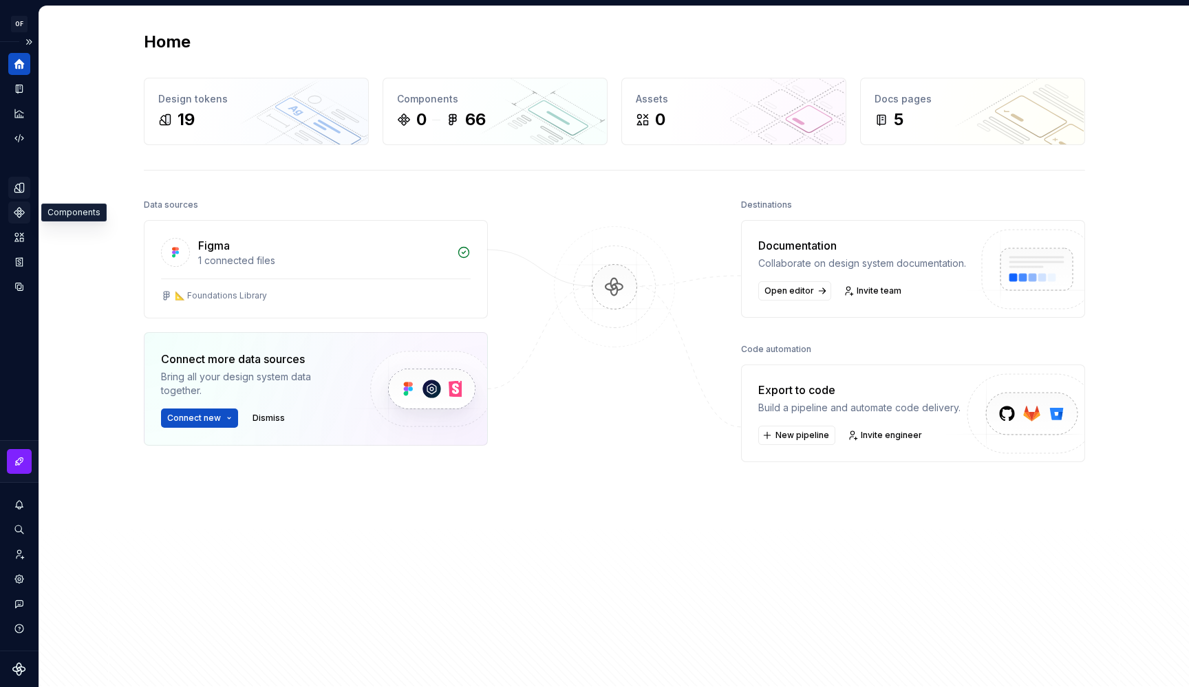
click at [17, 209] on icon "Components" at bounding box center [19, 212] width 12 height 12
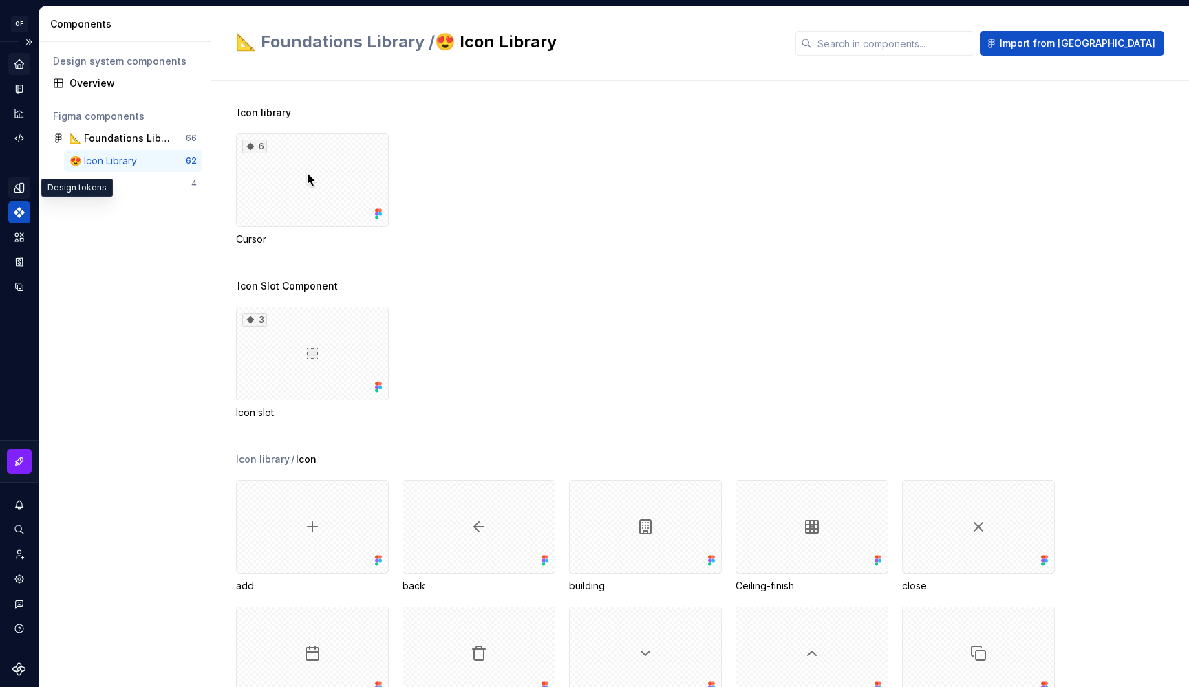
click at [18, 189] on icon "Design tokens" at bounding box center [18, 187] width 9 height 9
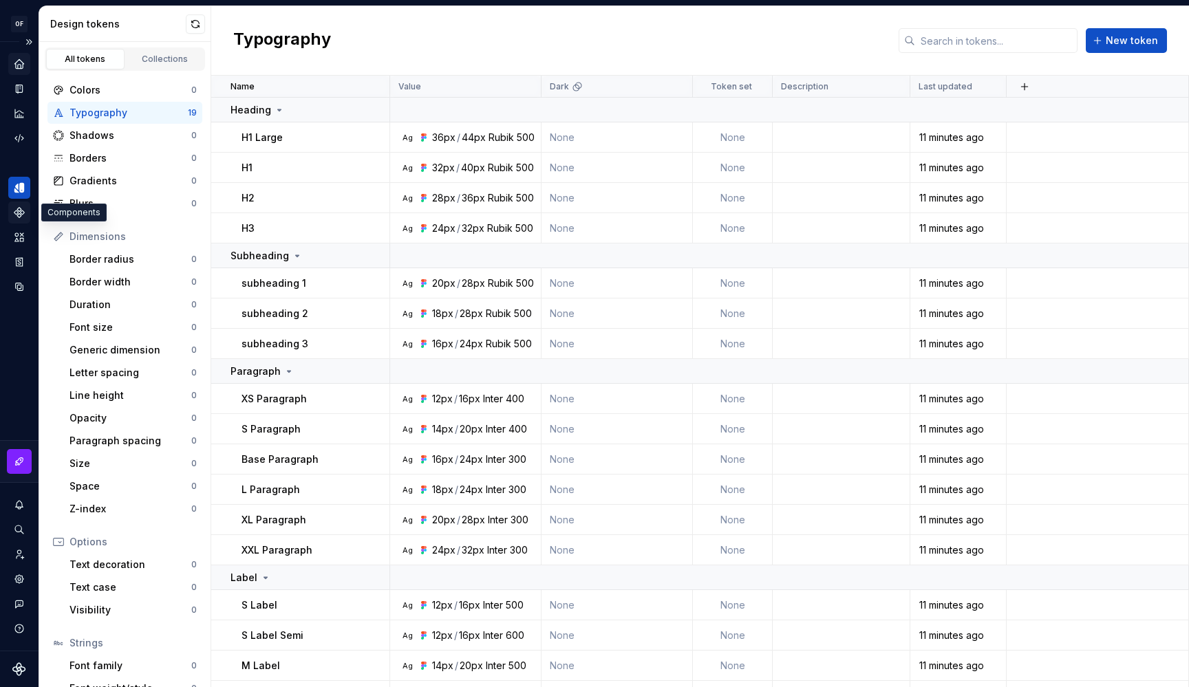
click at [21, 211] on icon "Components" at bounding box center [19, 212] width 12 height 12
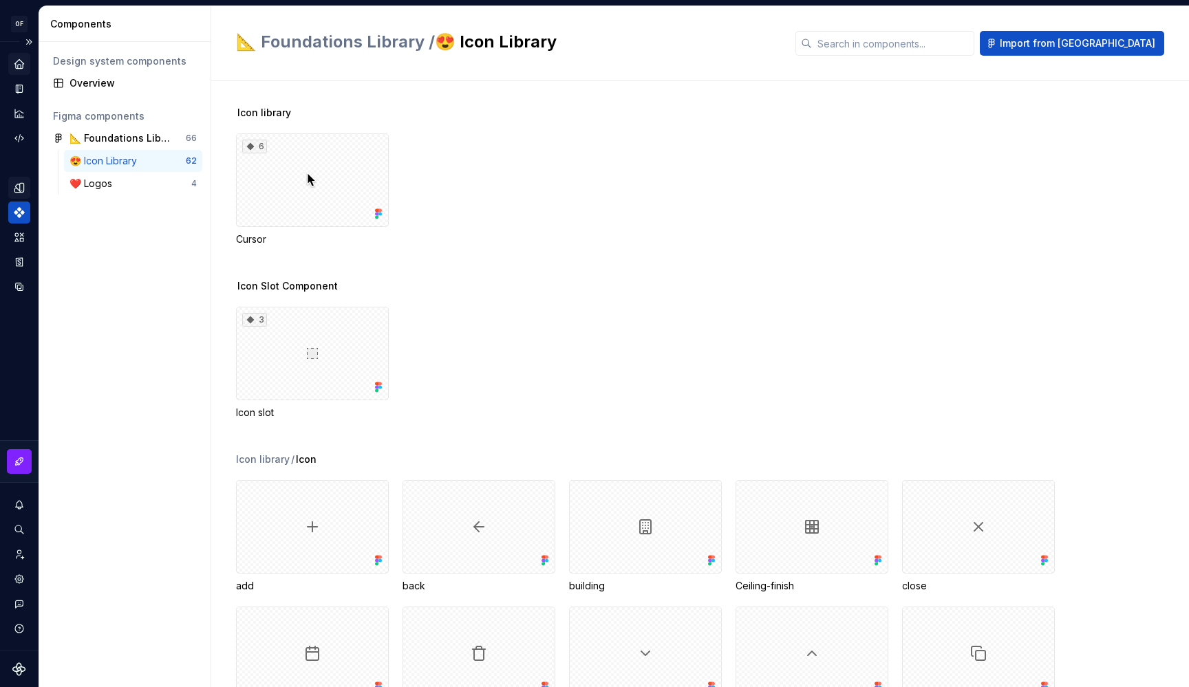
click at [19, 237] on icon "Assets" at bounding box center [19, 237] width 11 height 11
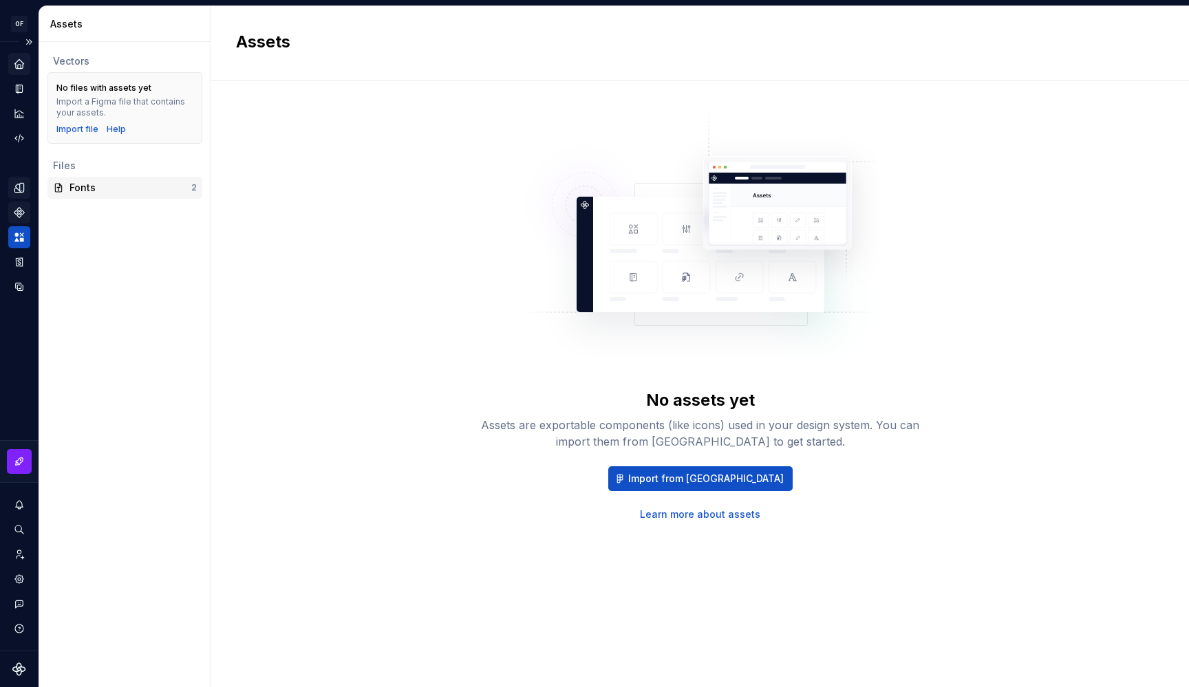
click at [70, 196] on div "Fonts 2" at bounding box center [124, 188] width 155 height 22
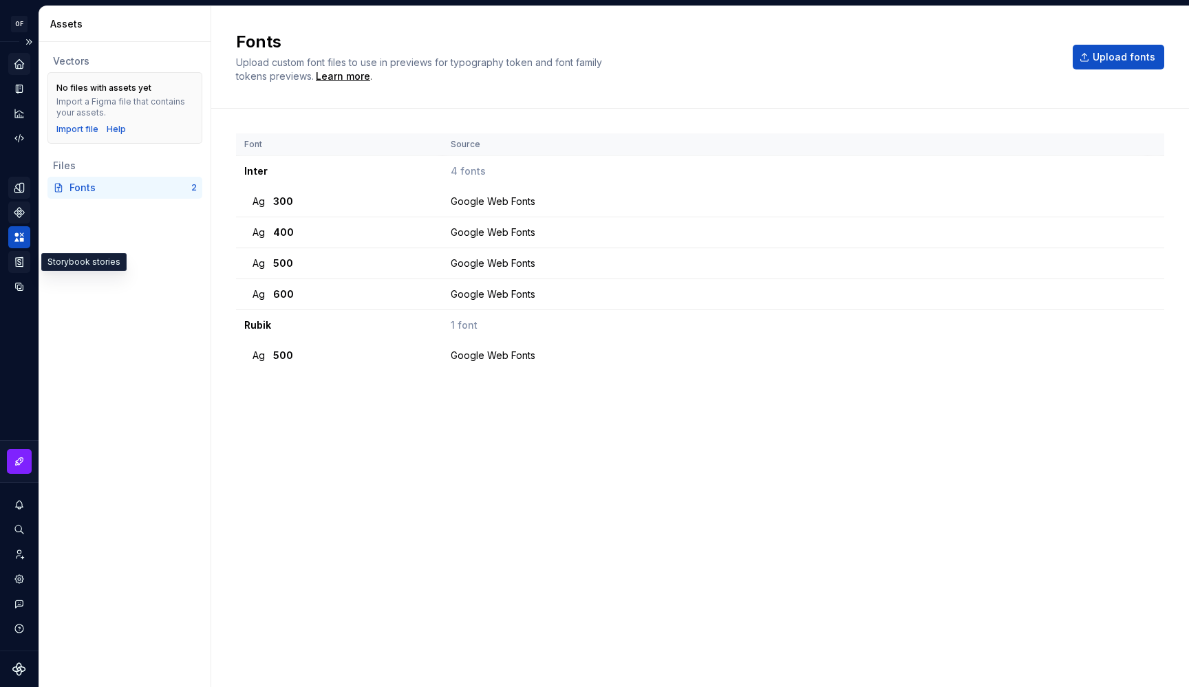
click at [21, 263] on icon "Storybook stories" at bounding box center [19, 262] width 12 height 12
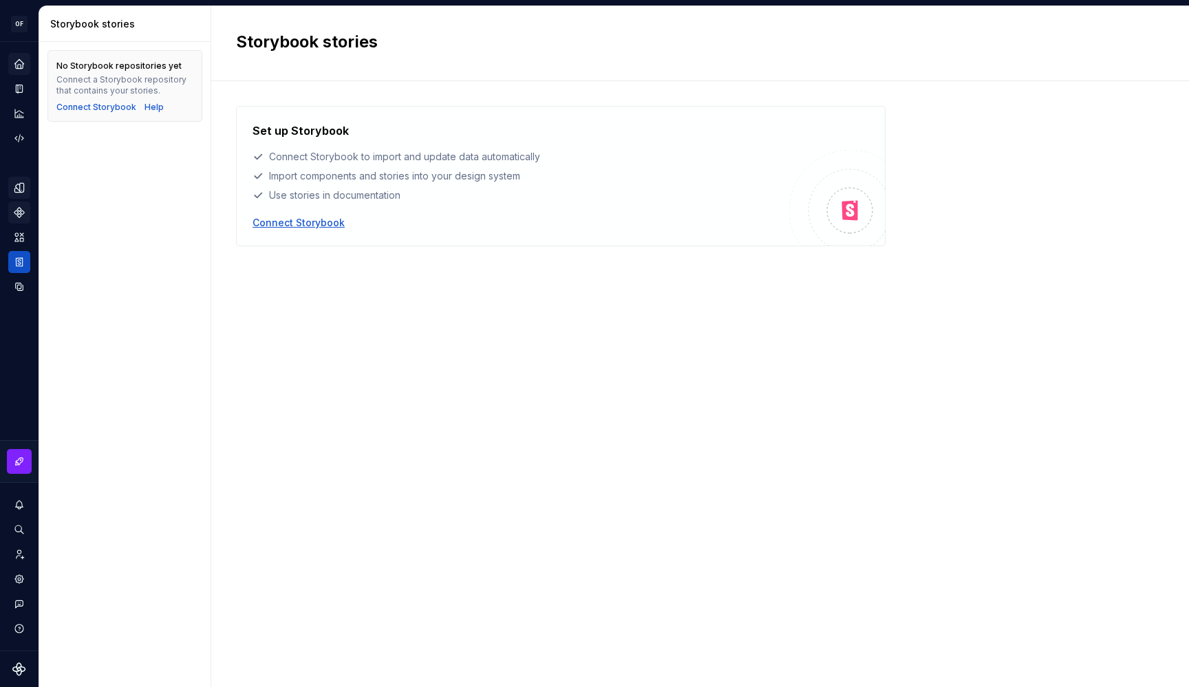
click at [268, 226] on div "Connect Storybook" at bounding box center [299, 223] width 92 height 14
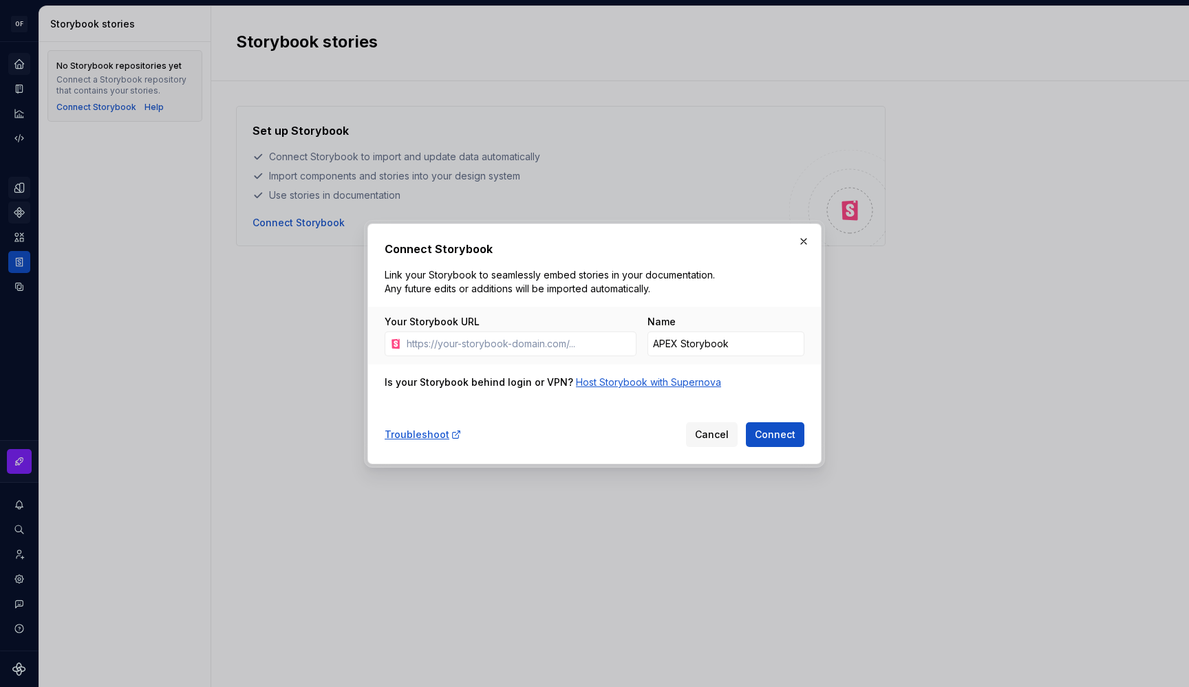
click at [637, 379] on div "Host Storybook with Supernova" at bounding box center [648, 383] width 145 height 14
click at [654, 381] on div "Host Storybook with Supernova" at bounding box center [648, 383] width 145 height 14
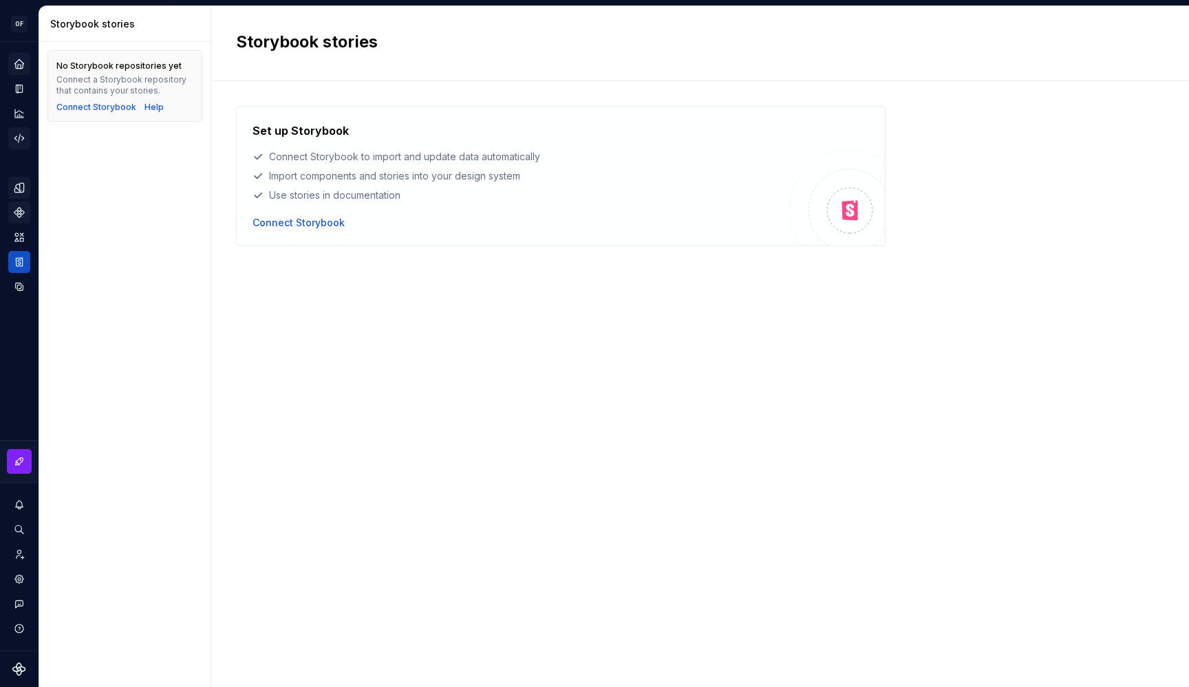
click at [23, 139] on icon "Code automation" at bounding box center [18, 138] width 9 height 8
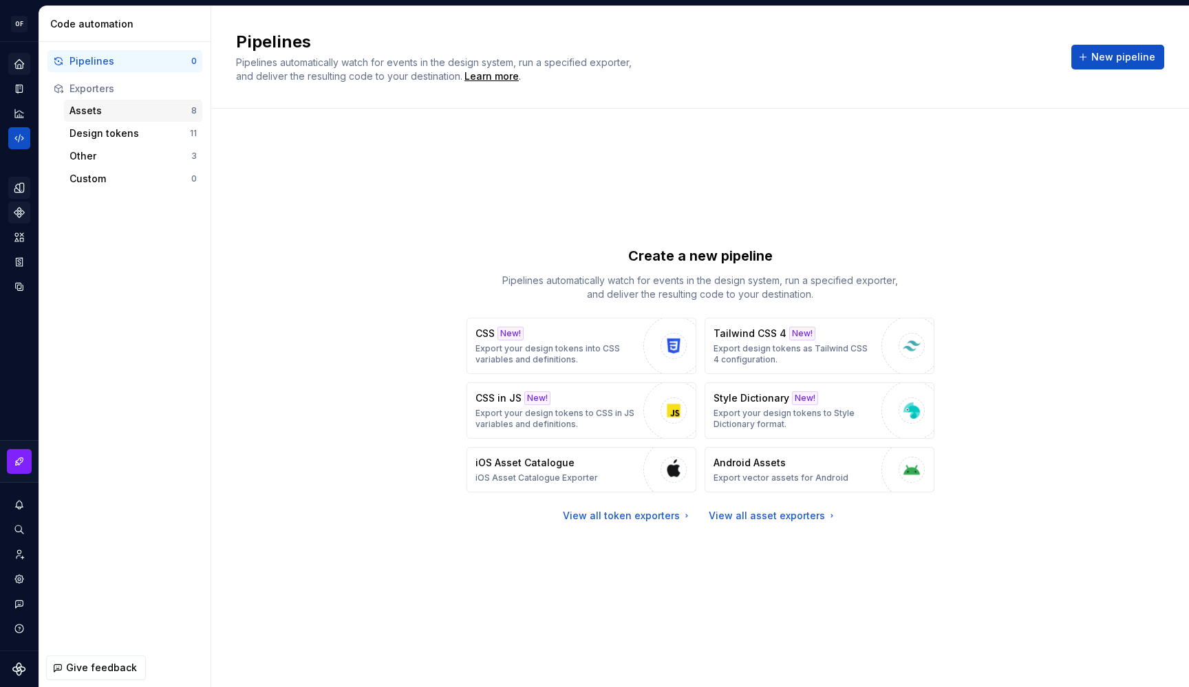
click at [129, 110] on div "Assets" at bounding box center [131, 111] width 122 height 14
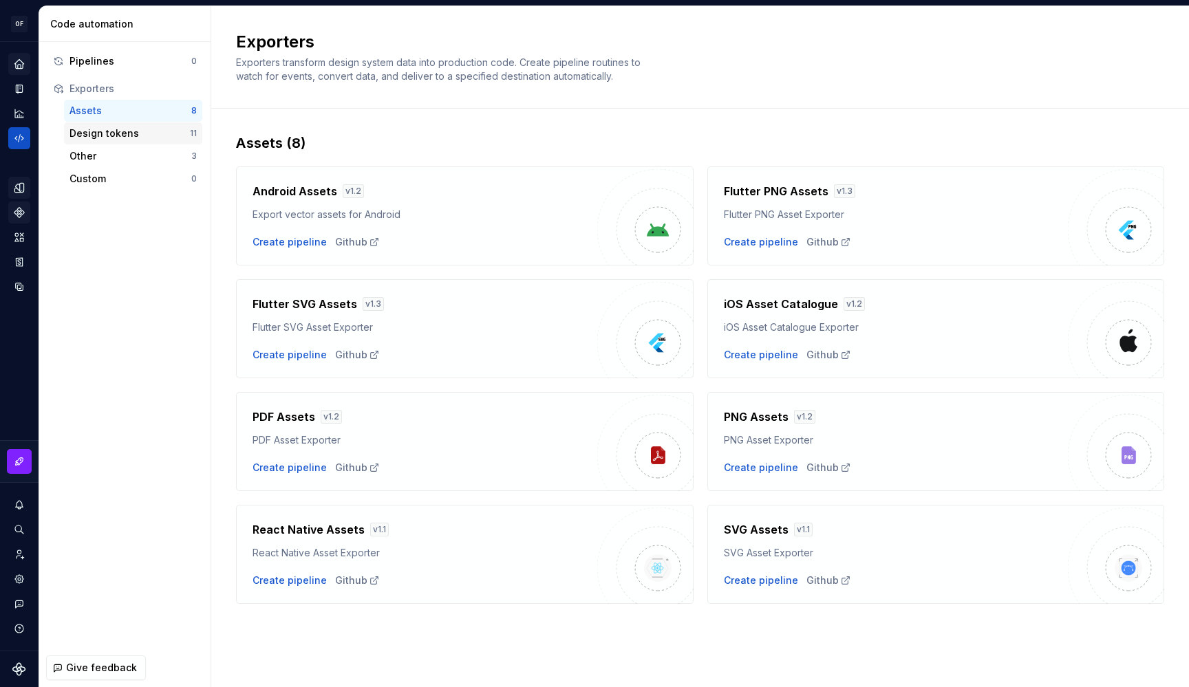
click at [140, 139] on div "Design tokens" at bounding box center [130, 134] width 120 height 14
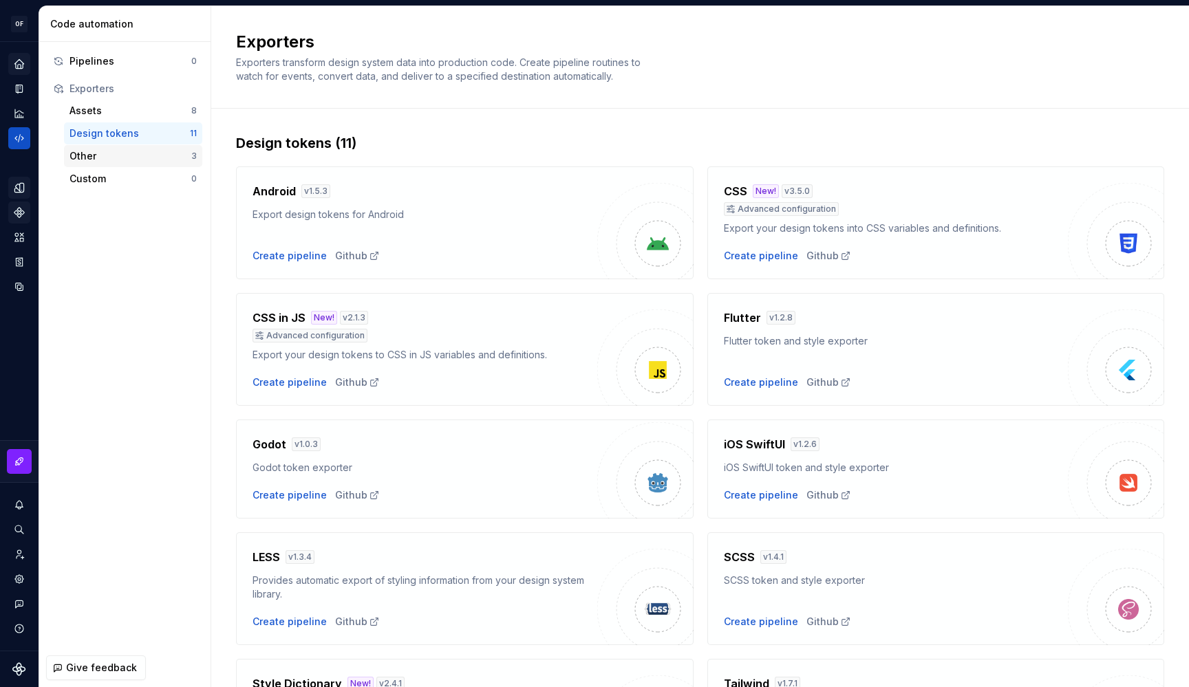
click at [134, 151] on div "Other" at bounding box center [131, 156] width 122 height 14
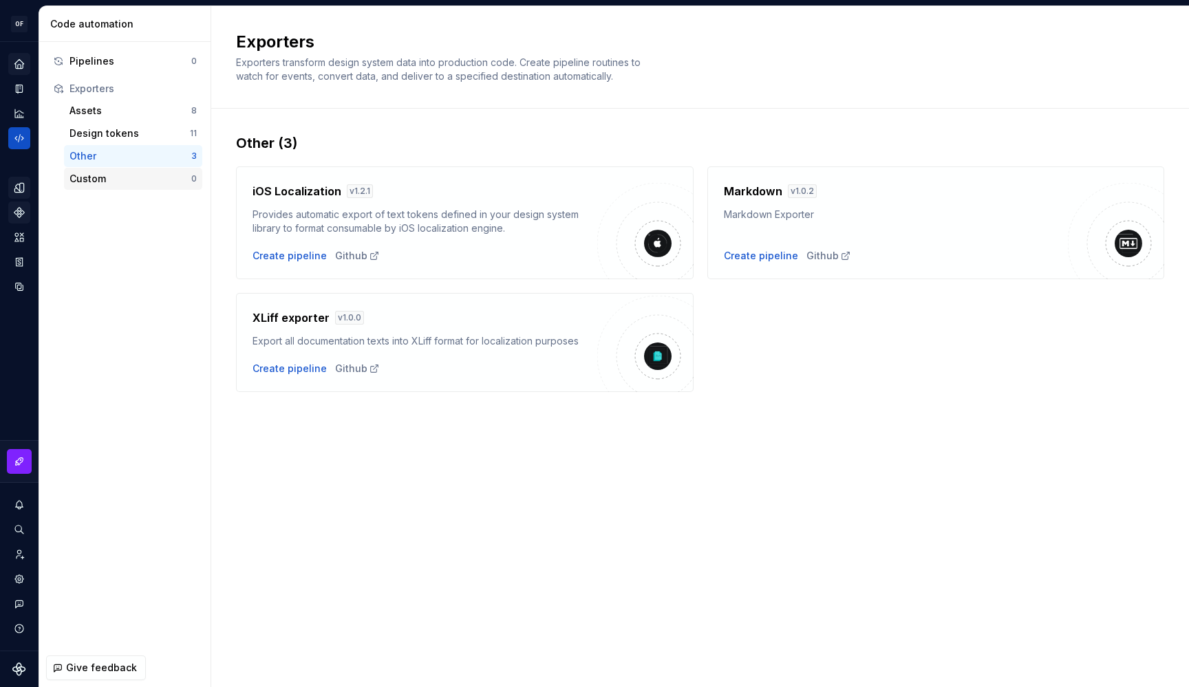
click at [133, 177] on div "Custom" at bounding box center [131, 179] width 122 height 14
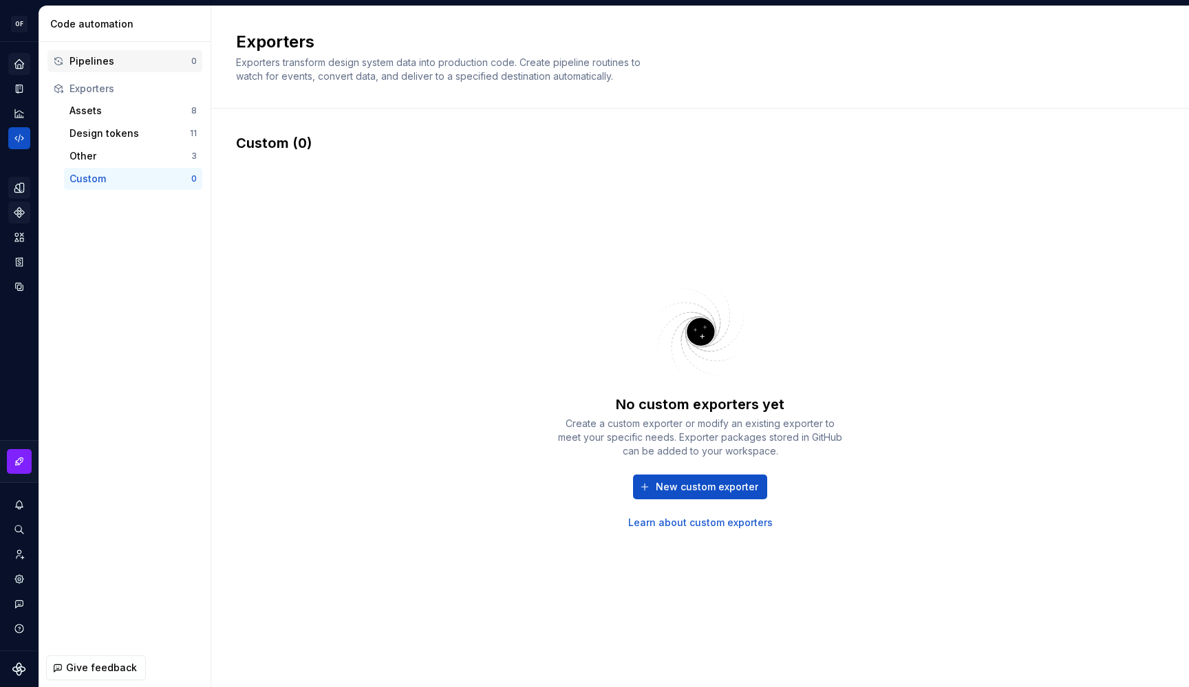
click at [101, 56] on div "Pipelines" at bounding box center [131, 61] width 122 height 14
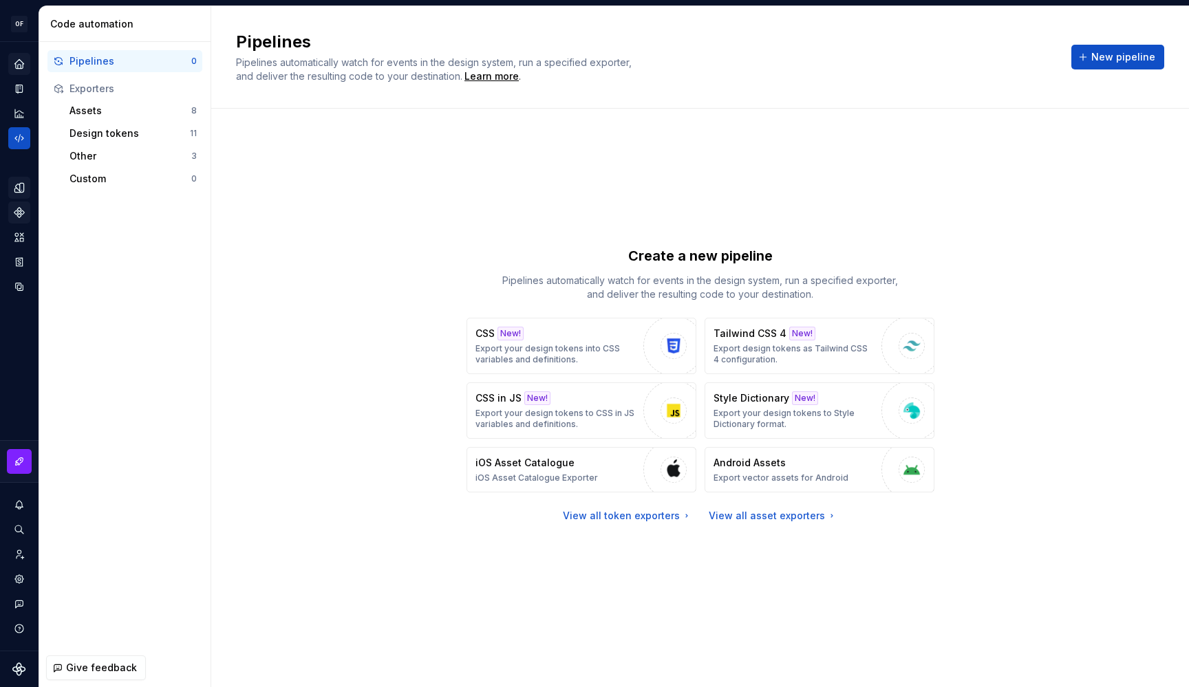
click at [11, 57] on div "Home" at bounding box center [19, 64] width 22 height 22
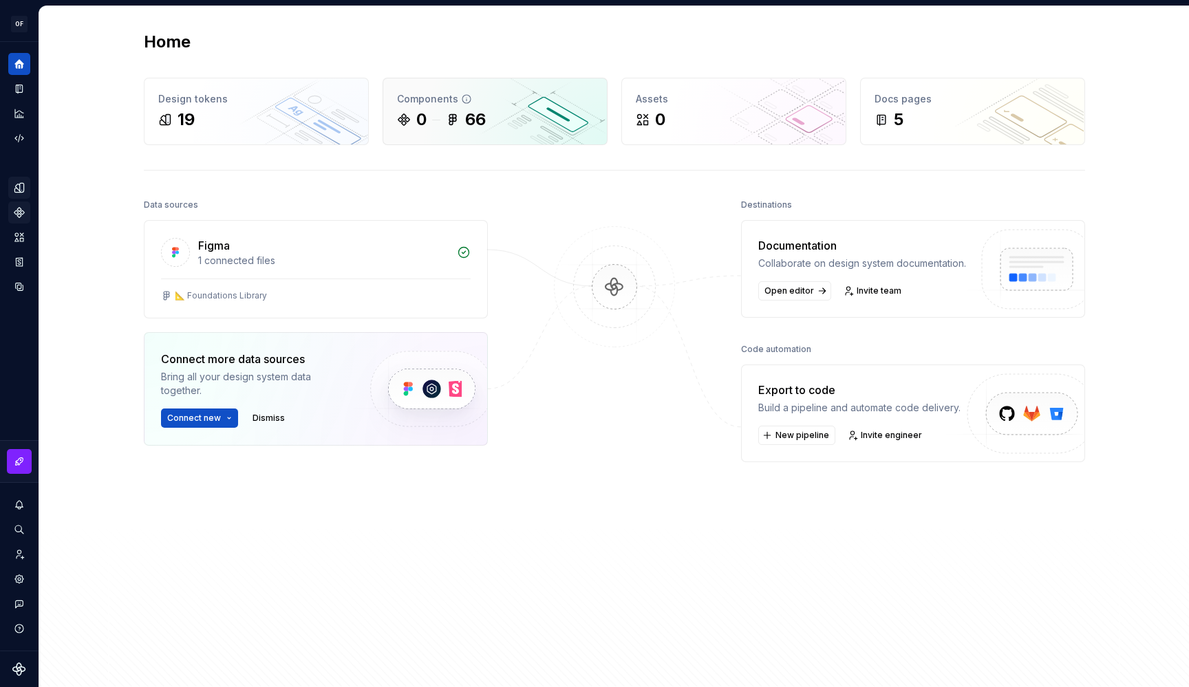
click at [446, 127] on div "66" at bounding box center [466, 120] width 40 height 22
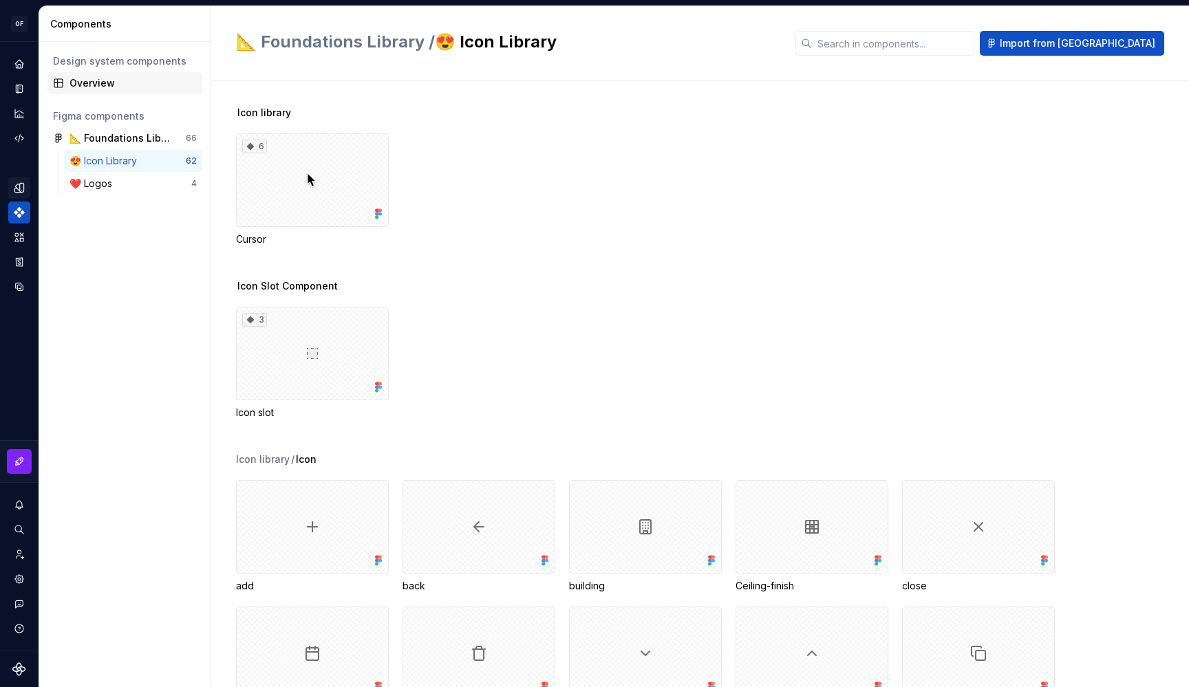
click at [77, 83] on div "Overview" at bounding box center [133, 83] width 127 height 14
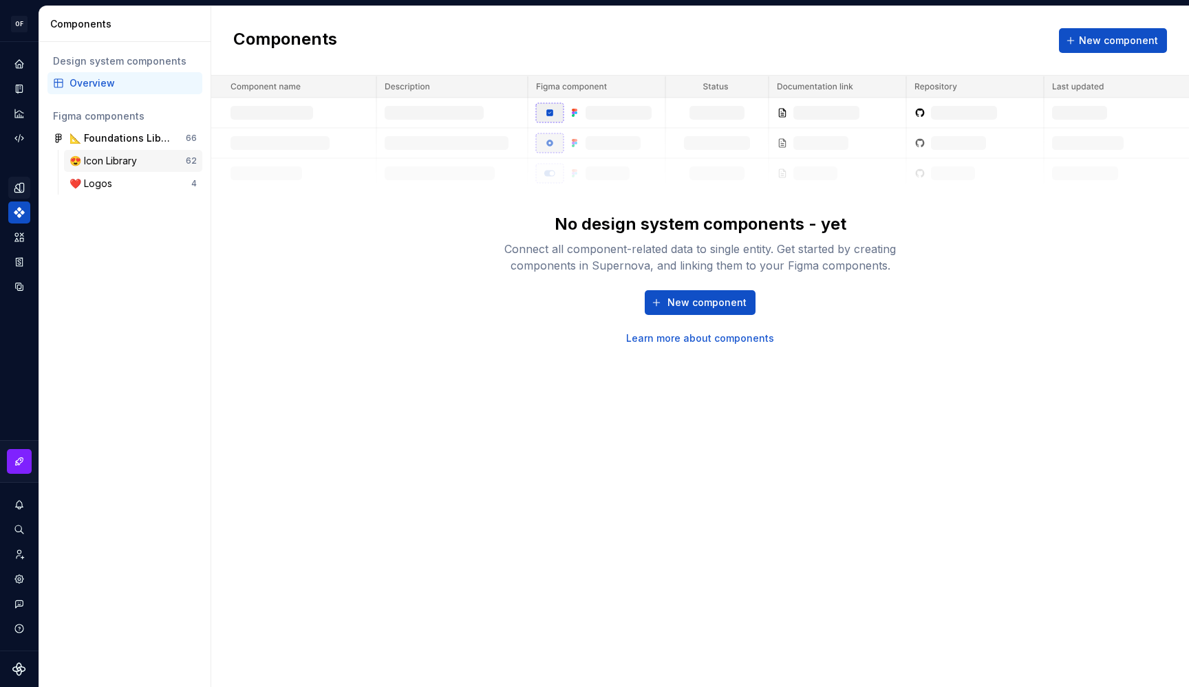
click at [111, 154] on div "😍 Icon Library" at bounding box center [106, 161] width 73 height 14
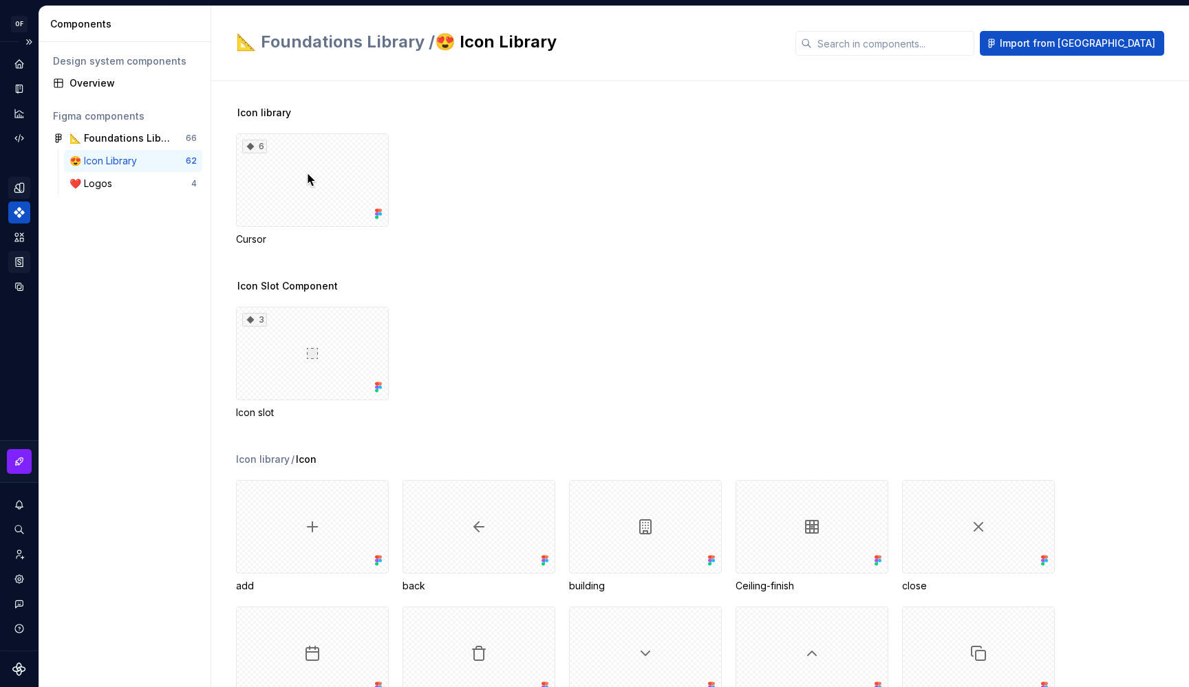
click at [19, 253] on div "Storybook stories" at bounding box center [19, 262] width 22 height 22
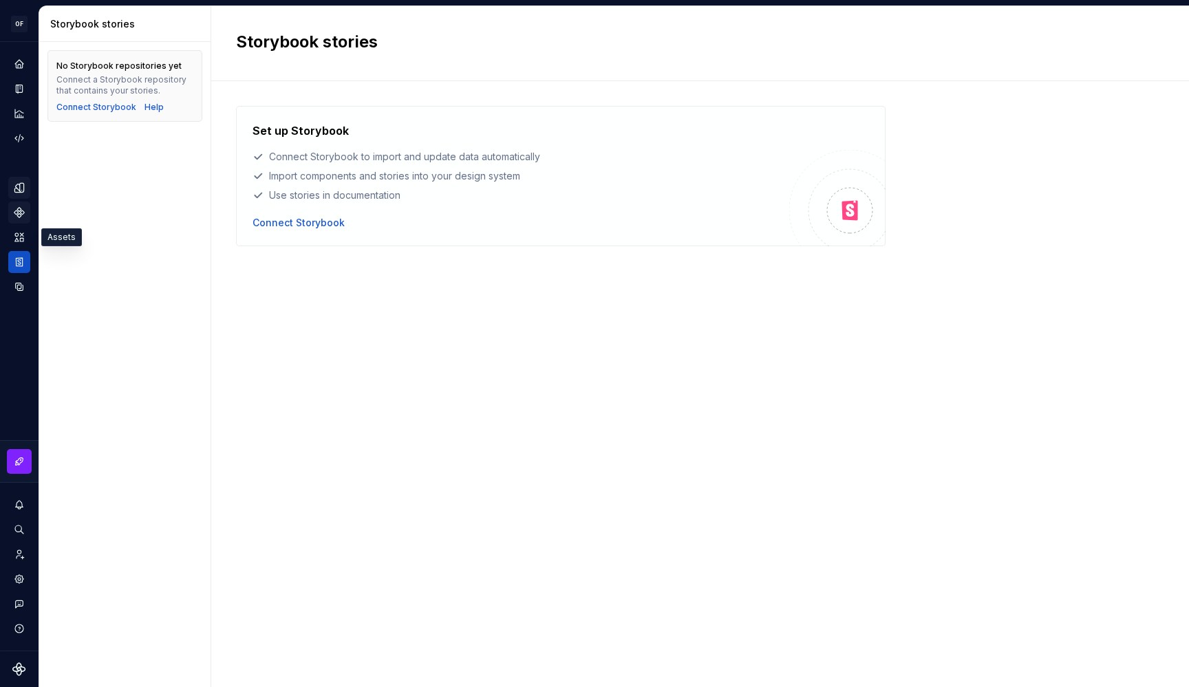
click at [20, 235] on icon "Assets" at bounding box center [19, 237] width 11 height 11
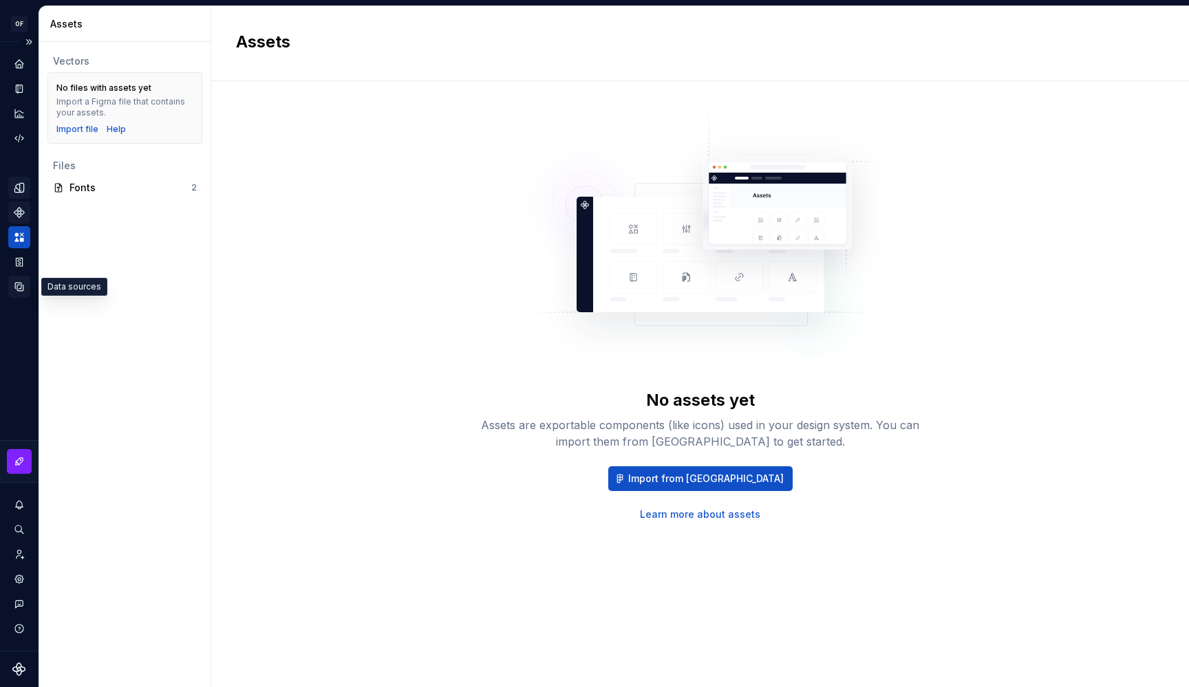
click at [20, 284] on icon "Data sources" at bounding box center [19, 287] width 12 height 12
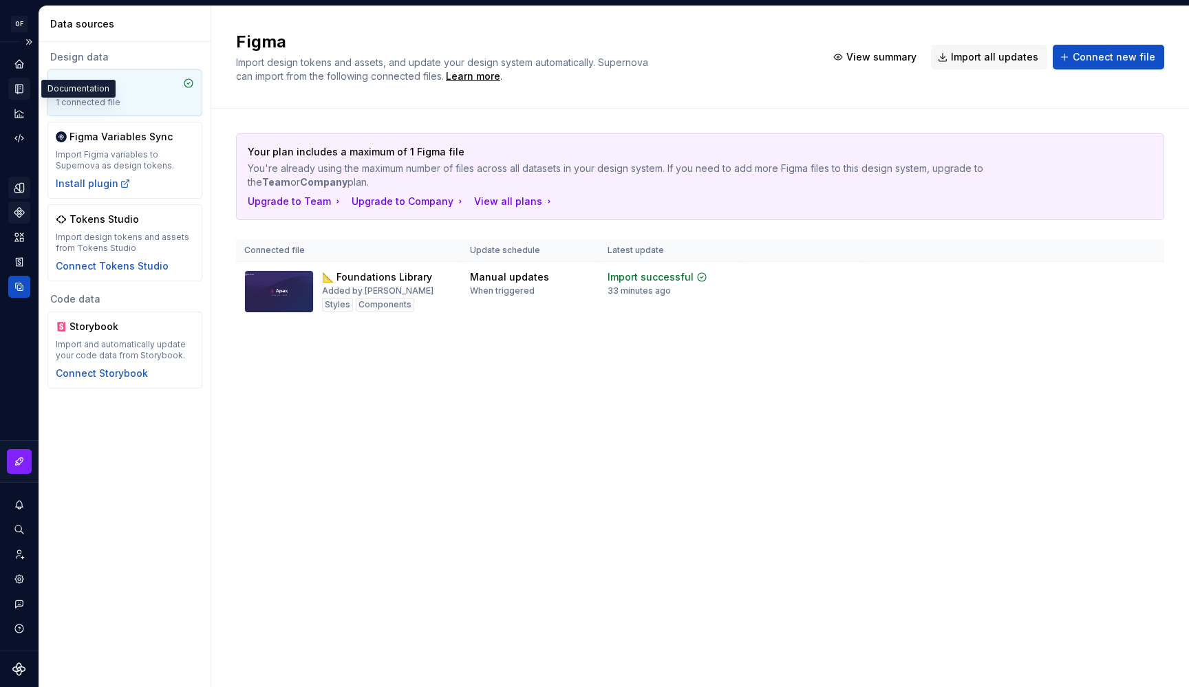
click at [16, 83] on icon "Documentation" at bounding box center [19, 89] width 12 height 12
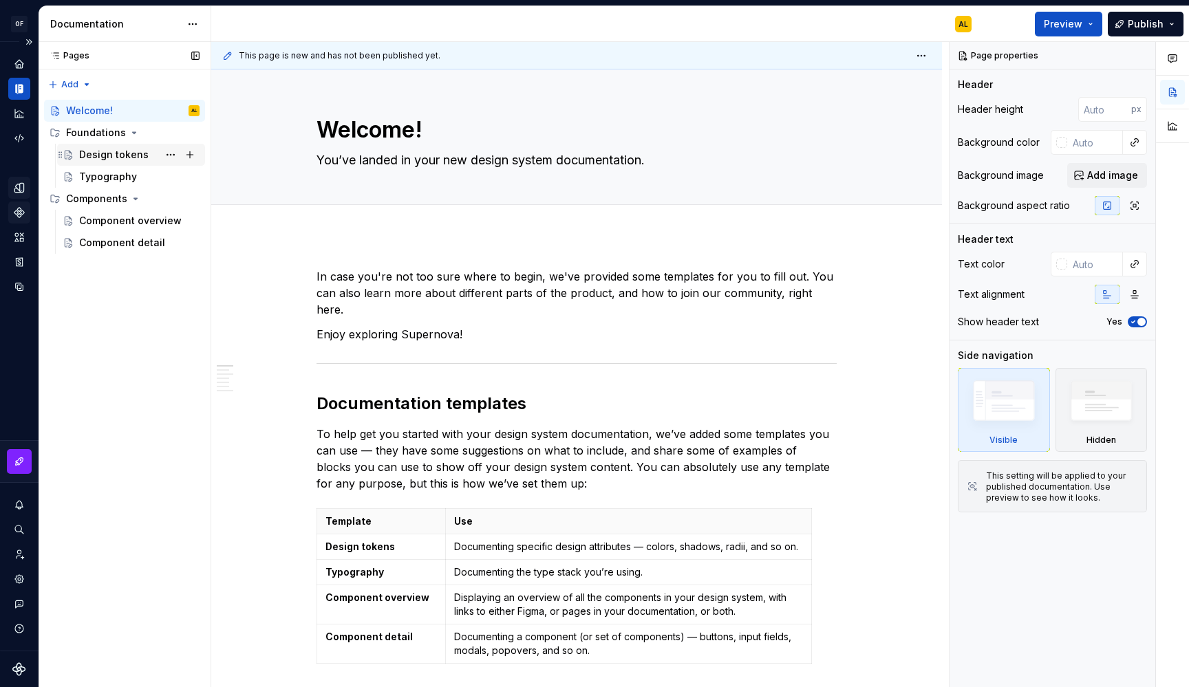
click at [113, 160] on div "Design tokens" at bounding box center [114, 155] width 70 height 14
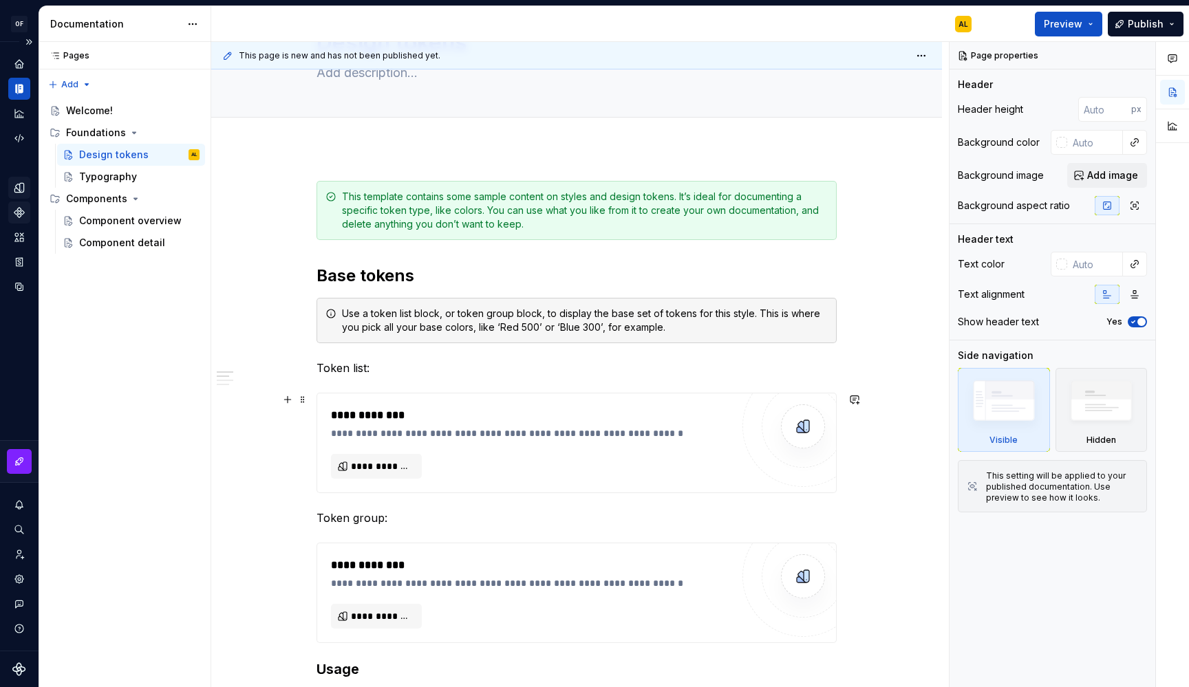
scroll to position [134, 0]
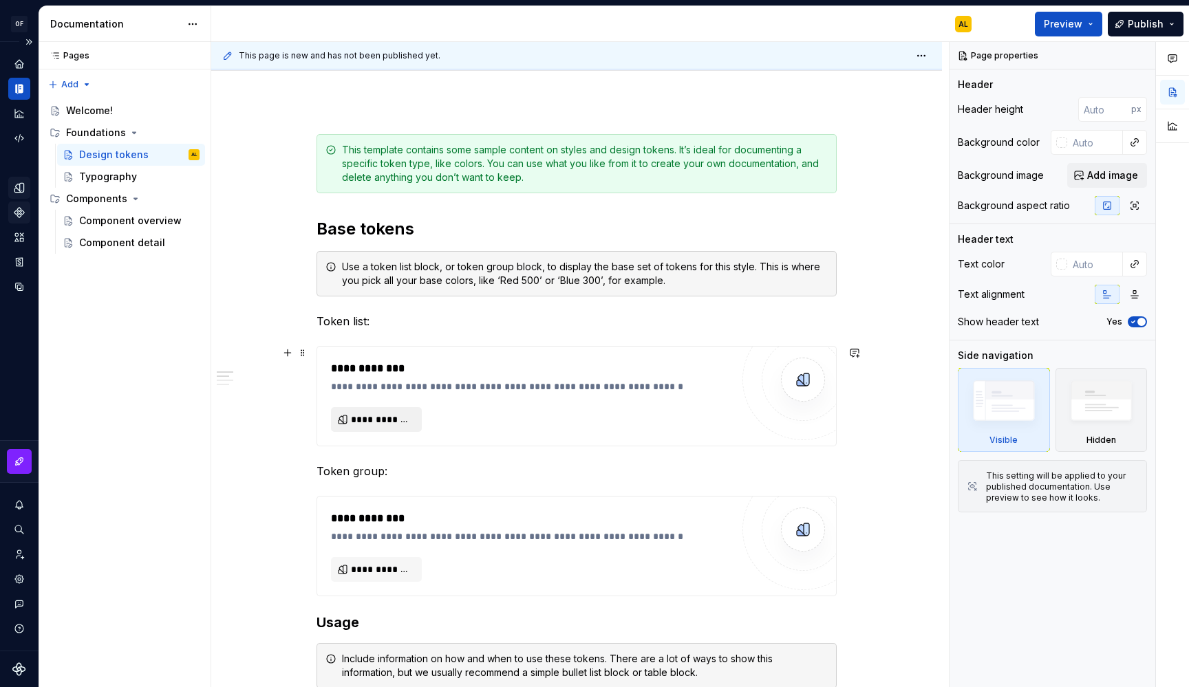
click at [387, 416] on span "**********" at bounding box center [382, 420] width 62 height 14
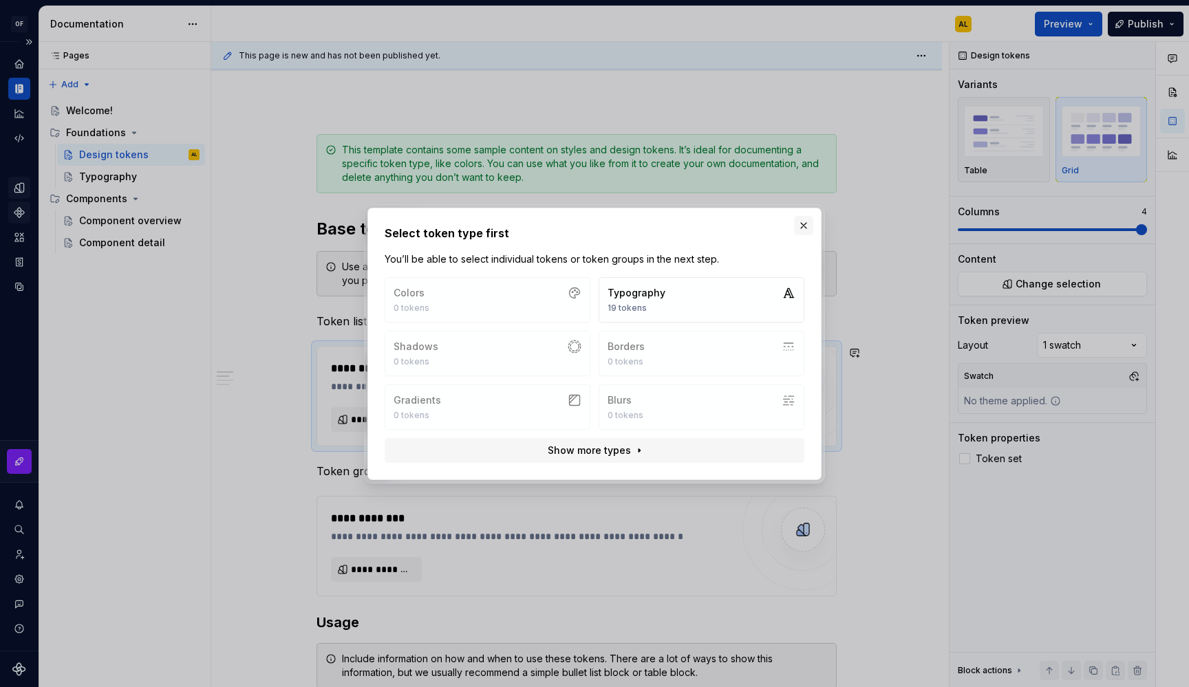
click at [804, 224] on button "button" at bounding box center [803, 225] width 19 height 19
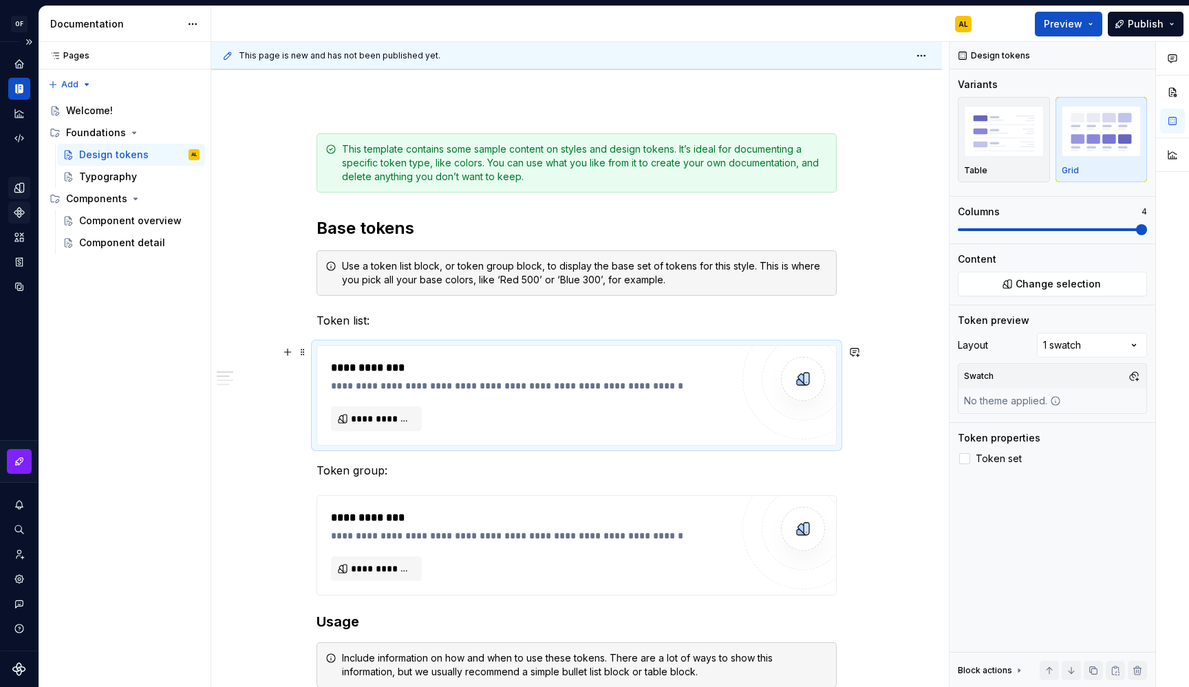
scroll to position [127, 0]
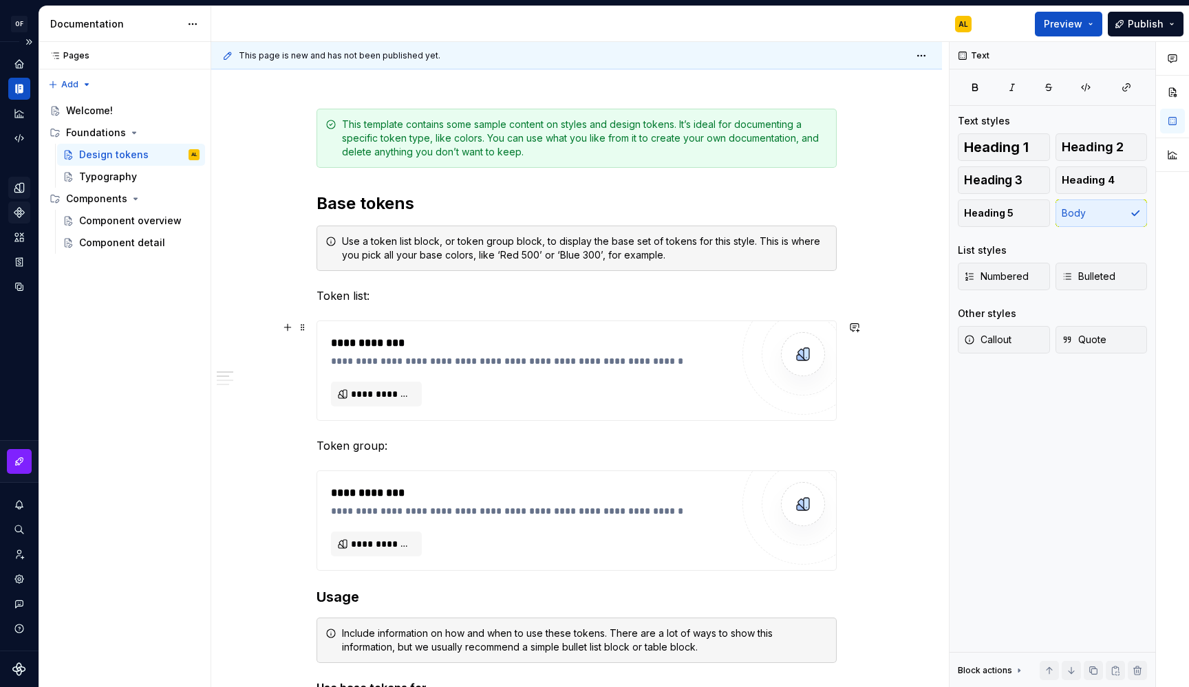
scroll to position [235, 0]
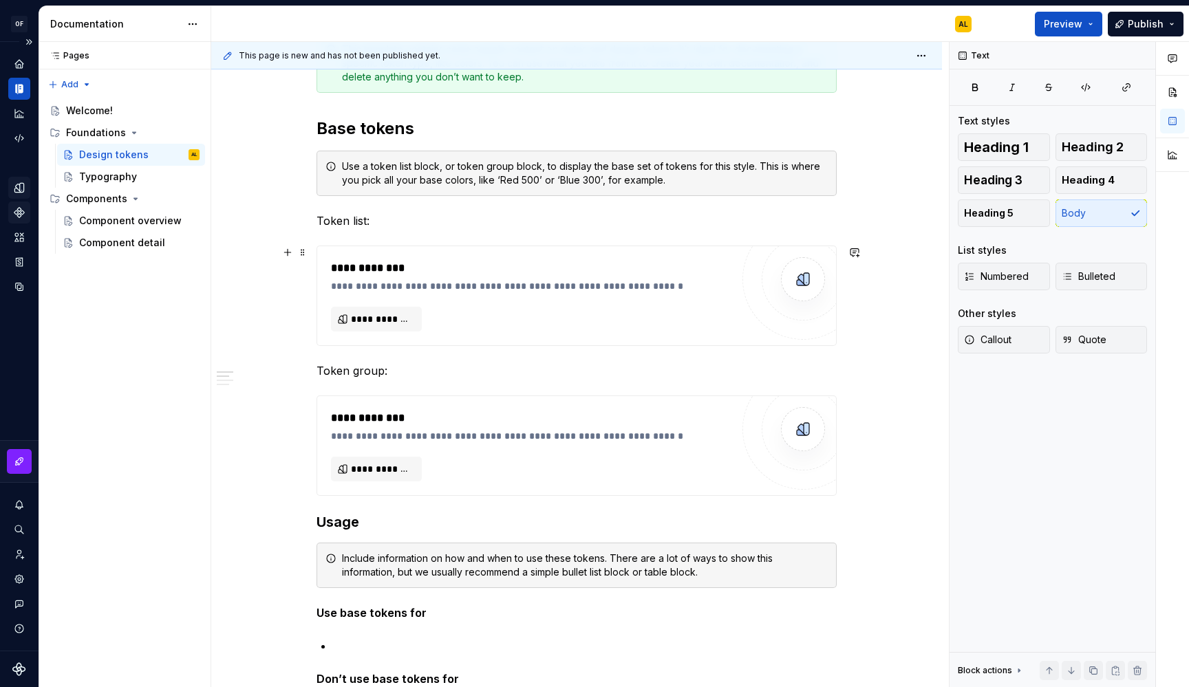
click at [472, 308] on div "**********" at bounding box center [531, 296] width 401 height 72
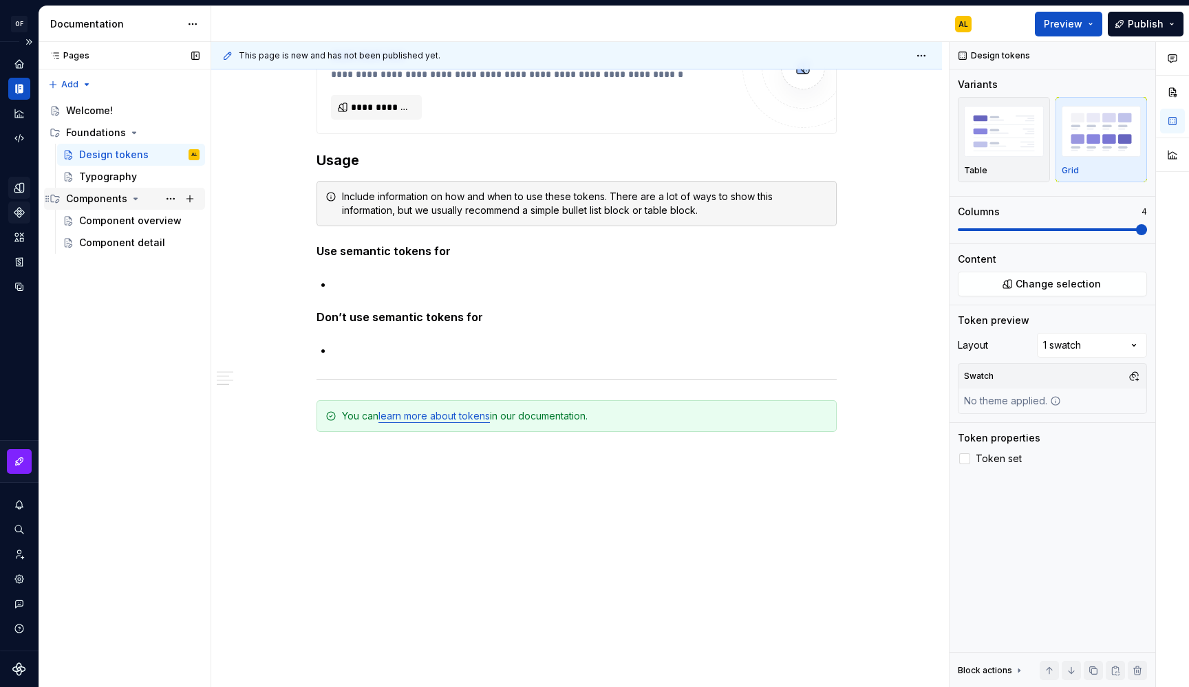
scroll to position [1055, 0]
click at [140, 170] on div "Typography" at bounding box center [139, 176] width 120 height 19
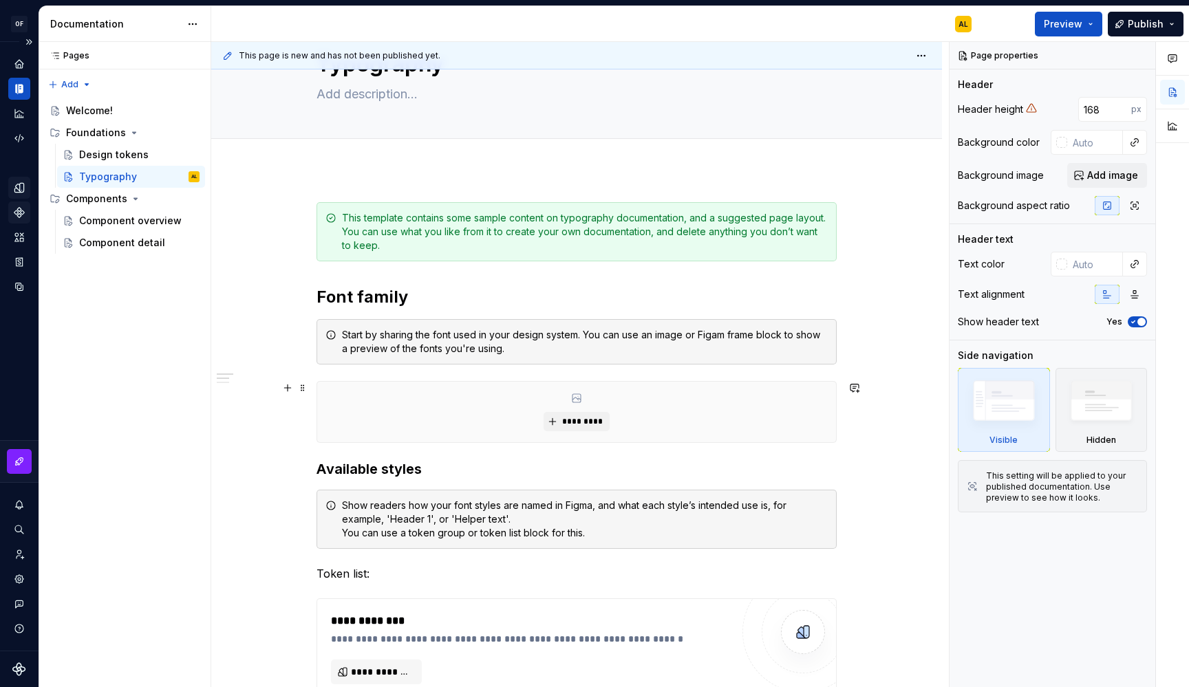
scroll to position [67, 0]
click at [451, 400] on div "*********" at bounding box center [576, 411] width 519 height 61
type textarea "*"
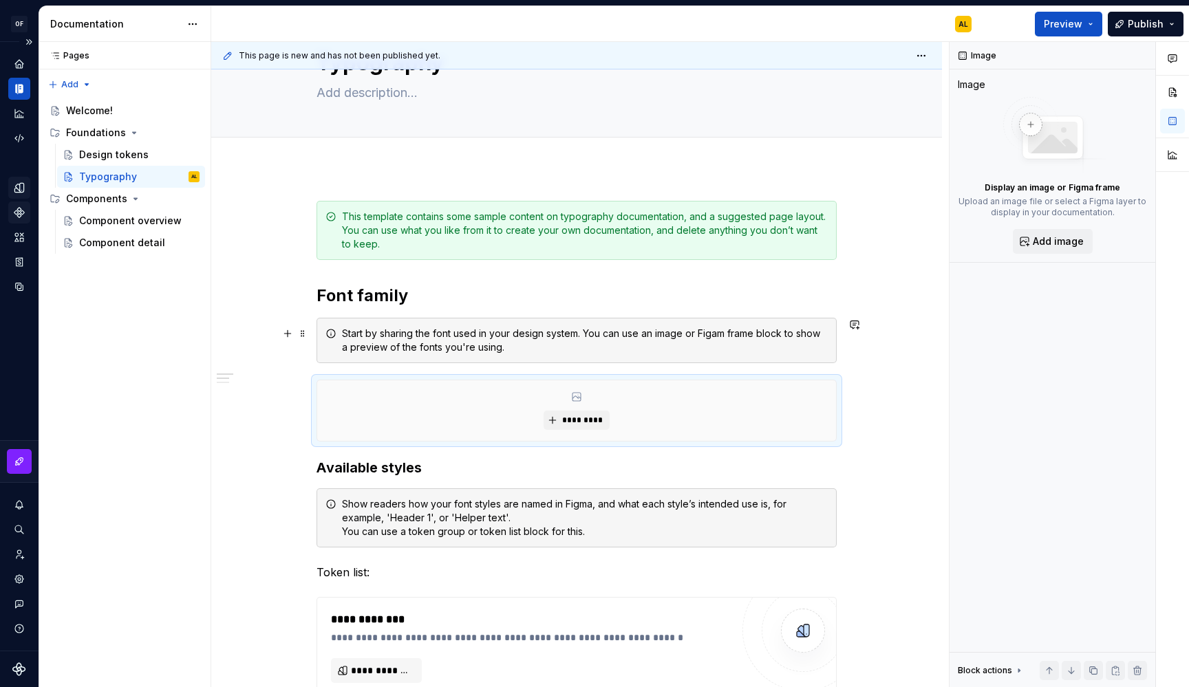
click at [449, 341] on div "Start by sharing the font used in your design system. You can use an image or F…" at bounding box center [585, 341] width 486 height 28
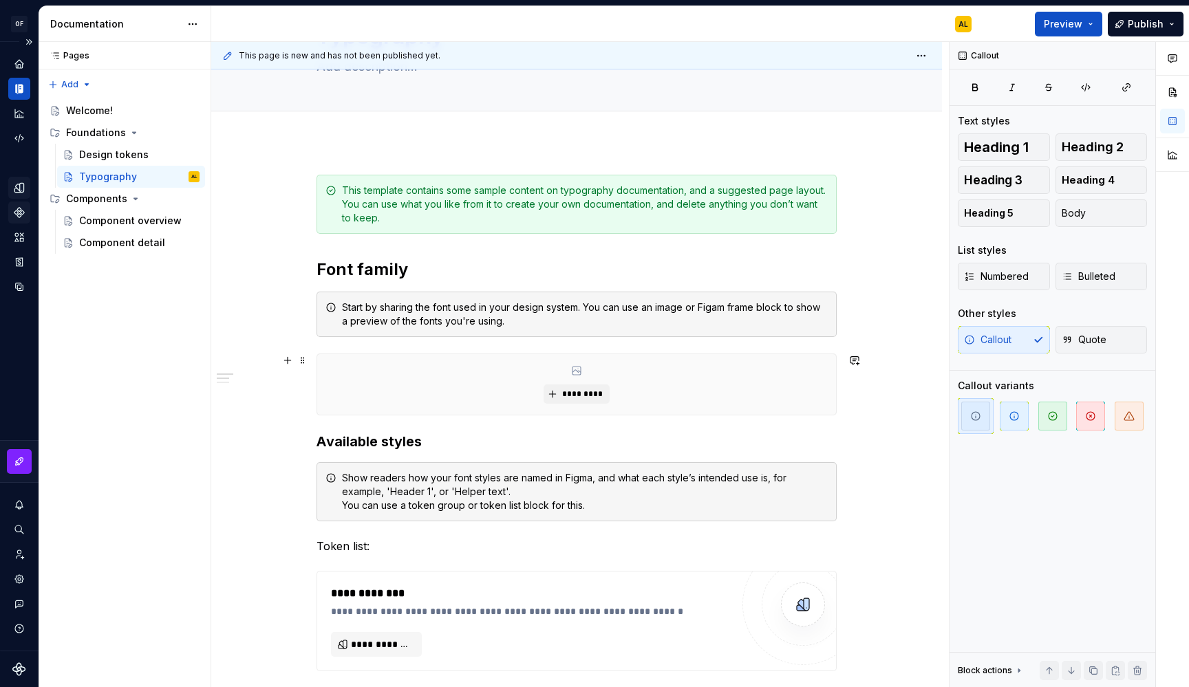
scroll to position [95, 0]
click at [507, 377] on div "*********" at bounding box center [576, 383] width 519 height 61
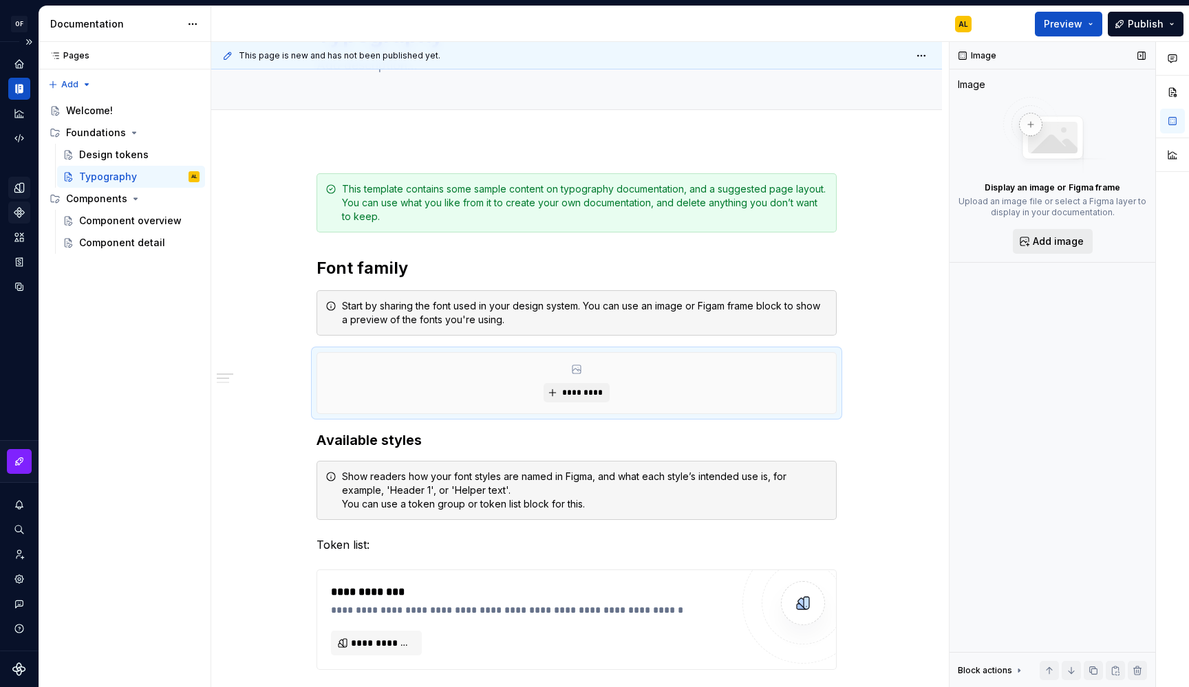
click at [1052, 241] on span "Add image" at bounding box center [1058, 242] width 51 height 14
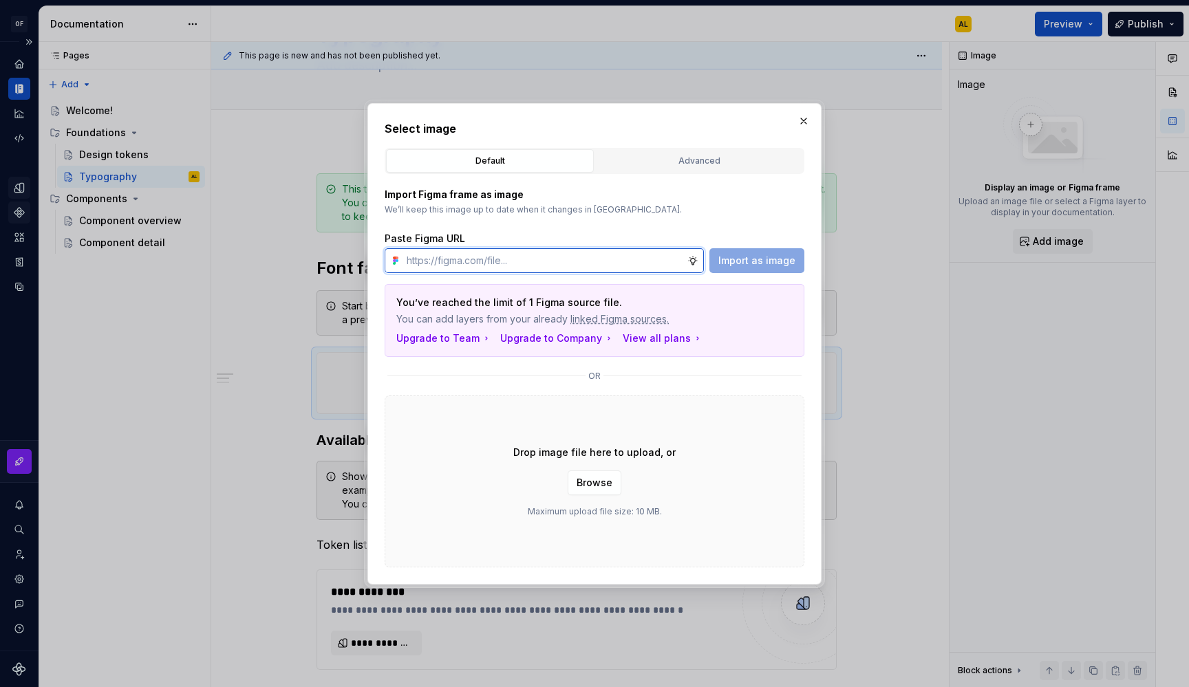
paste input "[URL][DOMAIN_NAME]"
type input "[URL][DOMAIN_NAME]"
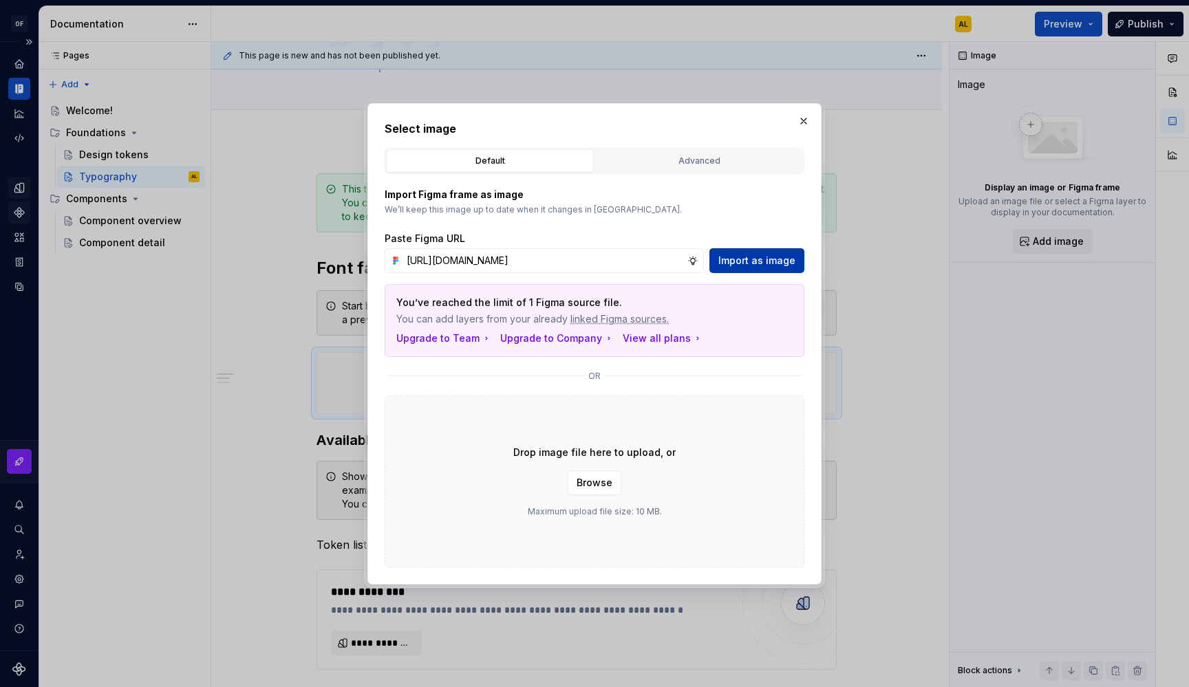
click at [774, 260] on span "Import as image" at bounding box center [756, 261] width 77 height 14
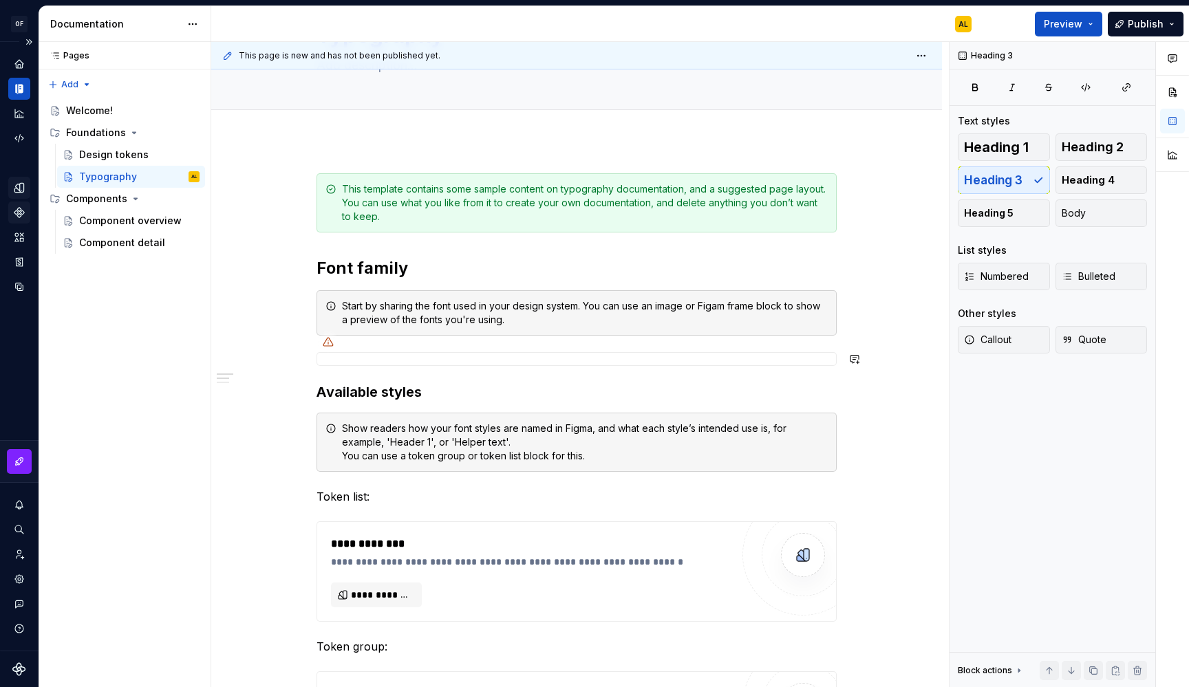
click at [328, 343] on icon at bounding box center [328, 342] width 10 height 8
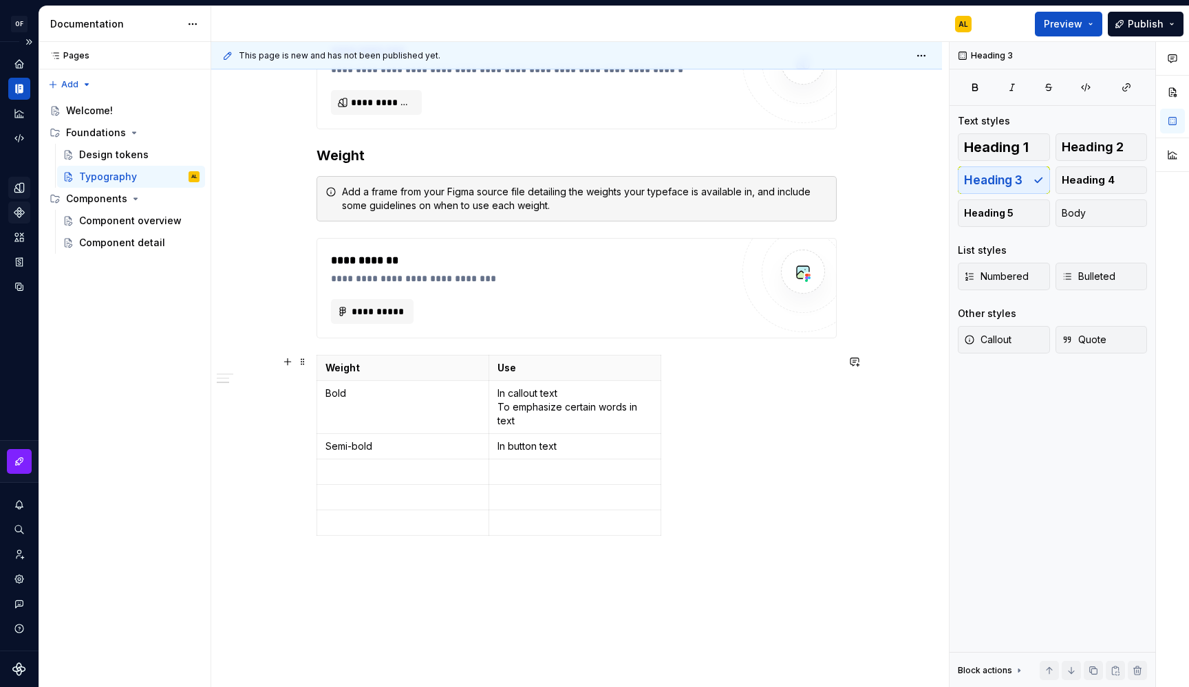
scroll to position [707, 0]
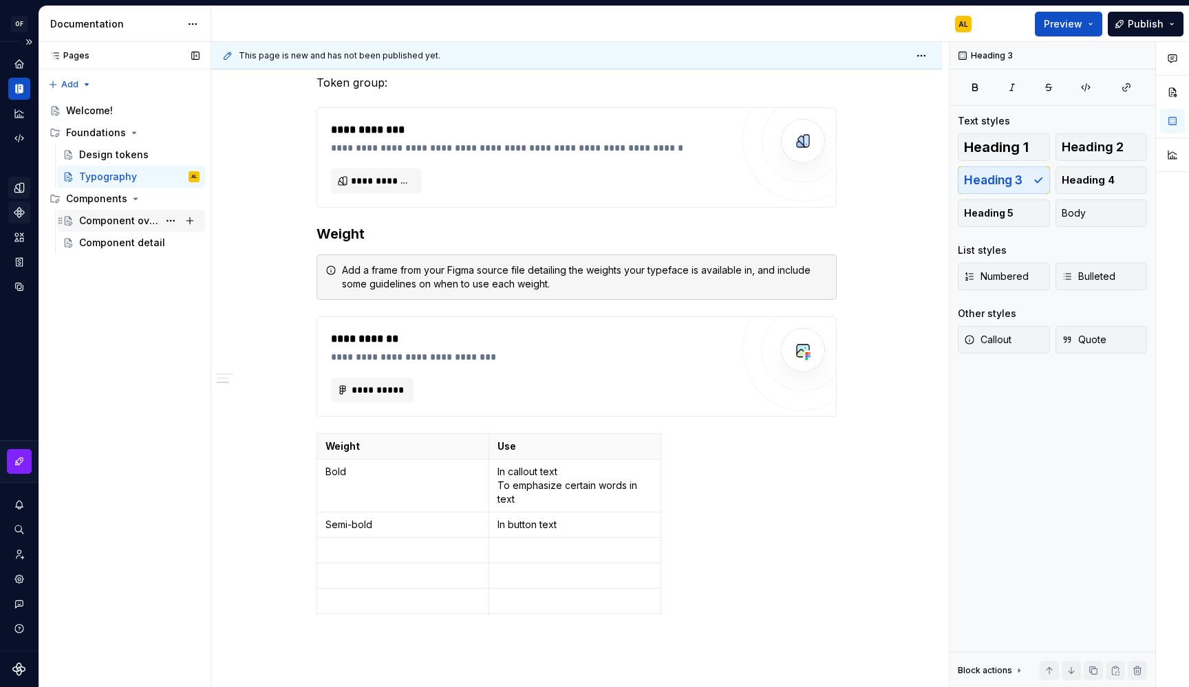
click at [126, 220] on div "Component overview" at bounding box center [118, 221] width 79 height 14
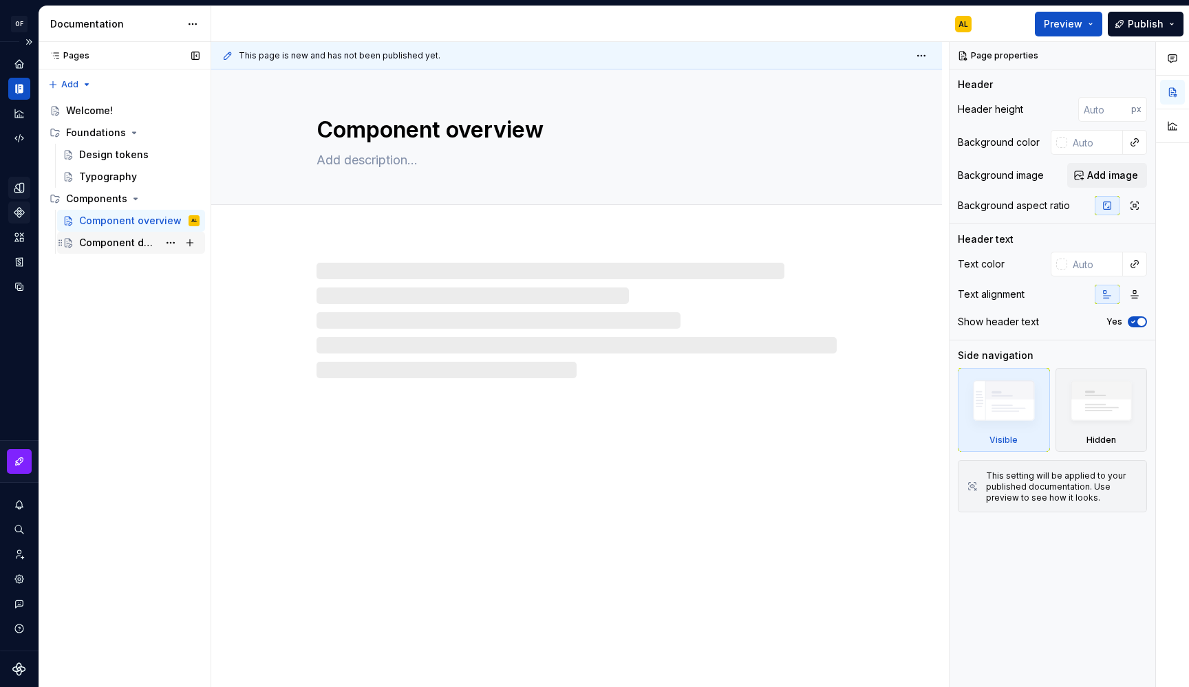
type textarea "*"
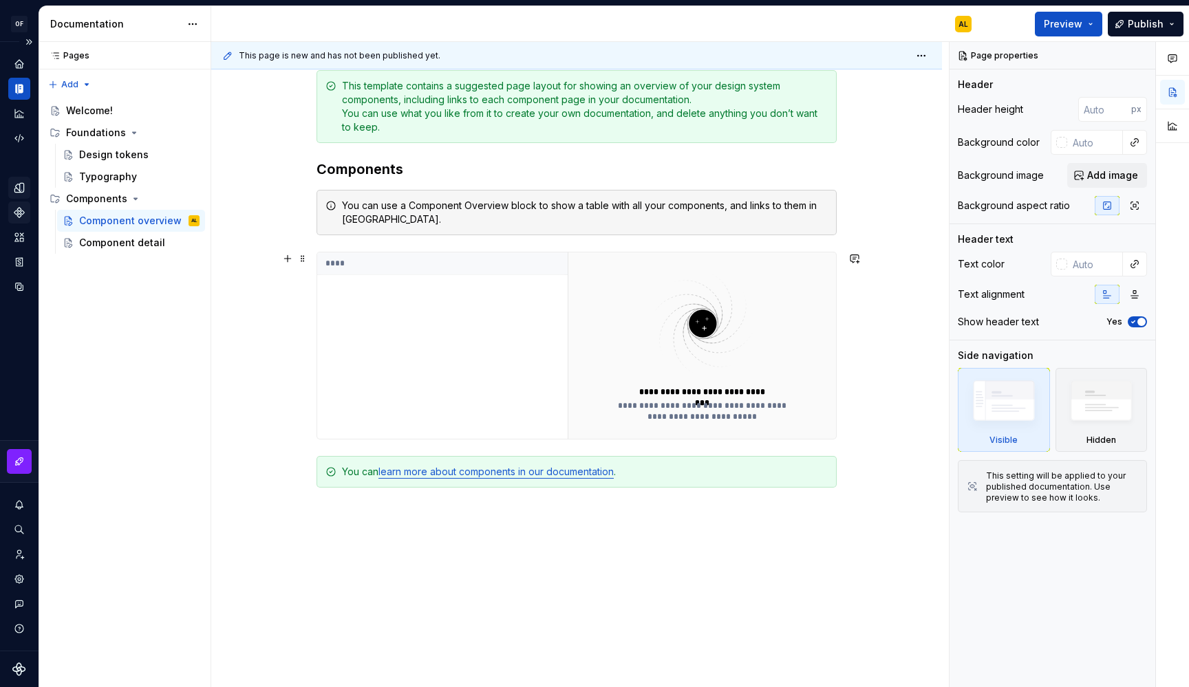
scroll to position [224, 0]
